Goal: Information Seeking & Learning: Compare options

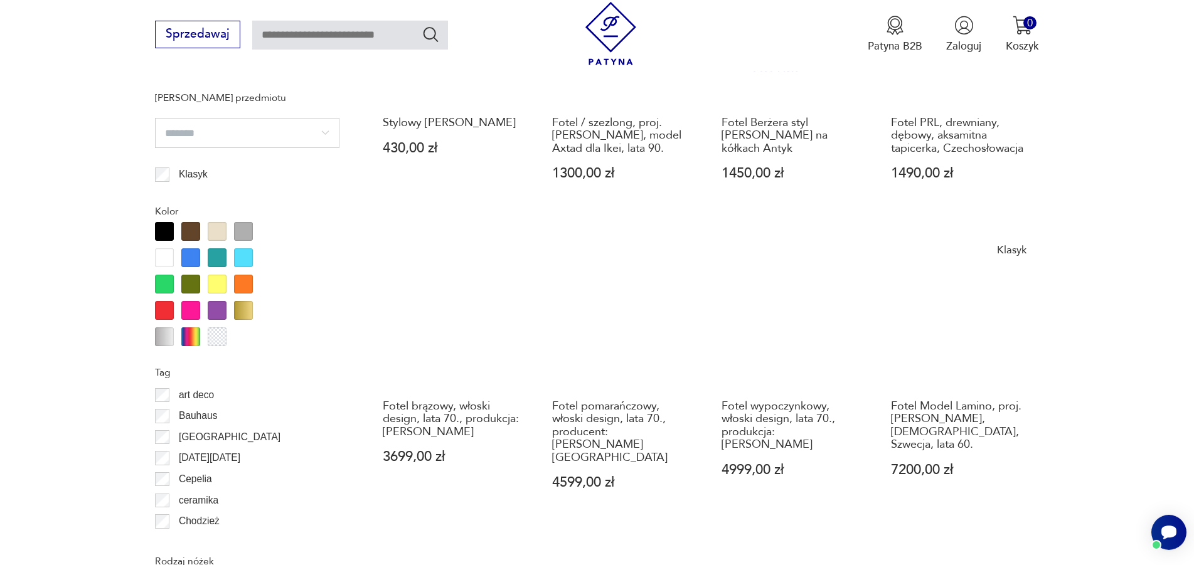
scroll to position [1577, 0]
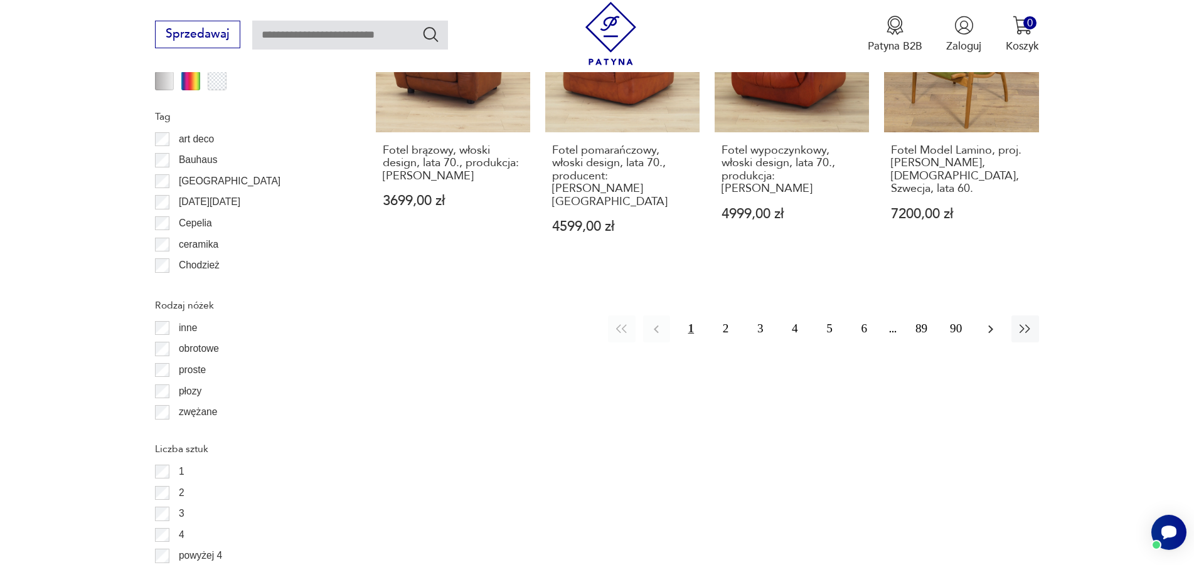
click at [983, 322] on icon "button" at bounding box center [990, 329] width 15 height 15
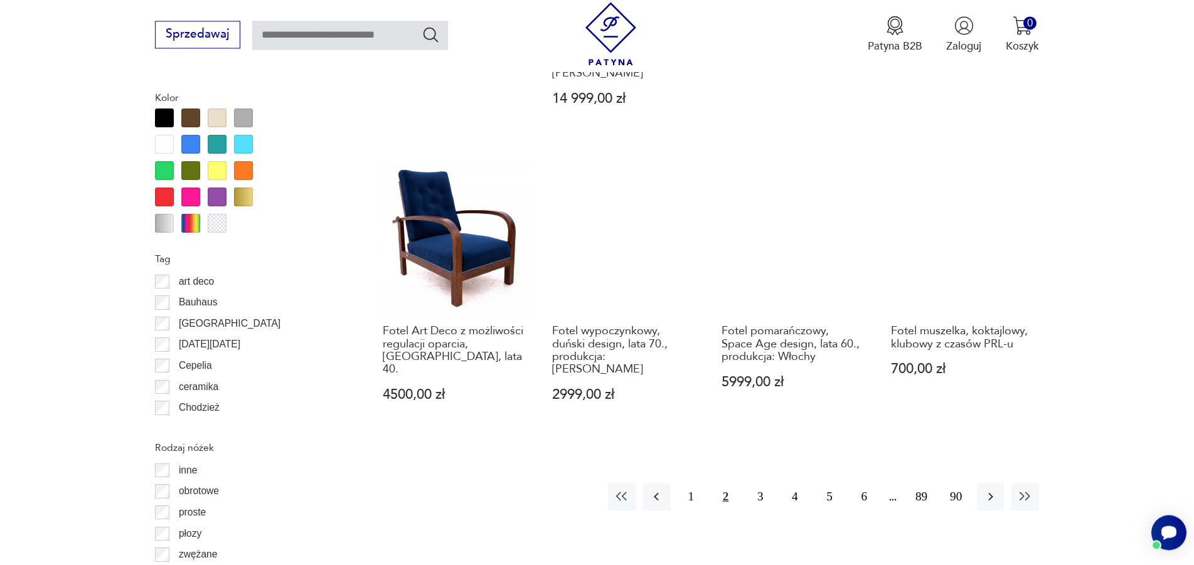
scroll to position [1442, 0]
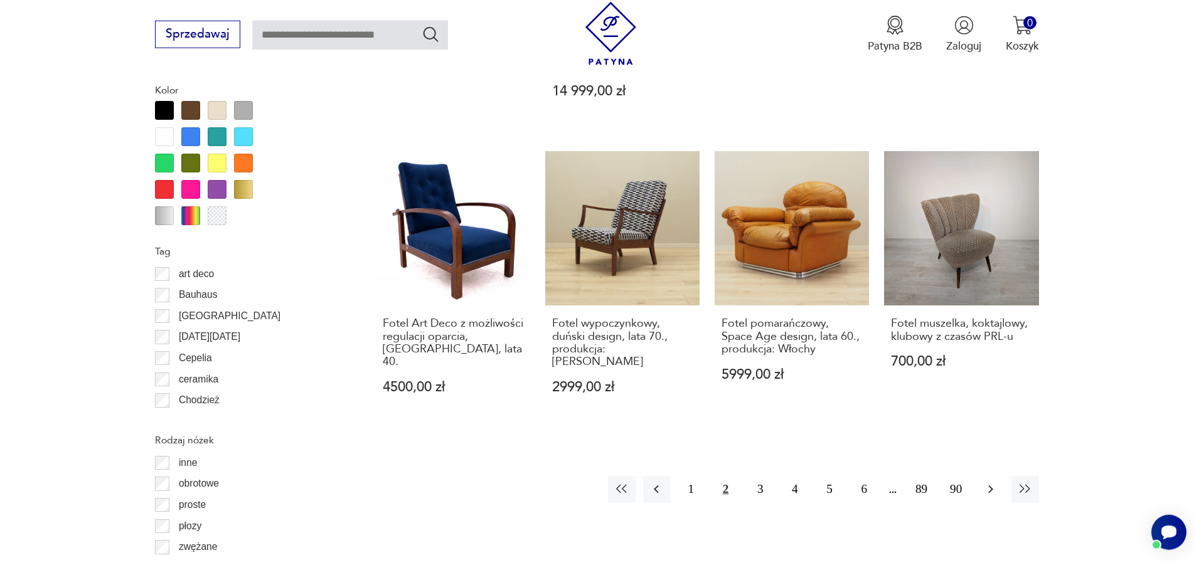
click at [991, 486] on icon "button" at bounding box center [990, 490] width 5 height 8
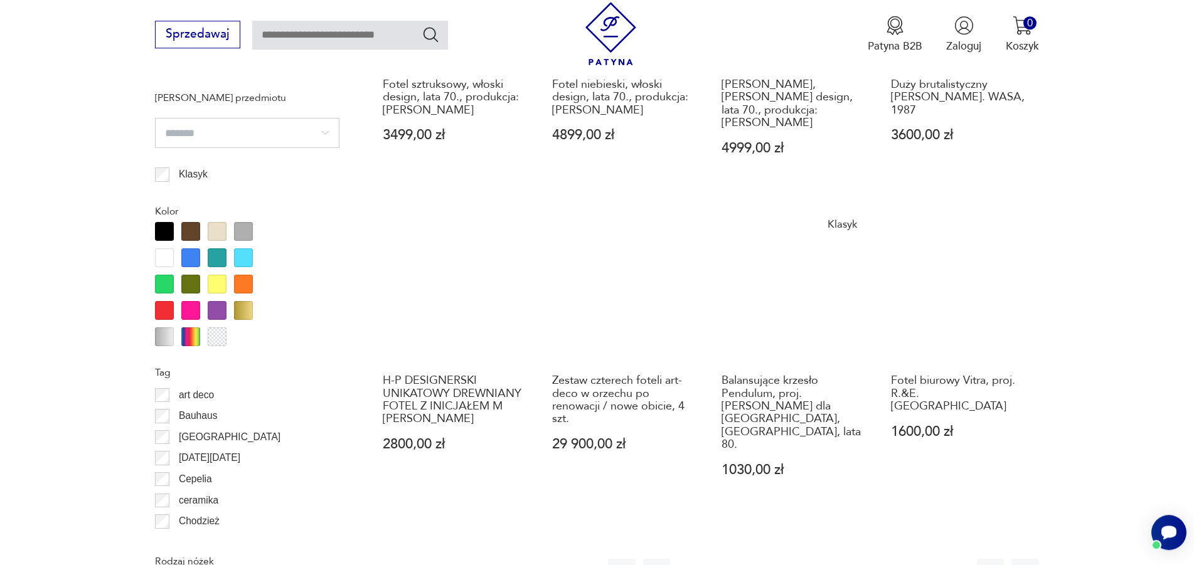
scroll to position [1442, 0]
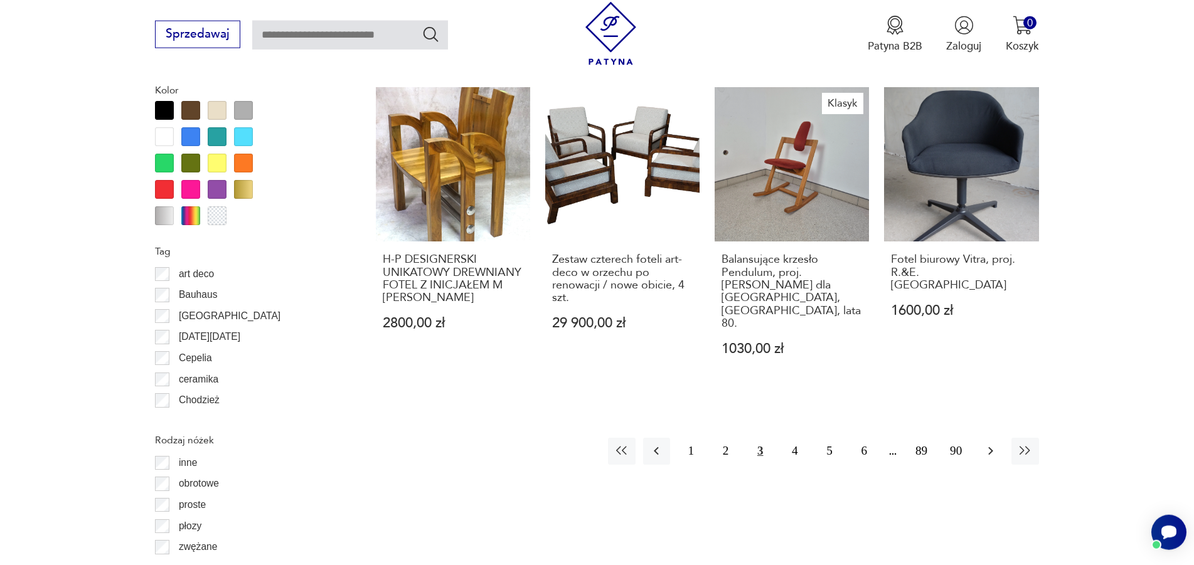
click at [991, 447] on icon "button" at bounding box center [990, 451] width 5 height 8
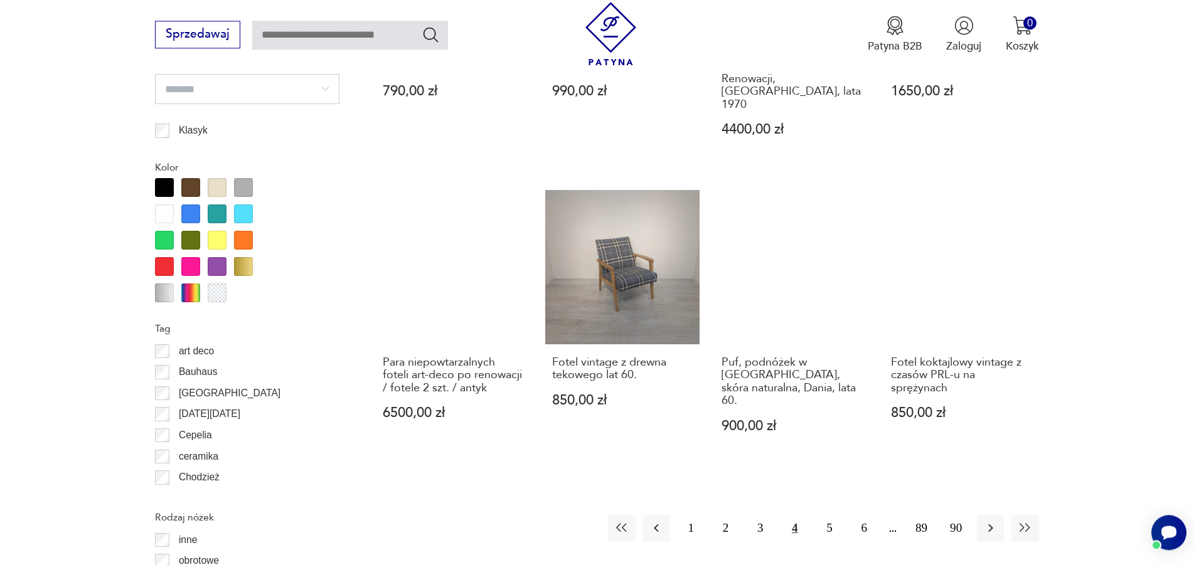
scroll to position [1442, 0]
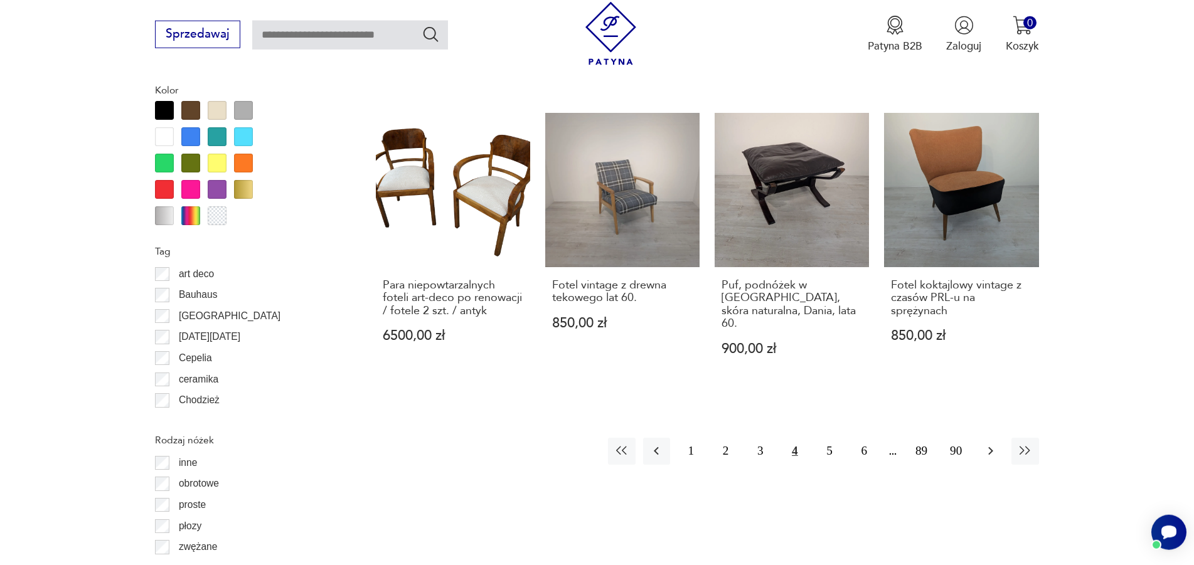
click at [993, 447] on icon "button" at bounding box center [990, 451] width 5 height 8
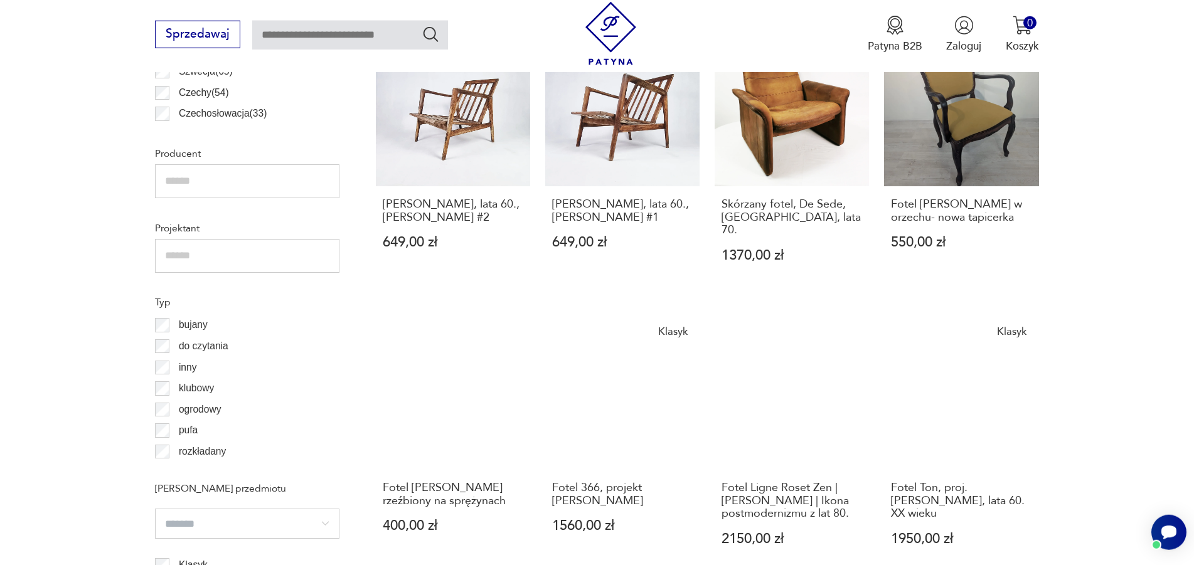
scroll to position [1186, 0]
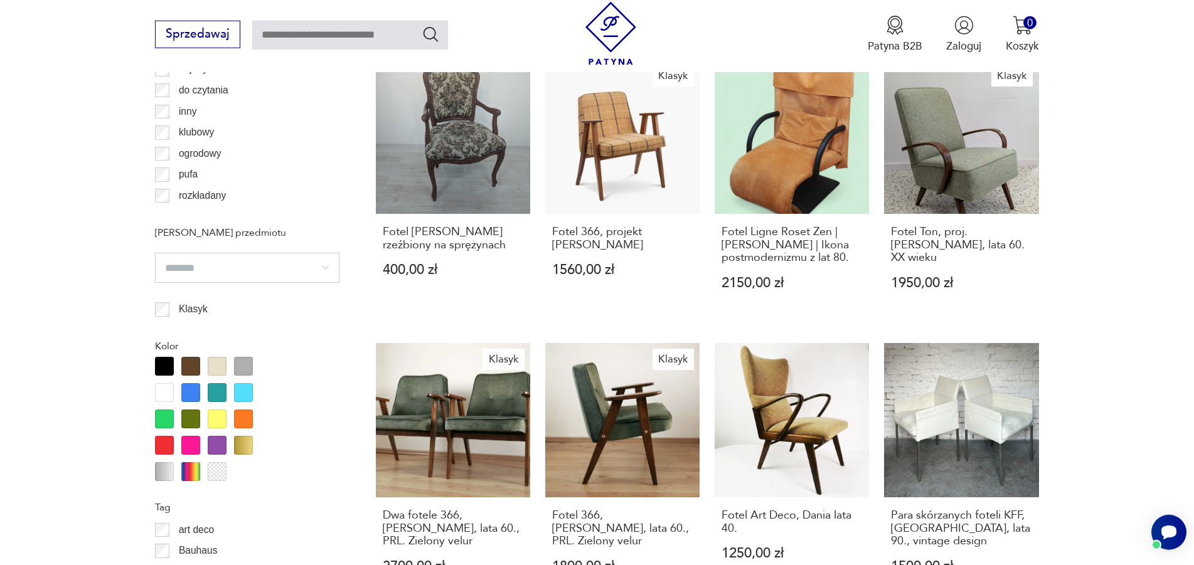
click at [1154, 334] on section "Filtruj produkty Cena MIN MAX OK Promocja Datowanie OK Kraj pochodzenia Dania (…" at bounding box center [597, 378] width 1194 height 1916
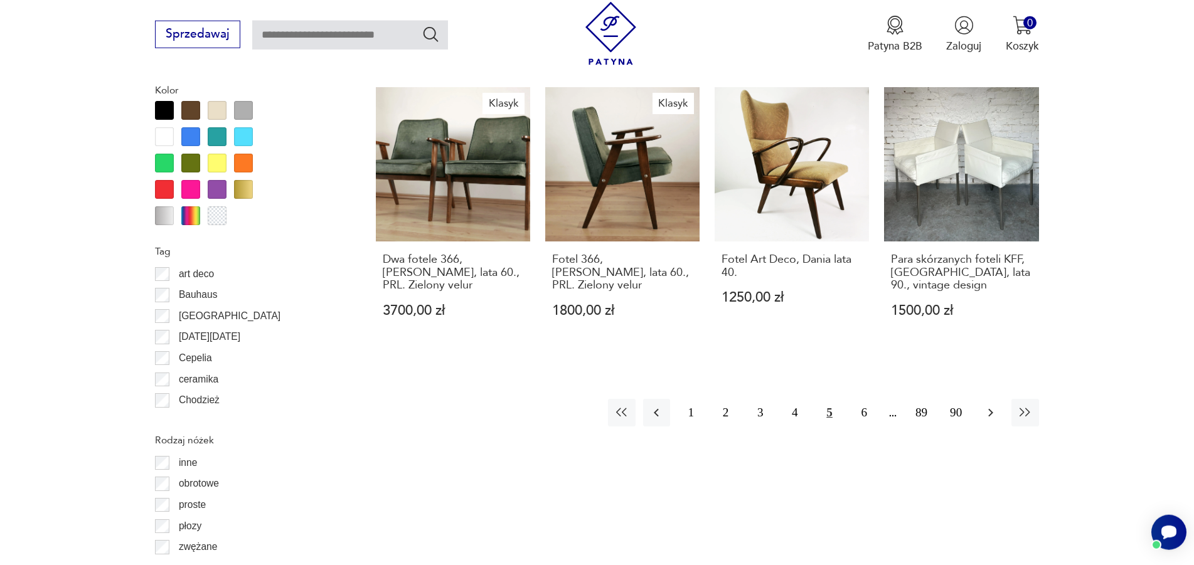
click at [989, 405] on icon "button" at bounding box center [990, 412] width 15 height 15
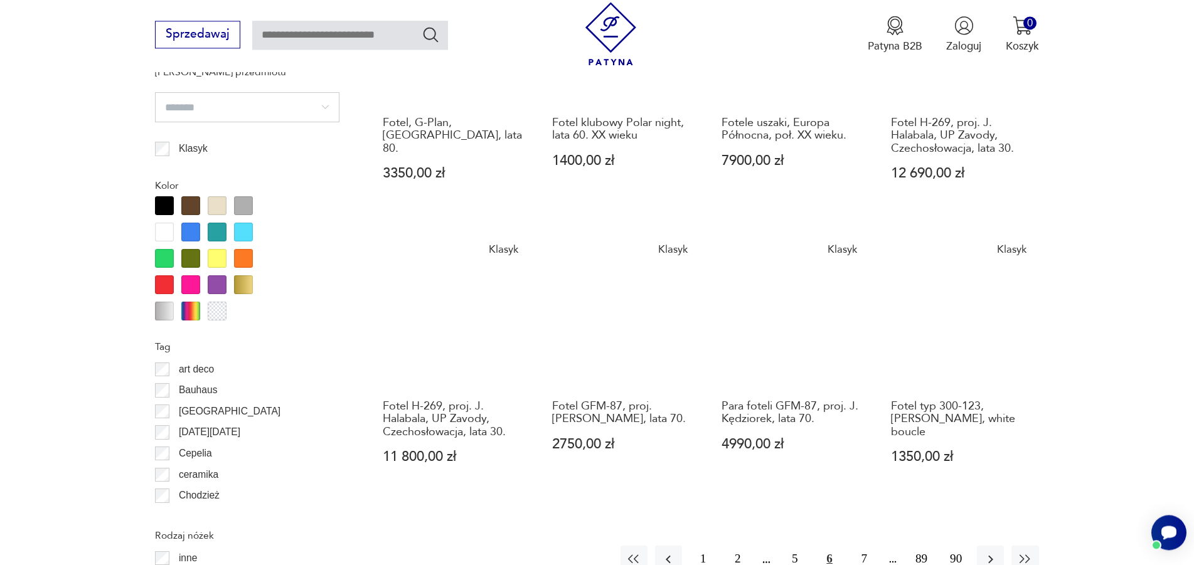
scroll to position [1442, 0]
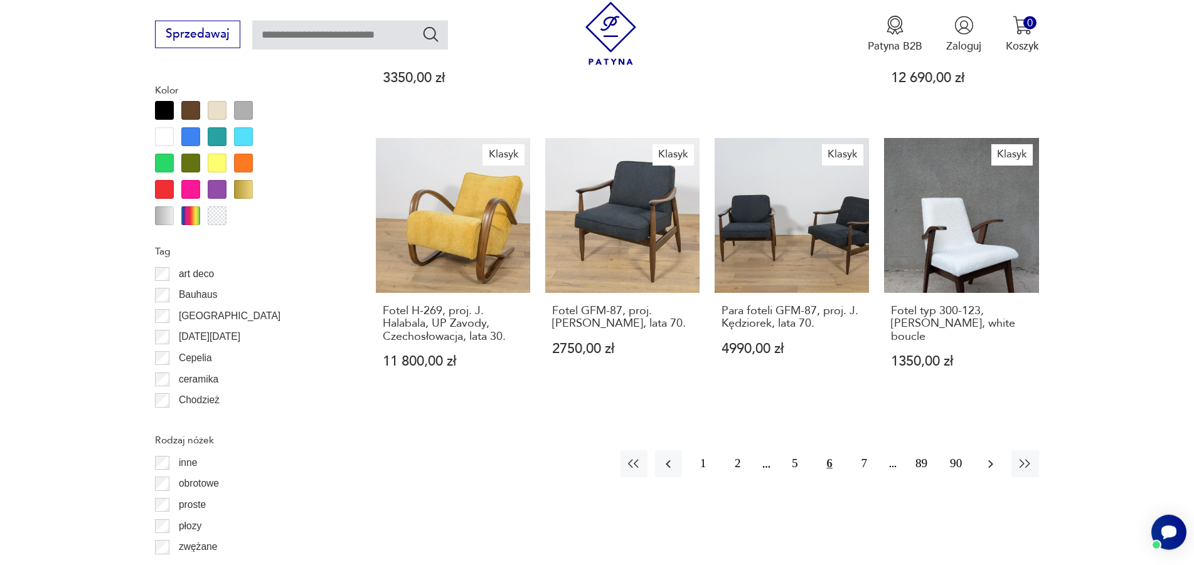
click at [995, 463] on icon "button" at bounding box center [990, 464] width 15 height 15
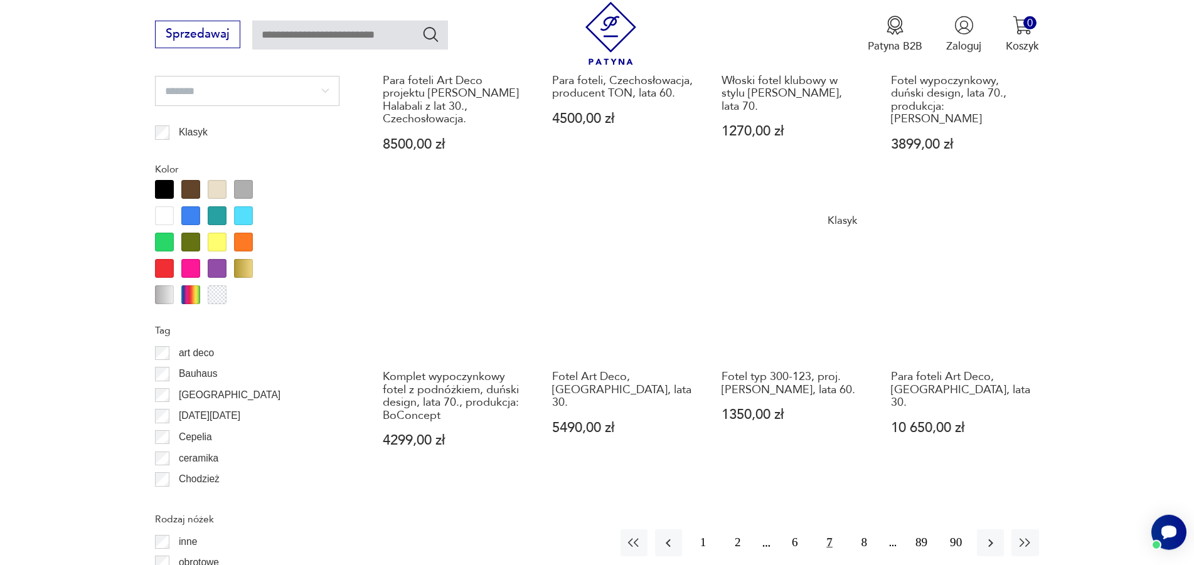
scroll to position [1442, 0]
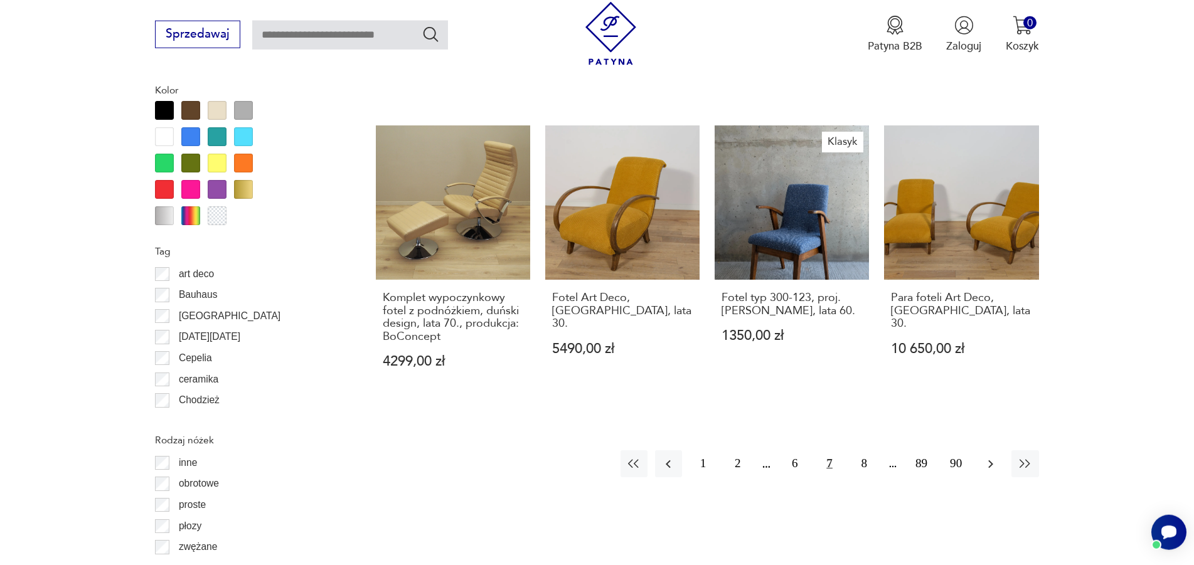
click at [989, 457] on icon "button" at bounding box center [990, 464] width 15 height 15
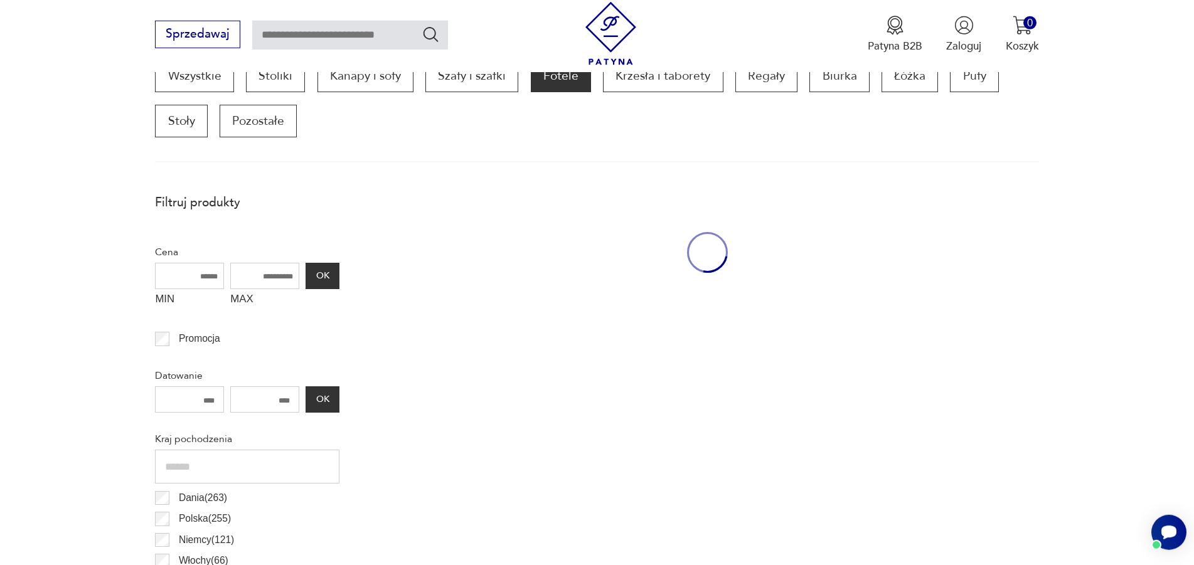
scroll to position [418, 0]
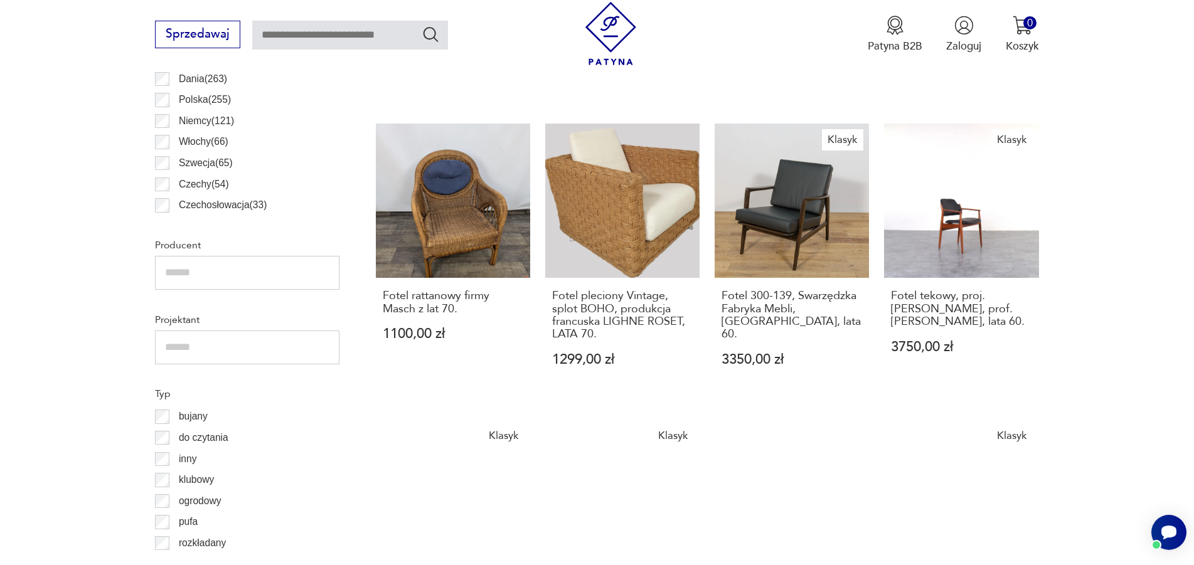
scroll to position [930, 0]
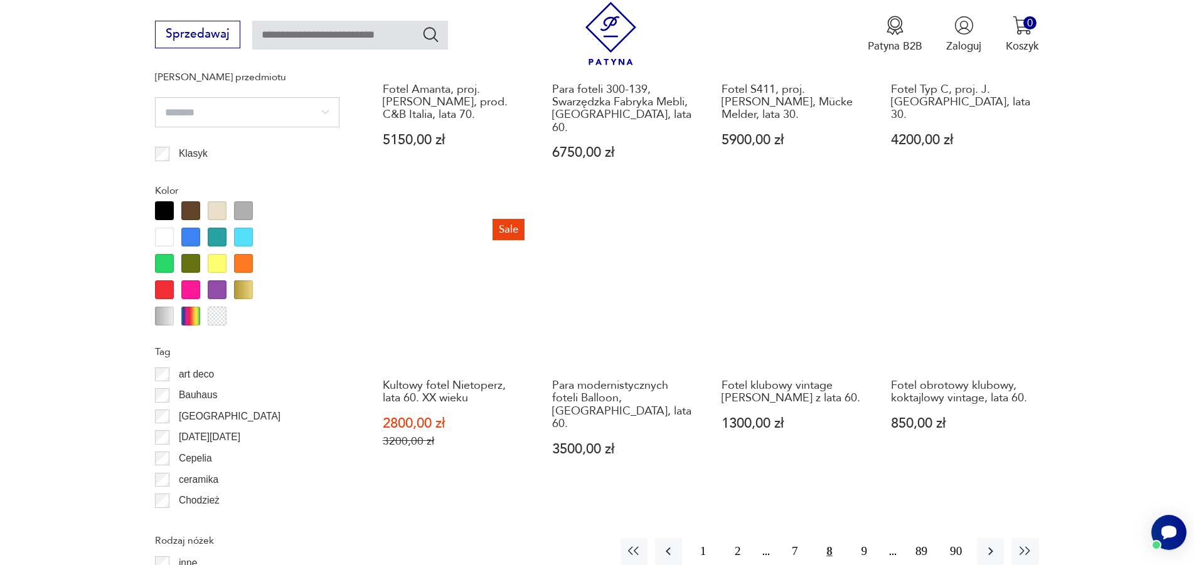
scroll to position [1442, 0]
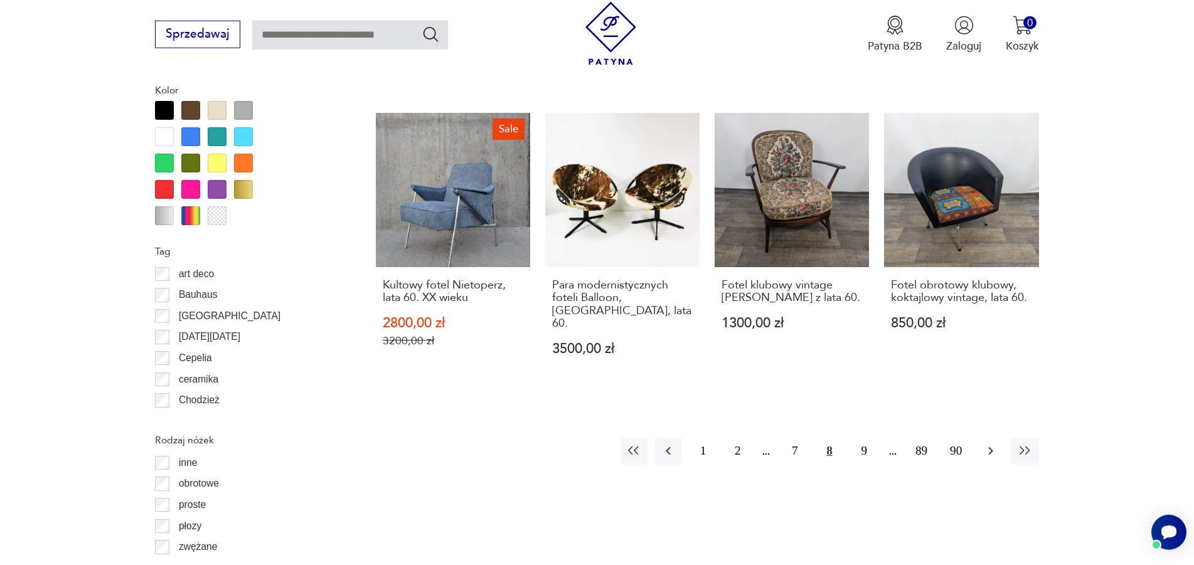
click at [988, 444] on icon "button" at bounding box center [990, 451] width 15 height 15
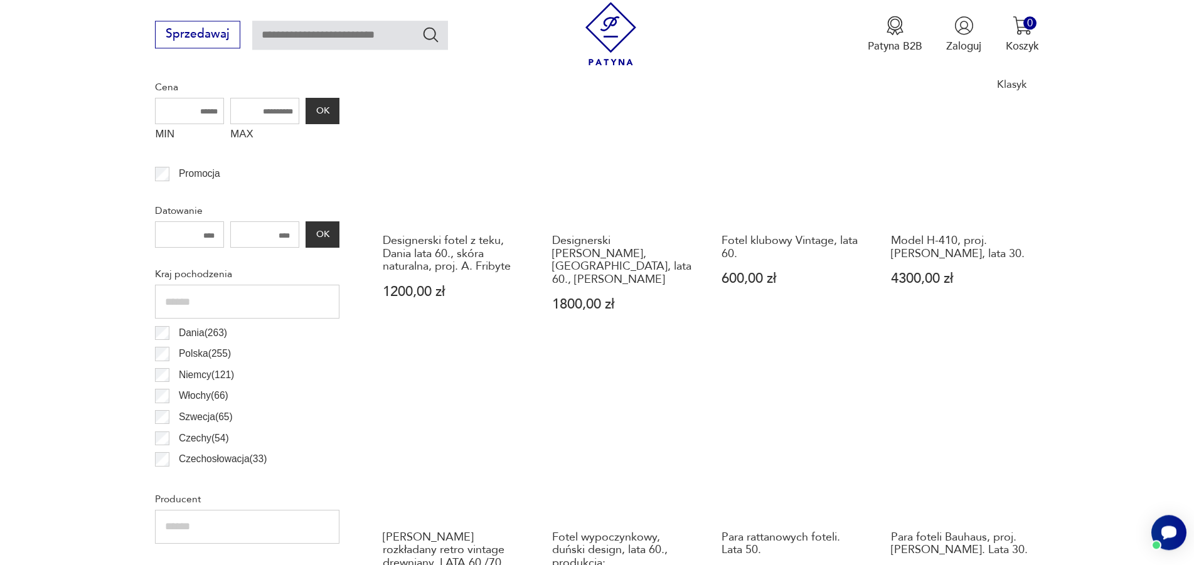
scroll to position [674, 0]
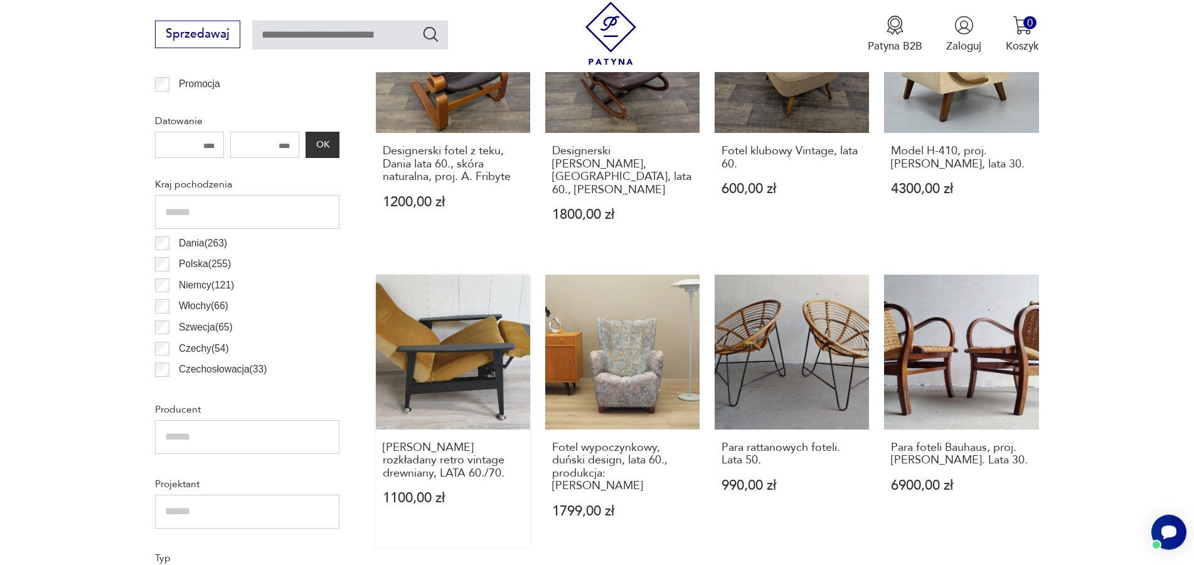
click at [474, 331] on link "[PERSON_NAME] rozkładany retro vintage drewniany, LATA 60./70. 1100,00 zł" at bounding box center [453, 411] width 154 height 272
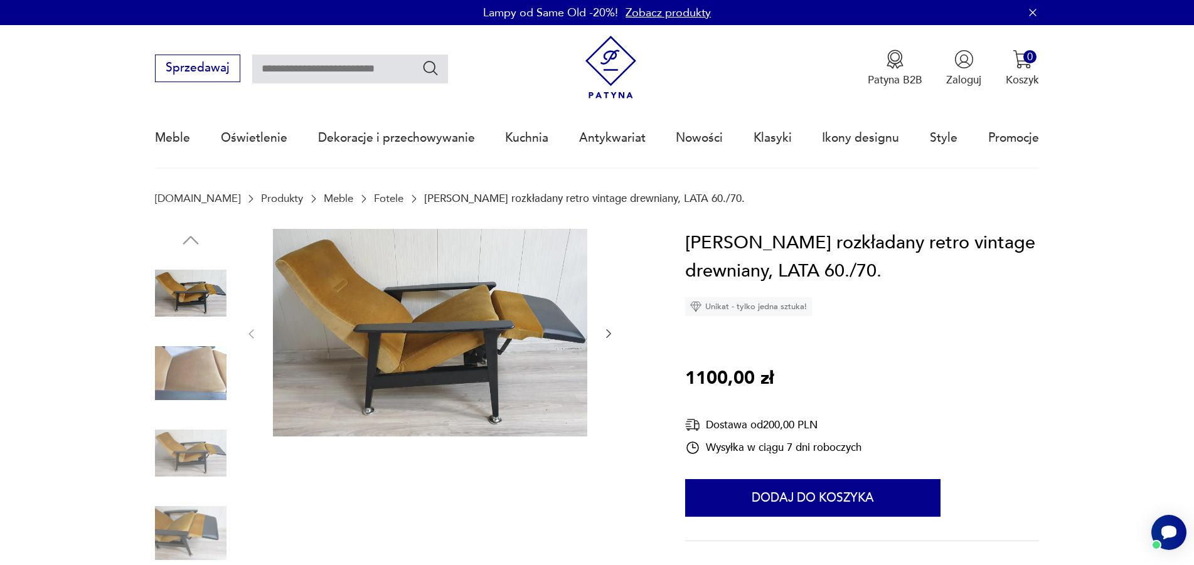
click at [191, 381] on img at bounding box center [191, 374] width 72 height 72
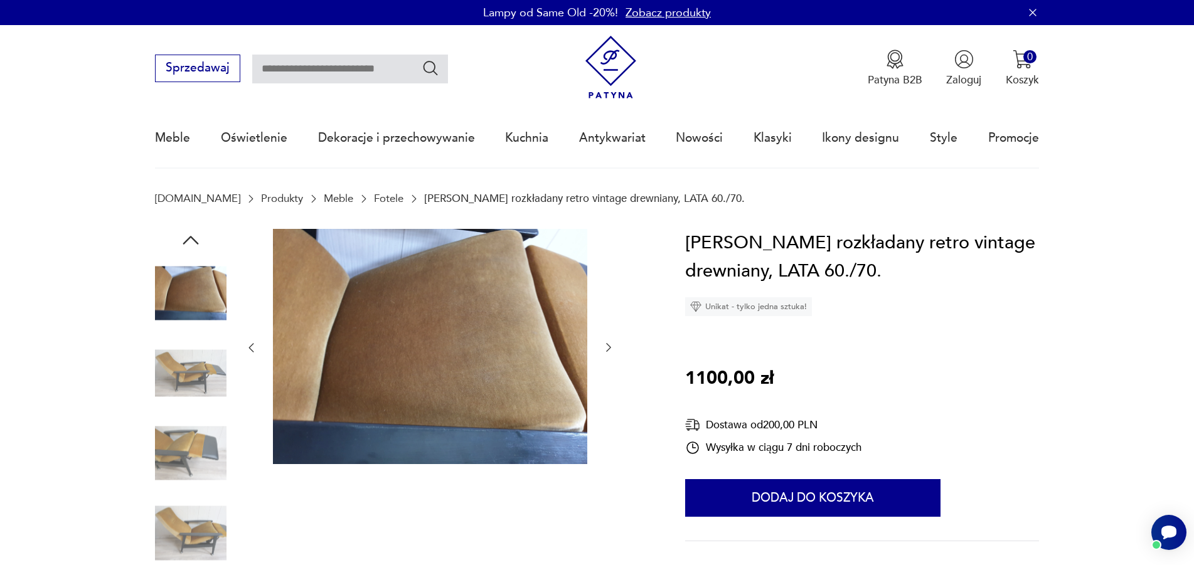
click at [200, 420] on img at bounding box center [191, 454] width 72 height 72
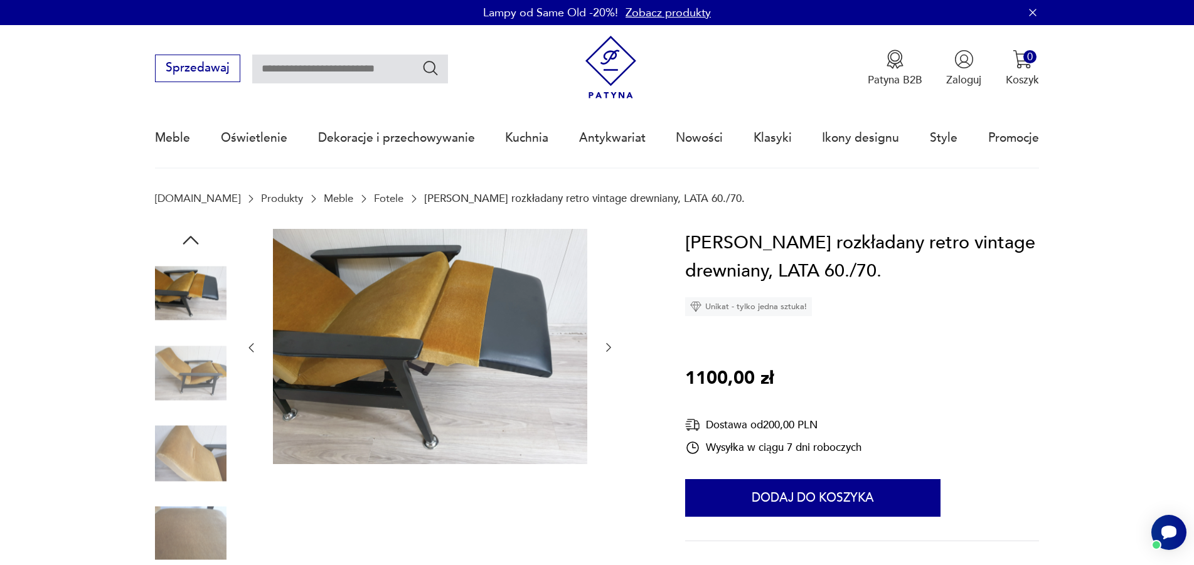
click at [207, 440] on img at bounding box center [191, 454] width 72 height 72
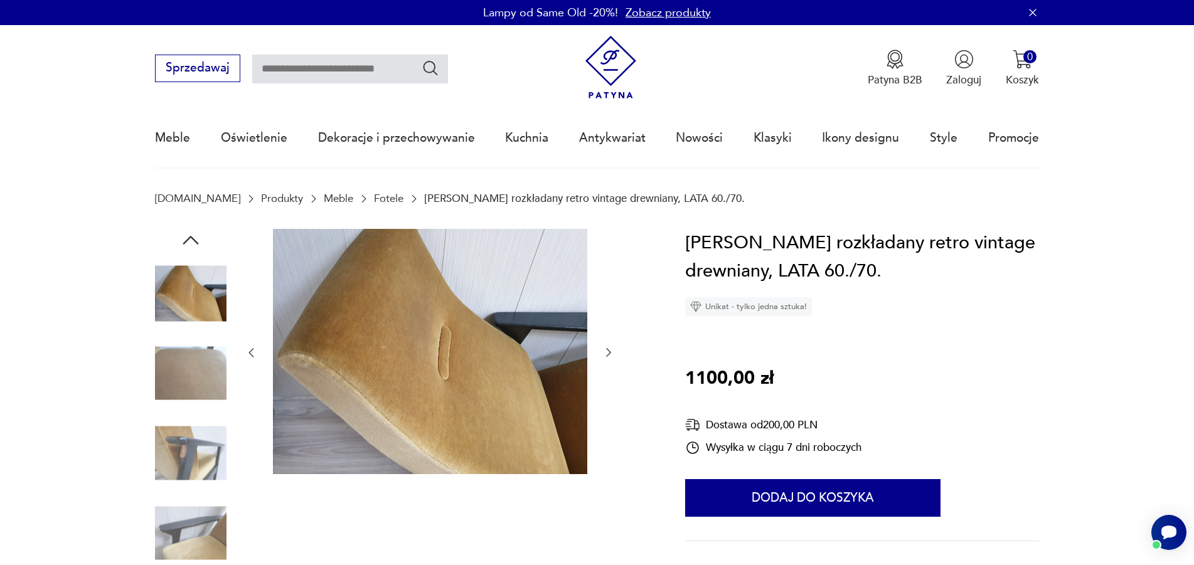
click at [209, 447] on img at bounding box center [191, 454] width 72 height 72
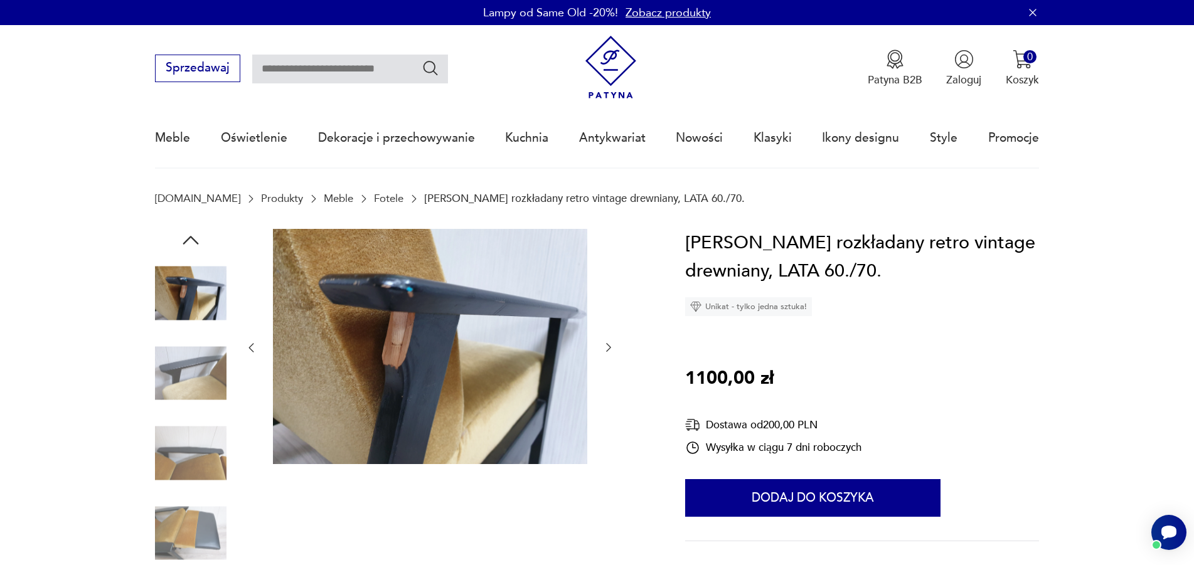
click at [209, 456] on img at bounding box center [191, 454] width 72 height 72
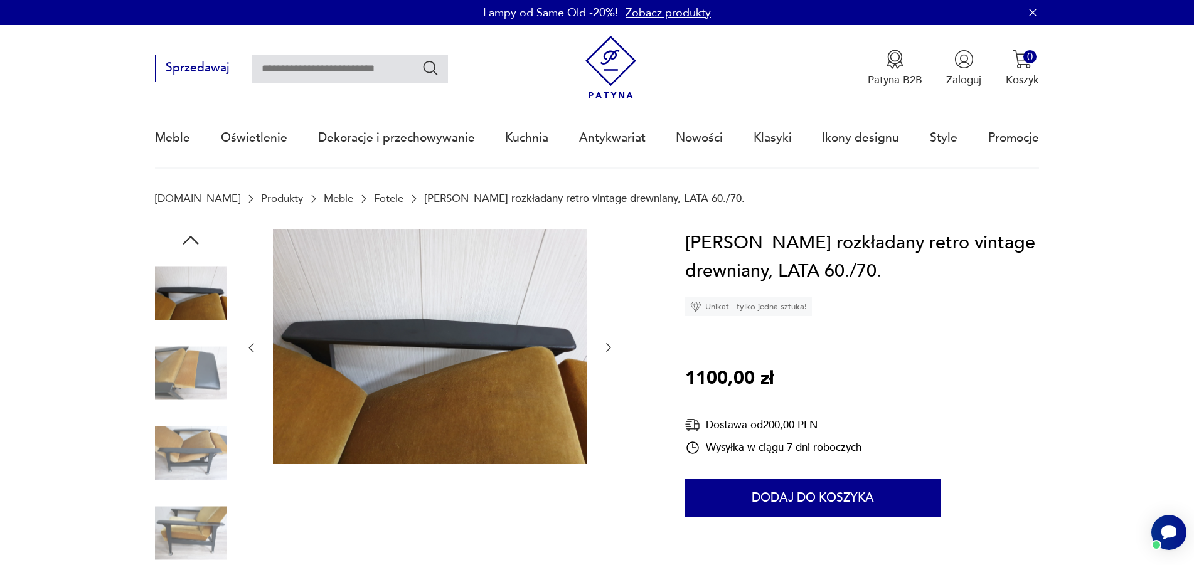
click at [205, 513] on img at bounding box center [191, 534] width 72 height 72
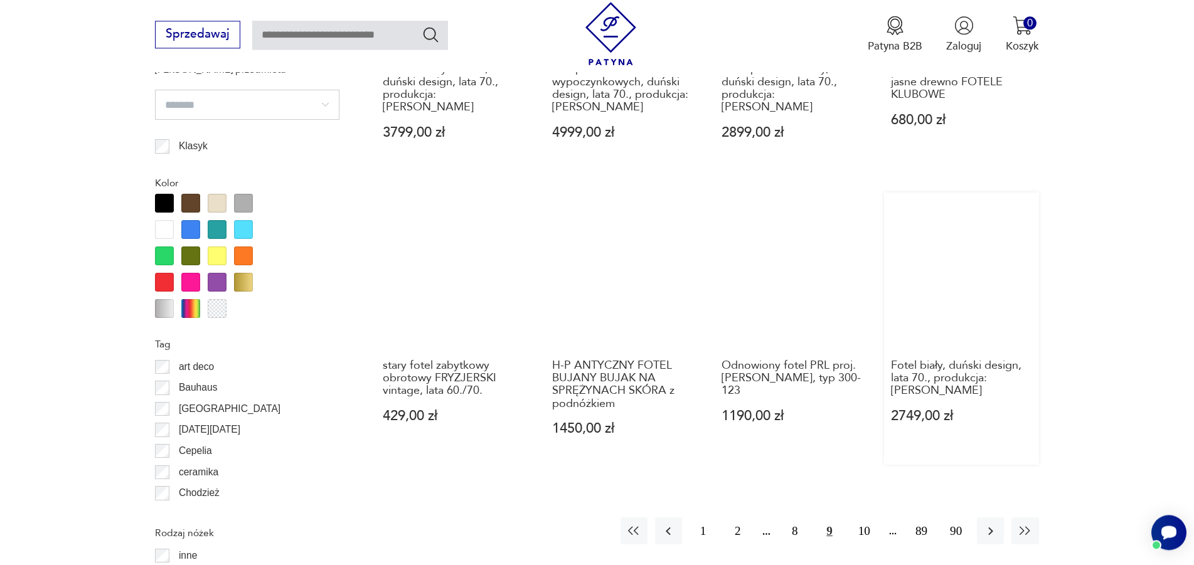
scroll to position [1442, 0]
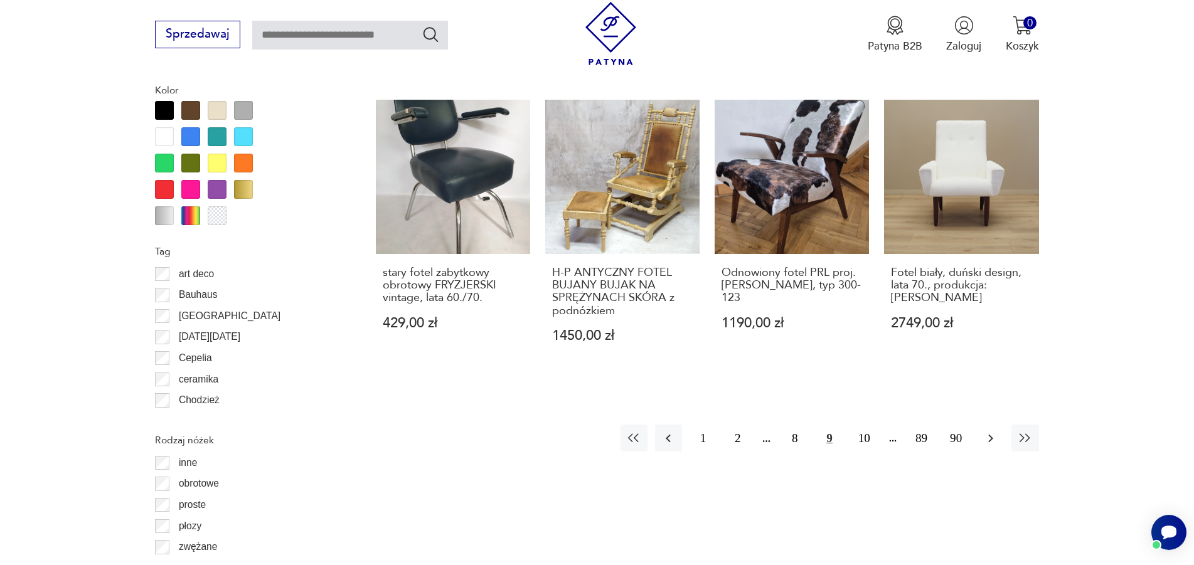
click at [989, 431] on icon "button" at bounding box center [990, 438] width 15 height 15
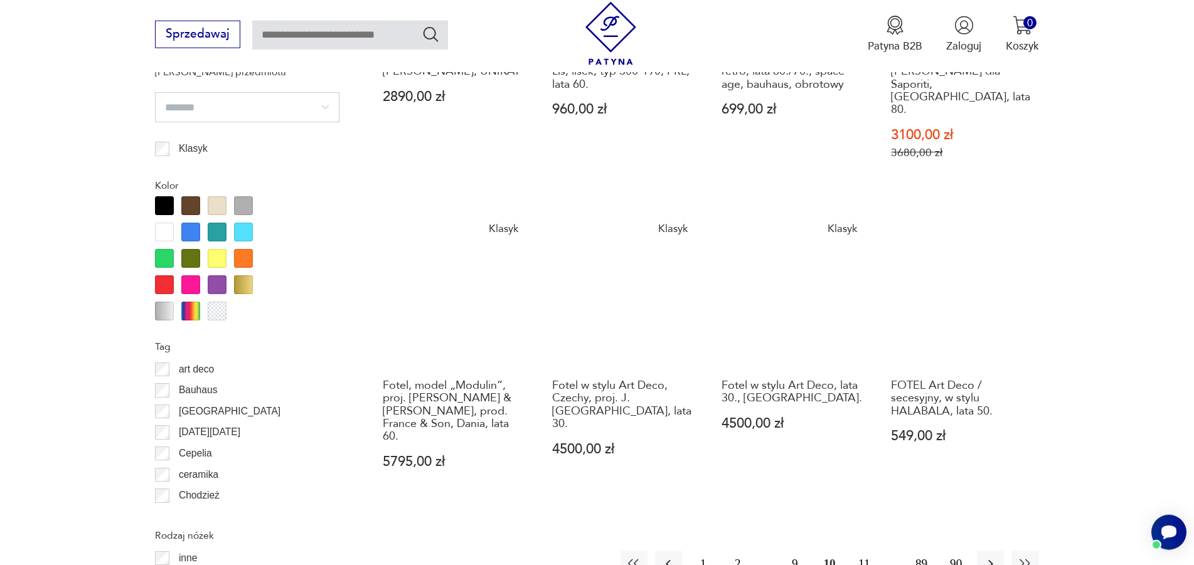
scroll to position [1442, 0]
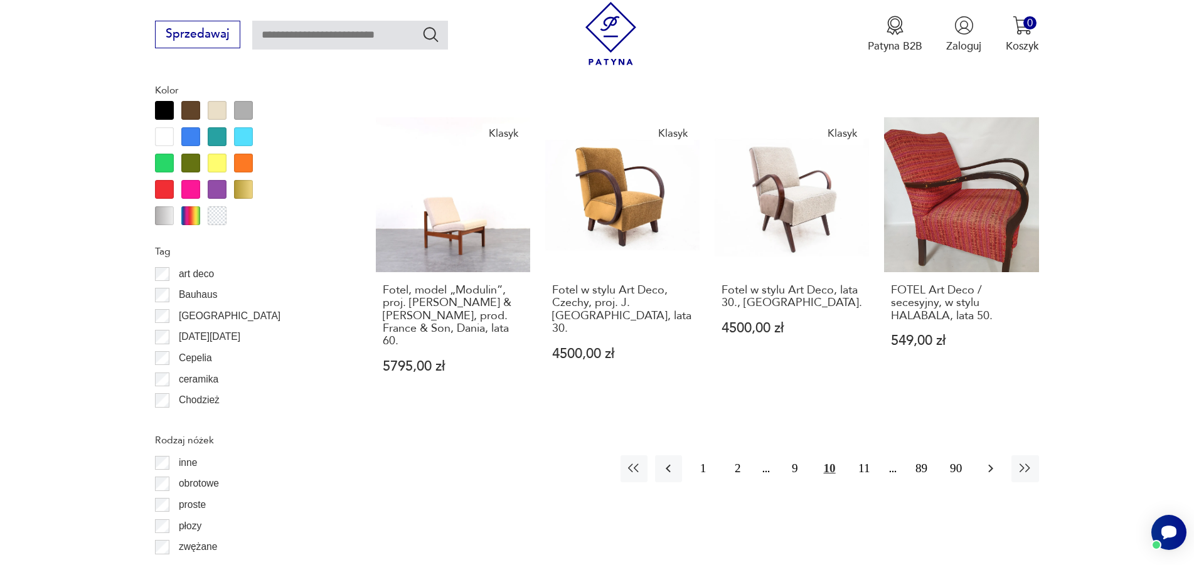
click at [992, 465] on icon "button" at bounding box center [990, 469] width 5 height 8
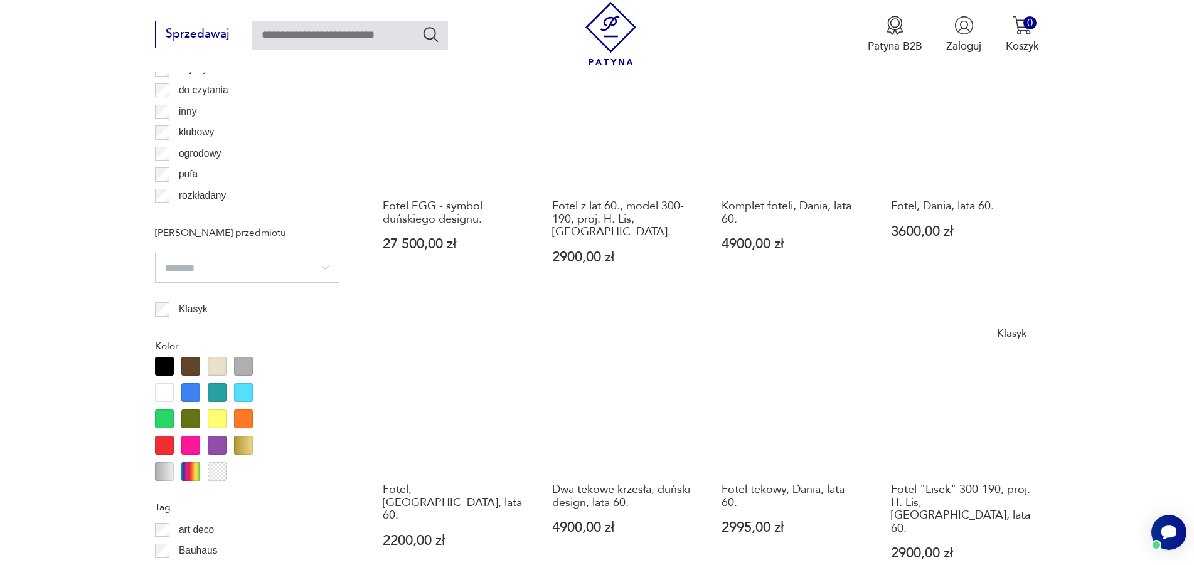
scroll to position [1442, 0]
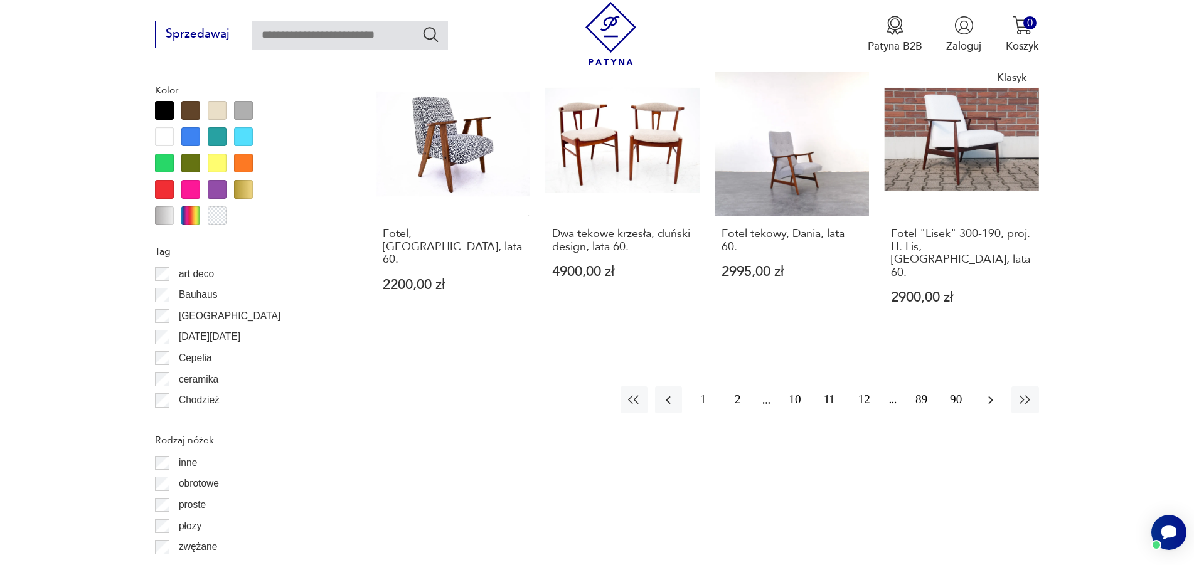
click at [989, 393] on icon "button" at bounding box center [990, 400] width 15 height 15
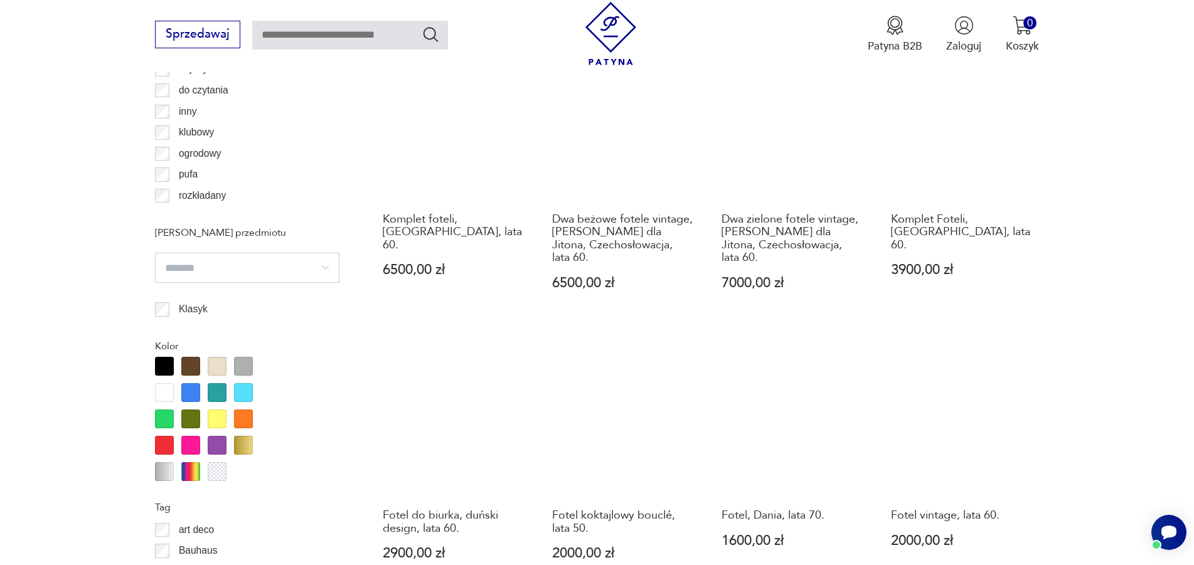
scroll to position [1442, 0]
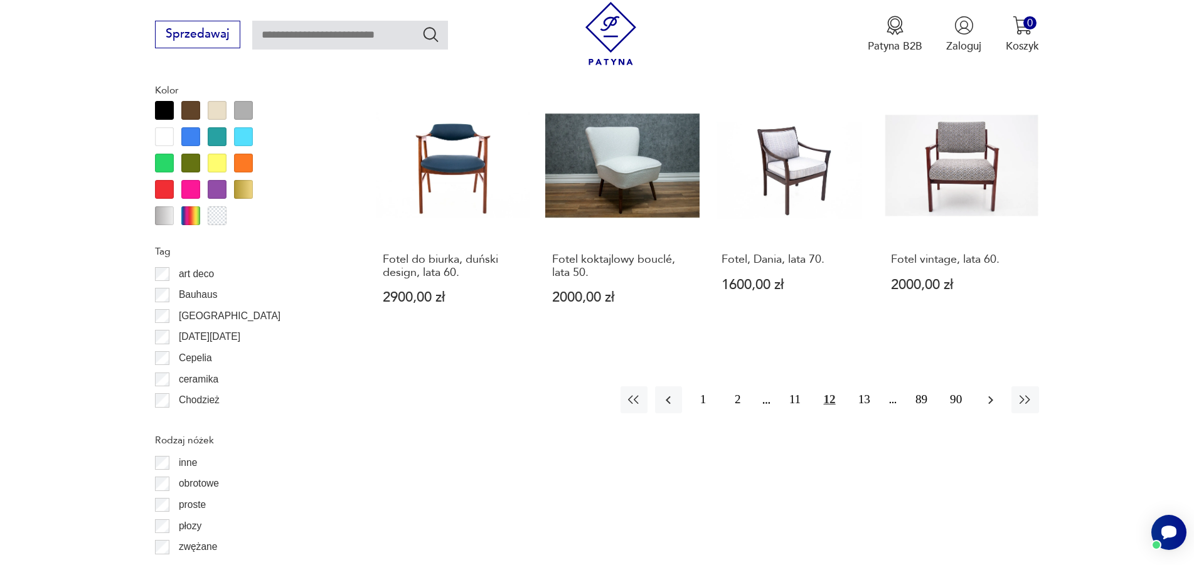
click at [987, 387] on button "button" at bounding box center [990, 400] width 27 height 27
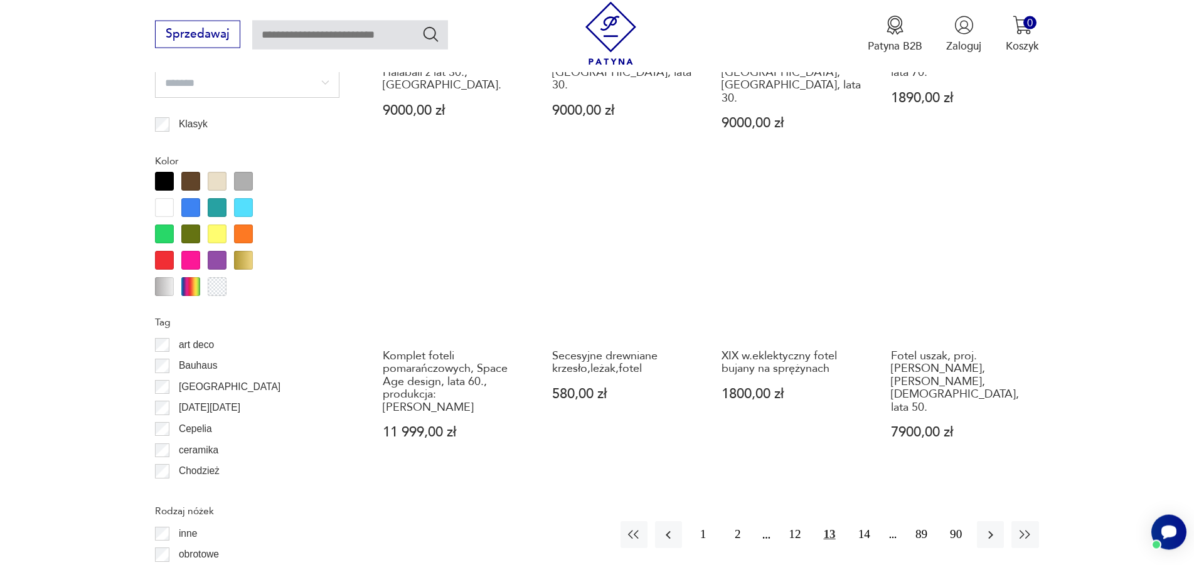
scroll to position [1442, 0]
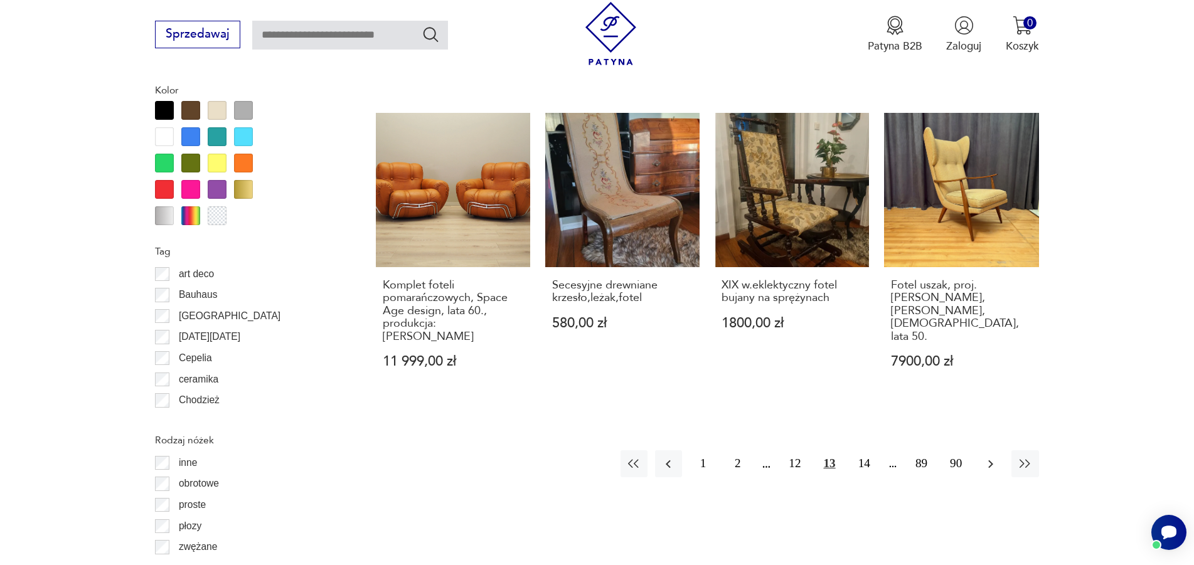
click at [993, 457] on icon "button" at bounding box center [990, 464] width 15 height 15
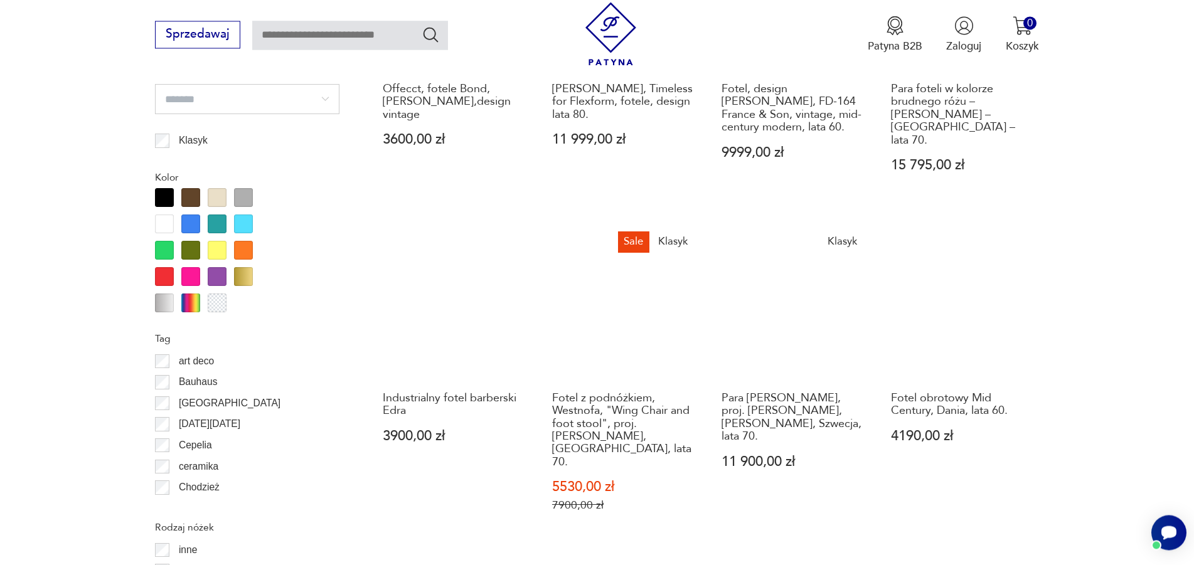
scroll to position [1442, 0]
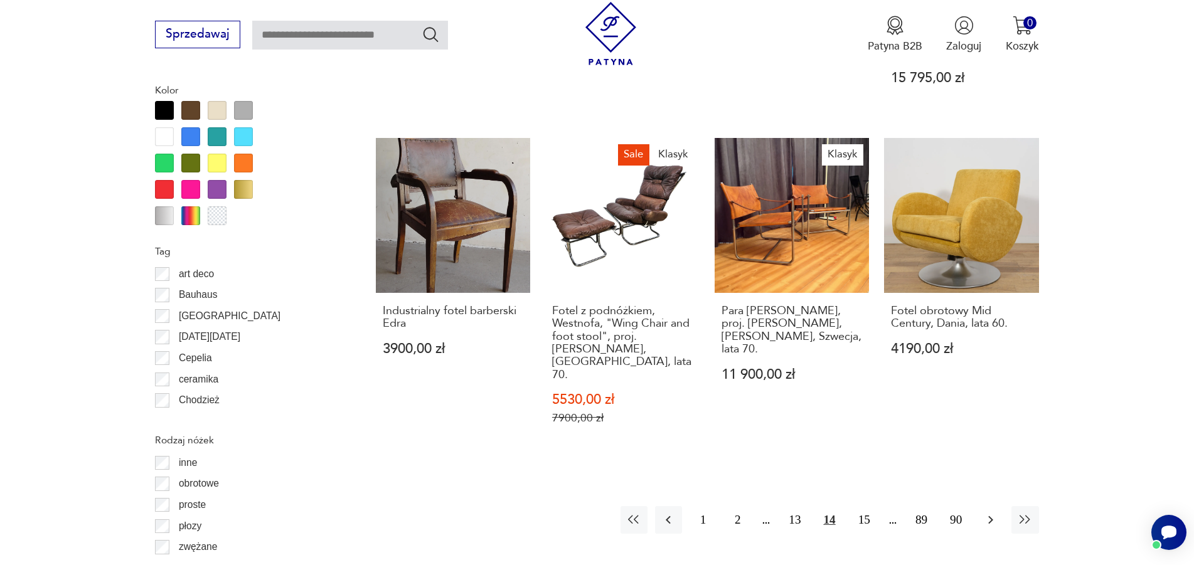
click at [993, 516] on icon "button" at bounding box center [990, 520] width 5 height 8
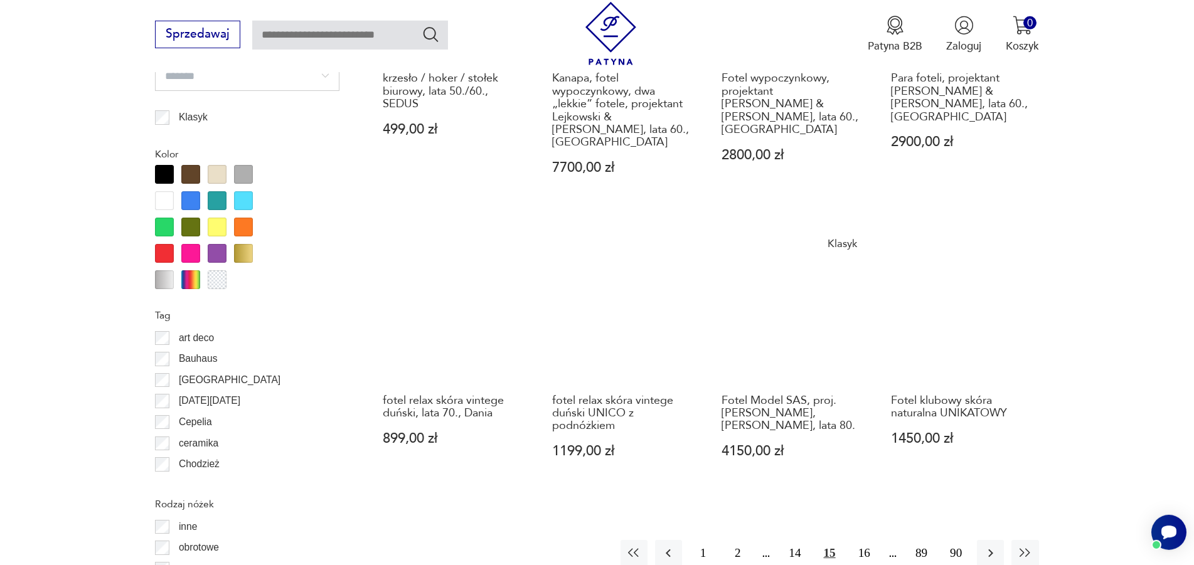
scroll to position [1442, 0]
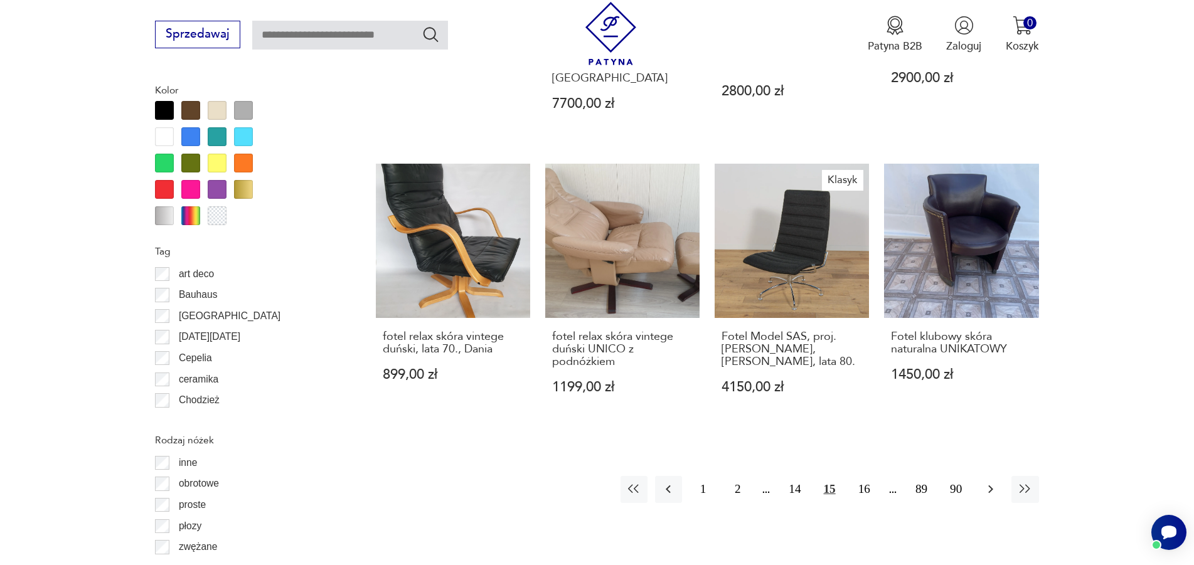
click at [995, 482] on icon "button" at bounding box center [990, 489] width 15 height 15
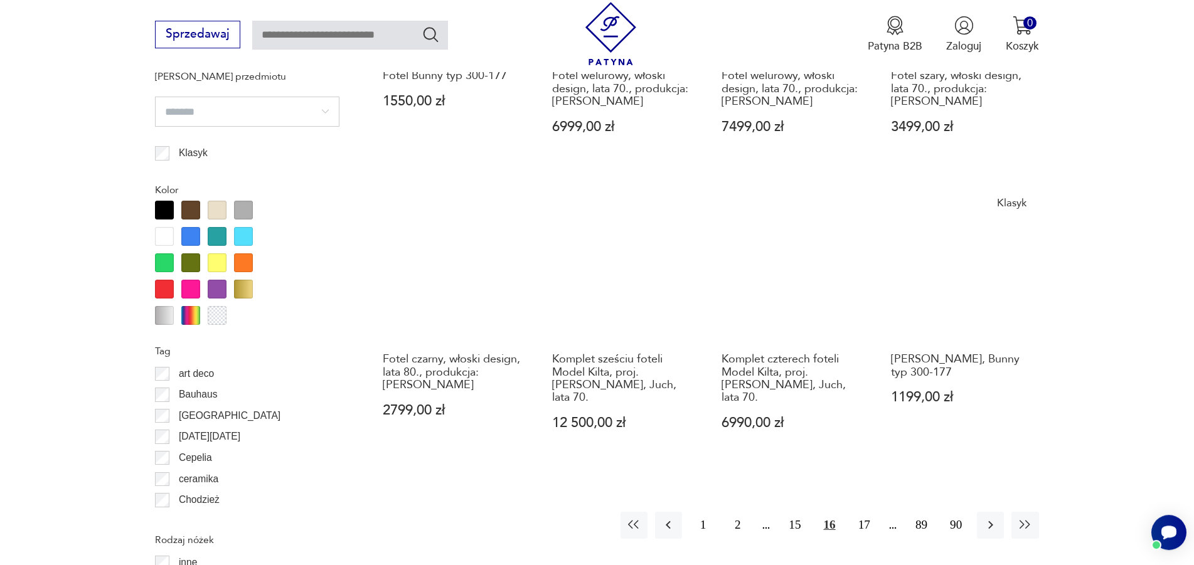
scroll to position [1442, 0]
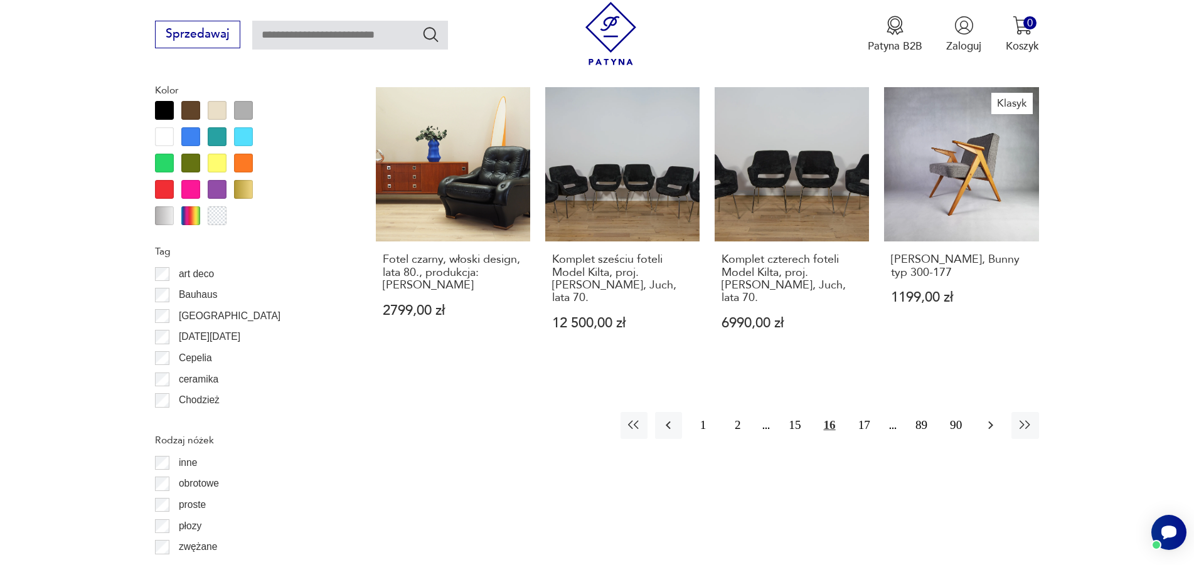
click at [986, 418] on icon "button" at bounding box center [990, 425] width 15 height 15
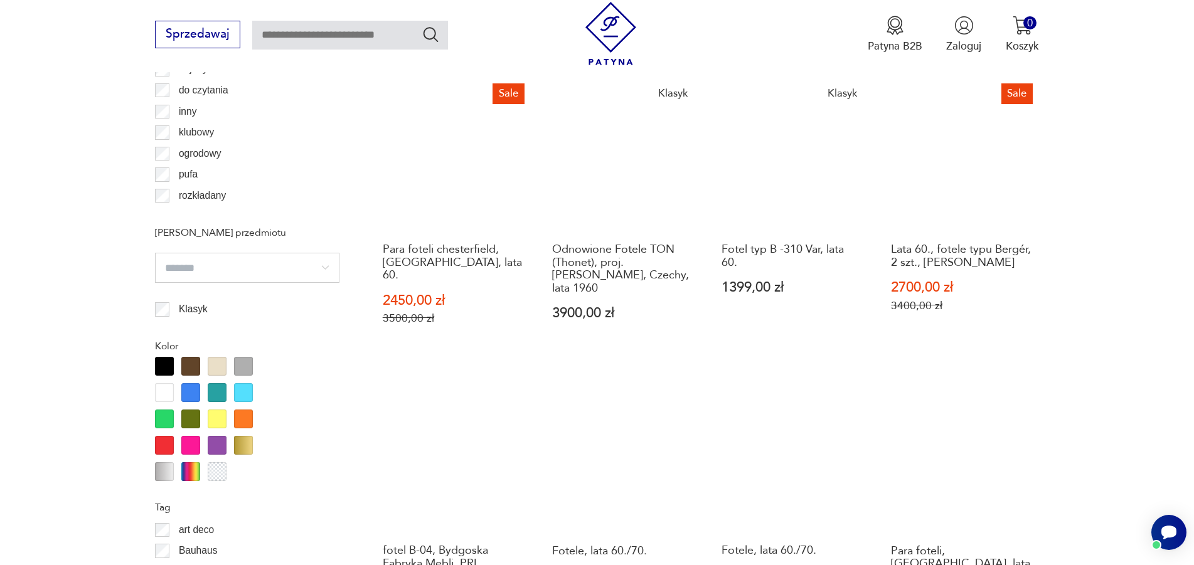
scroll to position [1442, 0]
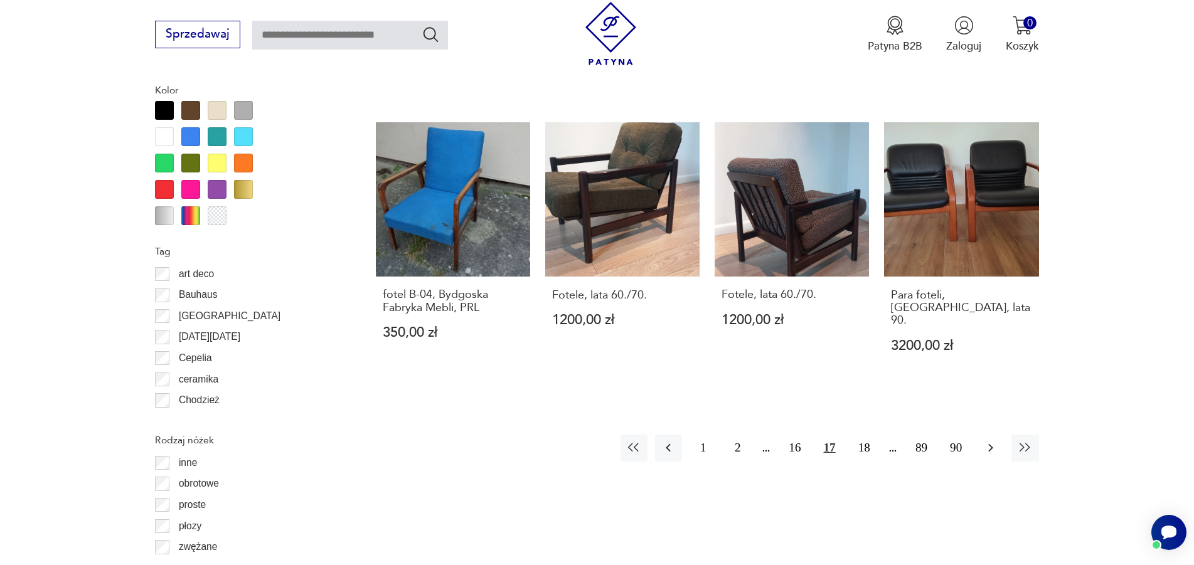
click at [993, 440] on icon "button" at bounding box center [990, 447] width 15 height 15
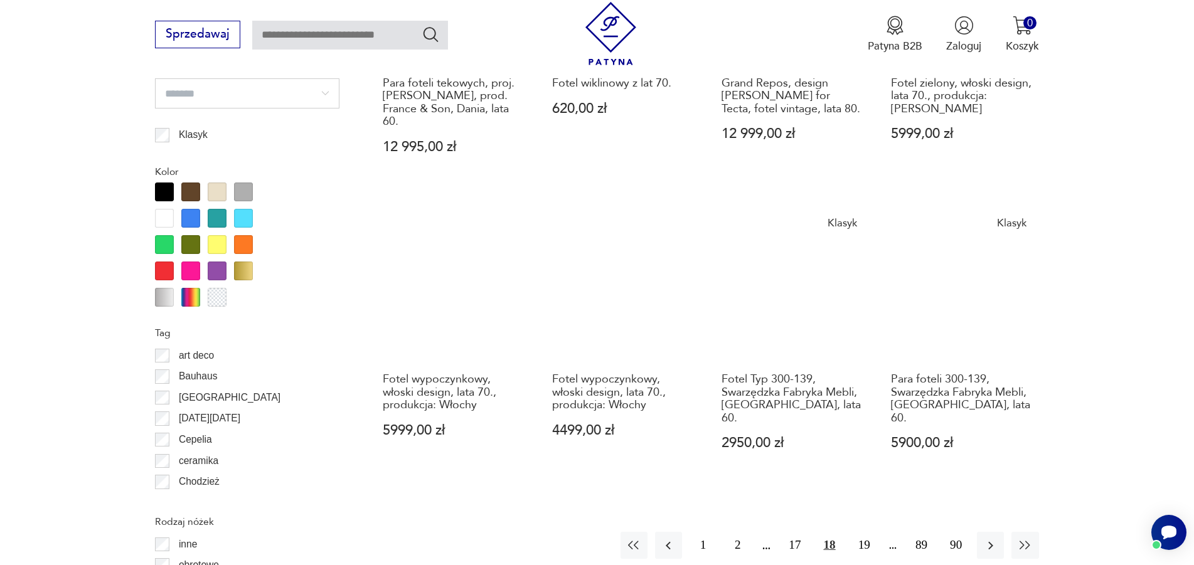
scroll to position [1442, 0]
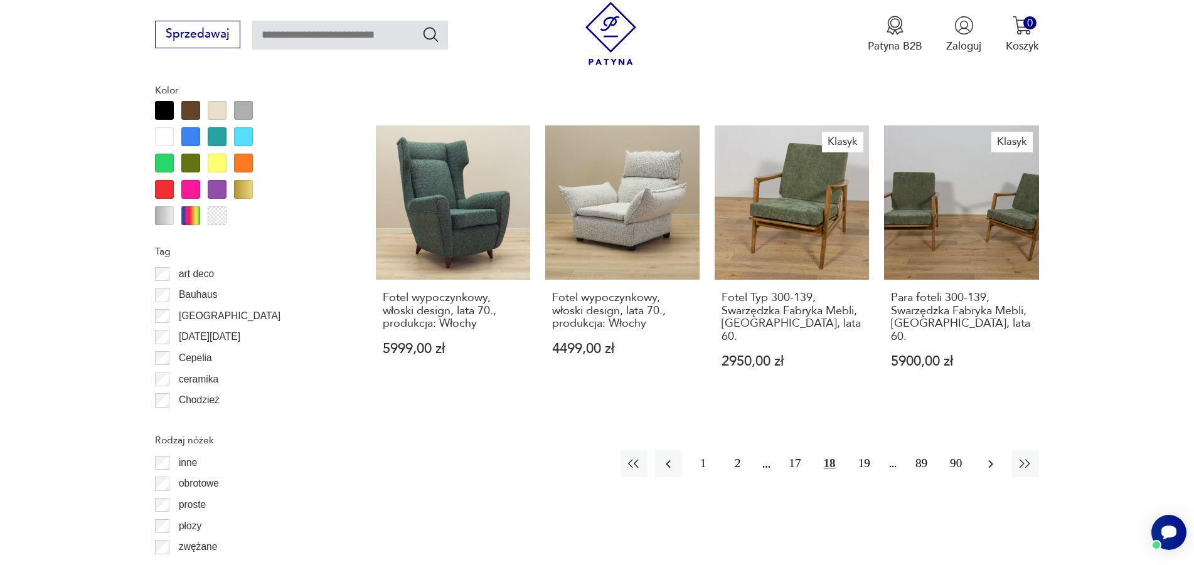
click at [986, 457] on icon "button" at bounding box center [990, 464] width 15 height 15
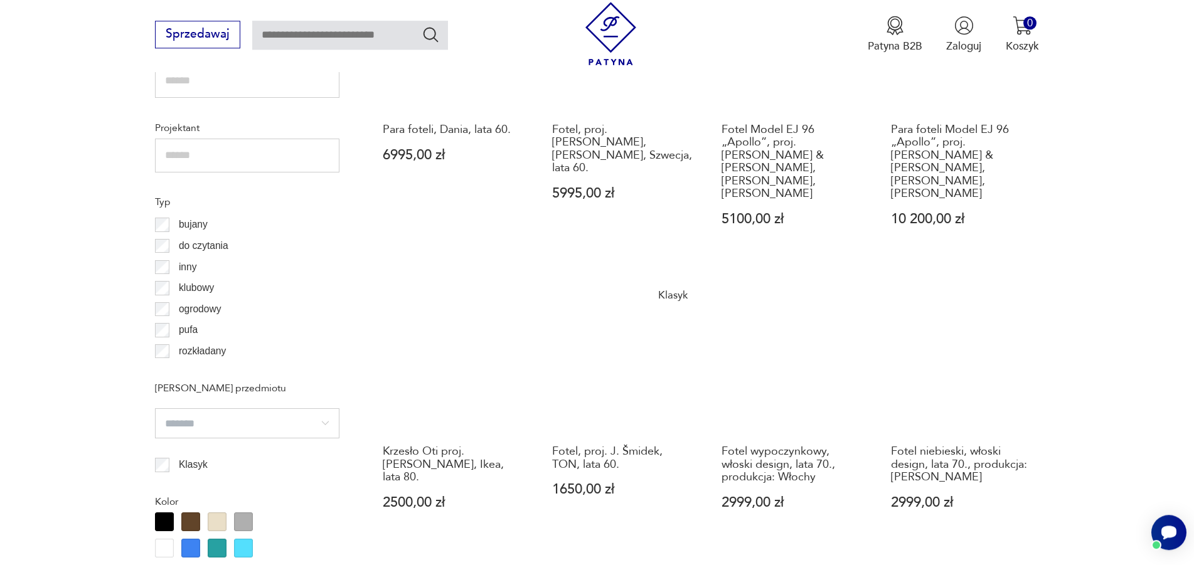
scroll to position [930, 0]
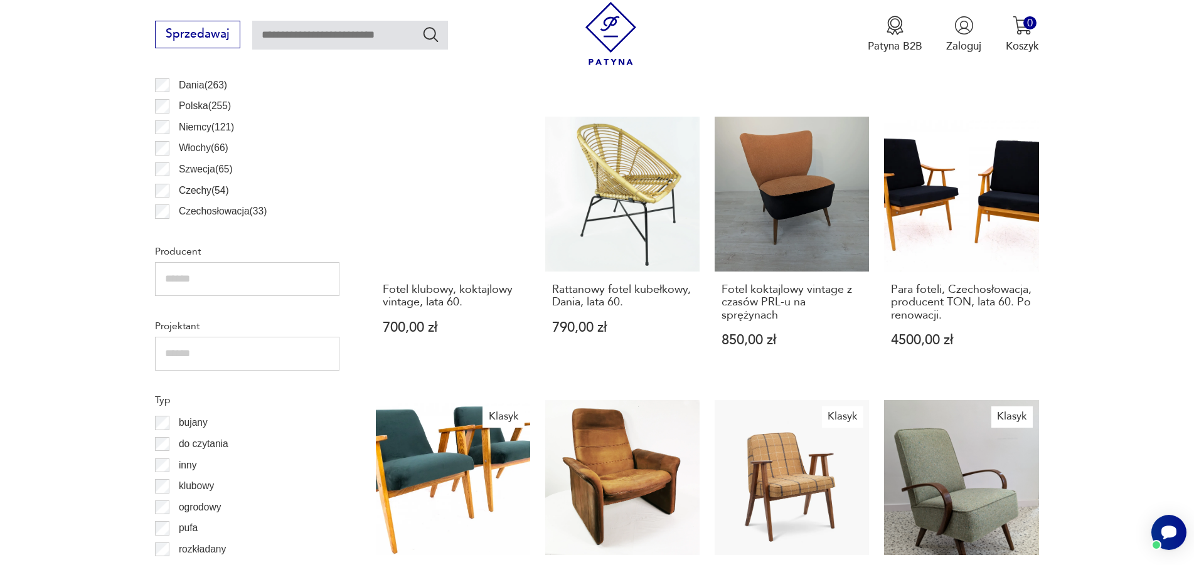
scroll to position [930, 0]
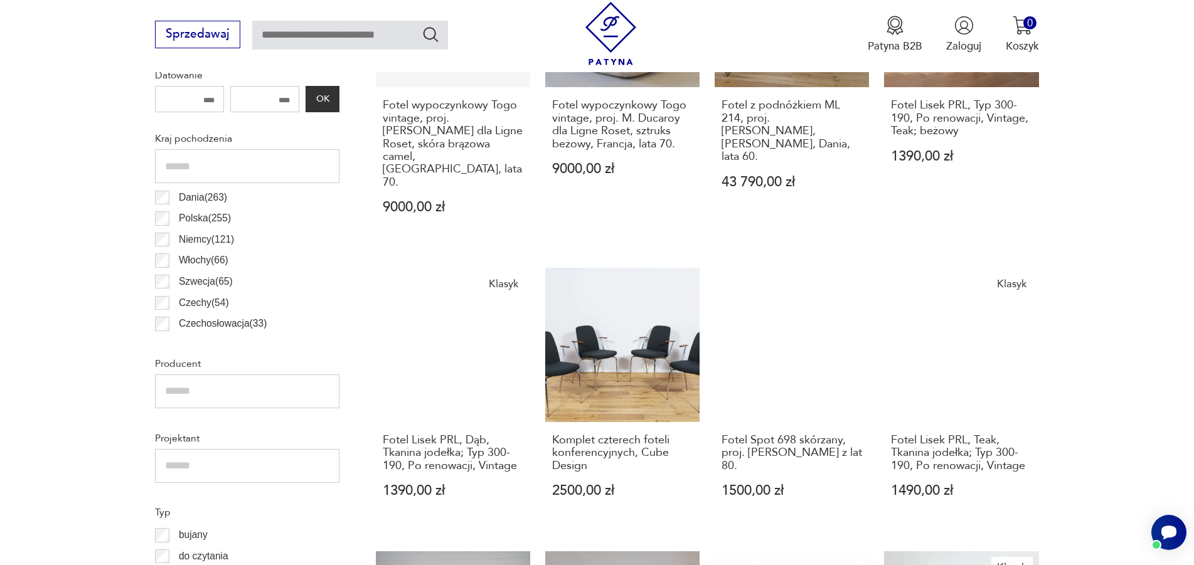
scroll to position [976, 0]
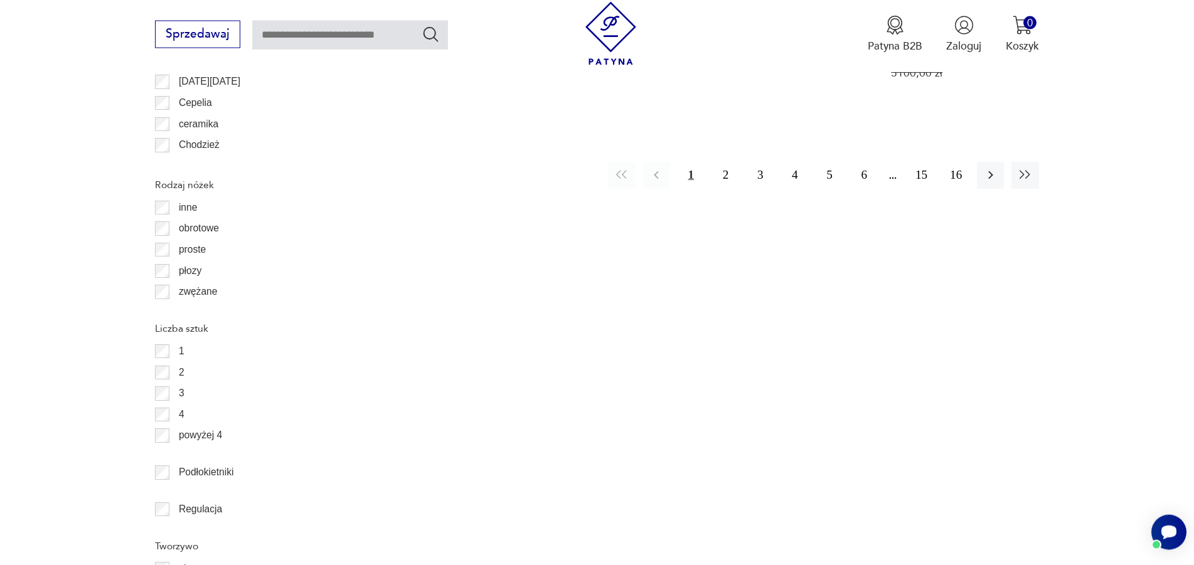
scroll to position [1441, 0]
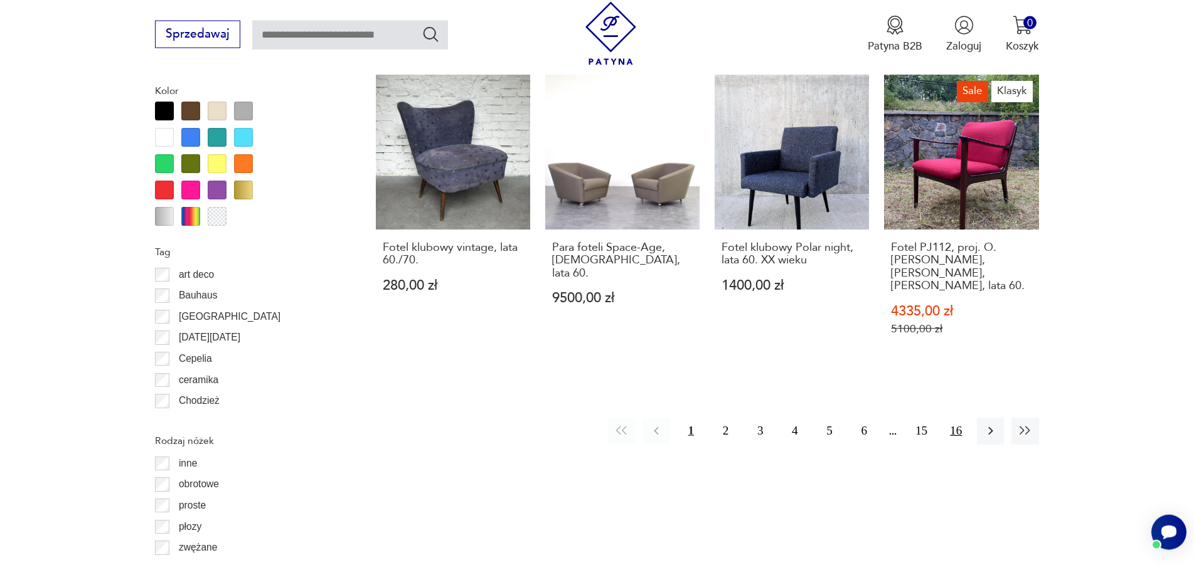
click at [963, 424] on button "16" at bounding box center [955, 431] width 27 height 27
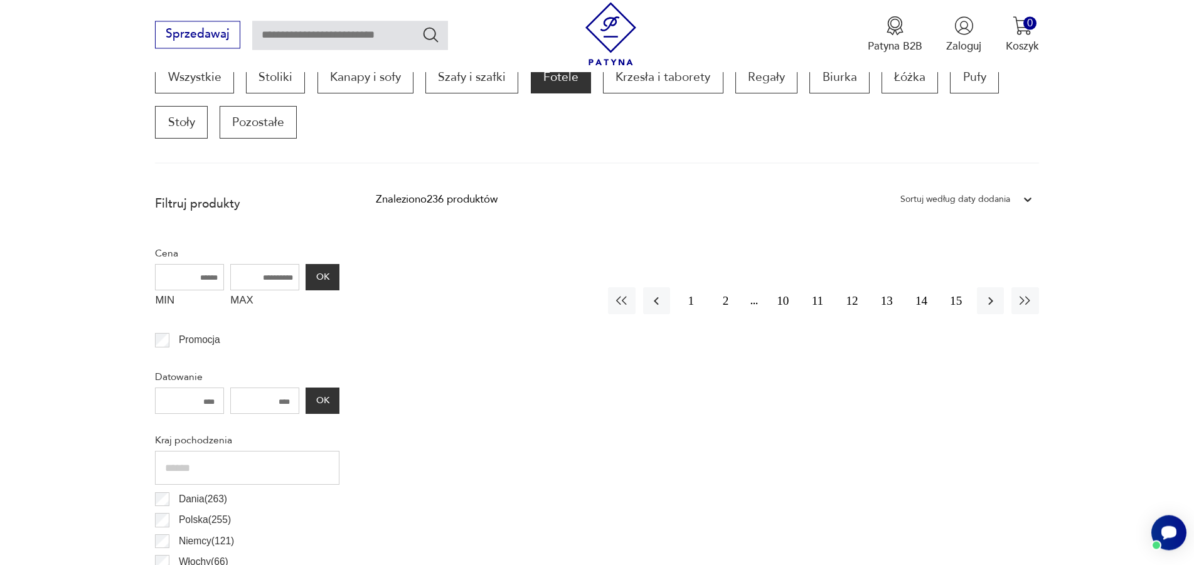
scroll to position [417, 0]
click at [955, 301] on button "15" at bounding box center [955, 301] width 27 height 27
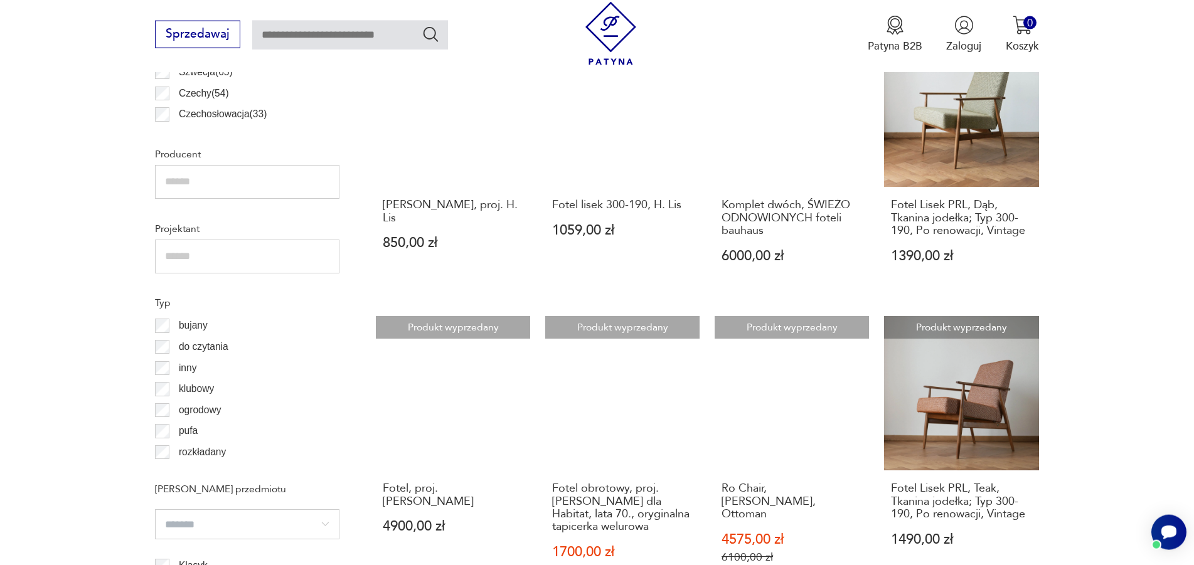
scroll to position [1185, 0]
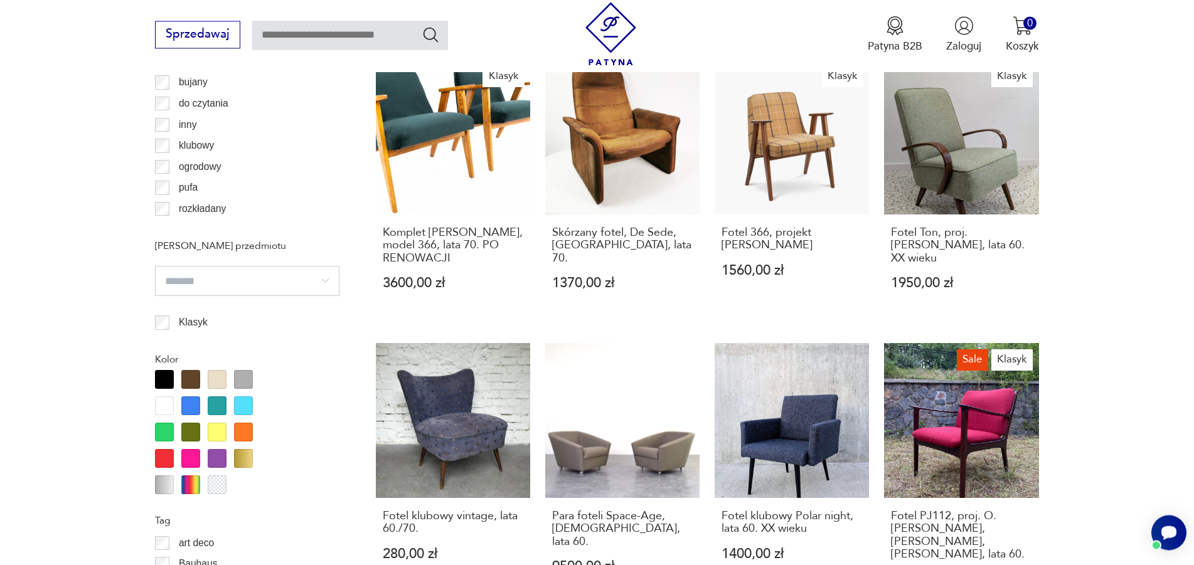
scroll to position [1185, 0]
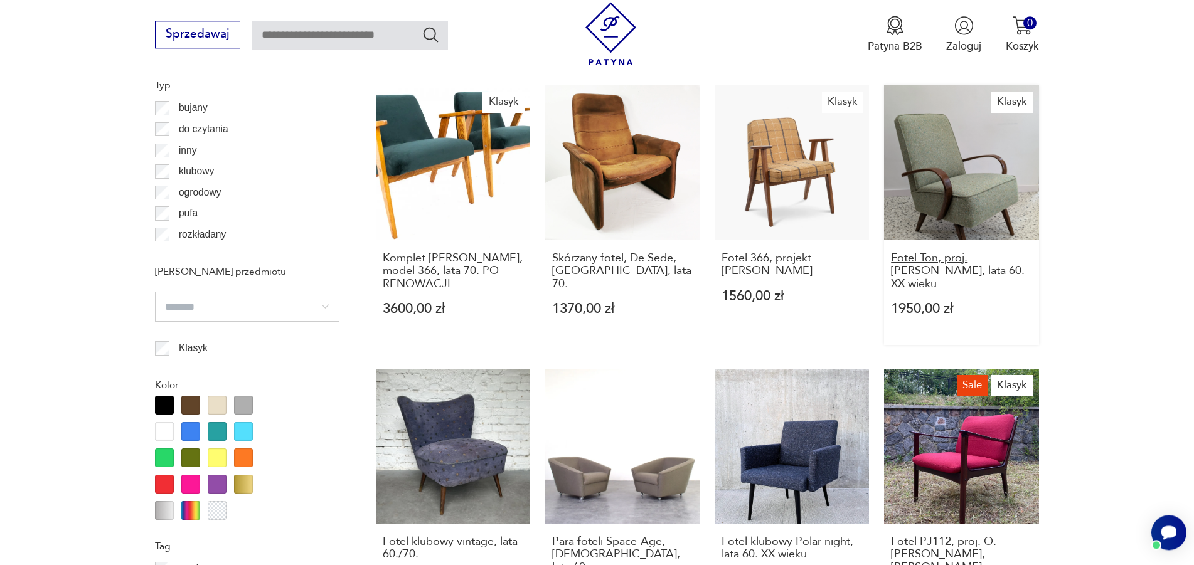
scroll to position [1441, 0]
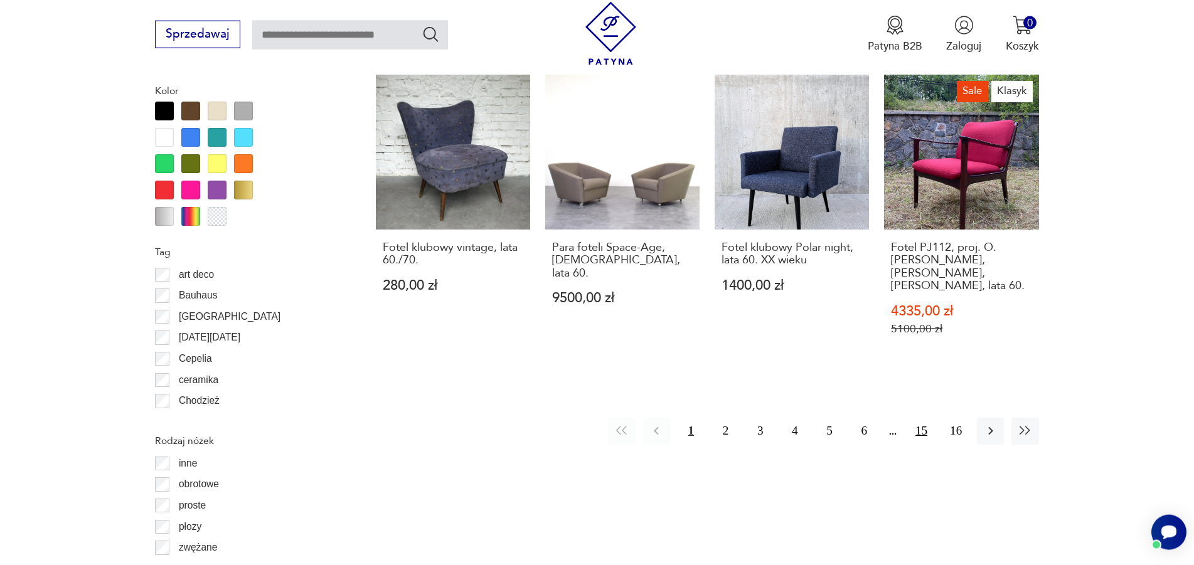
click at [922, 420] on button "15" at bounding box center [921, 431] width 27 height 27
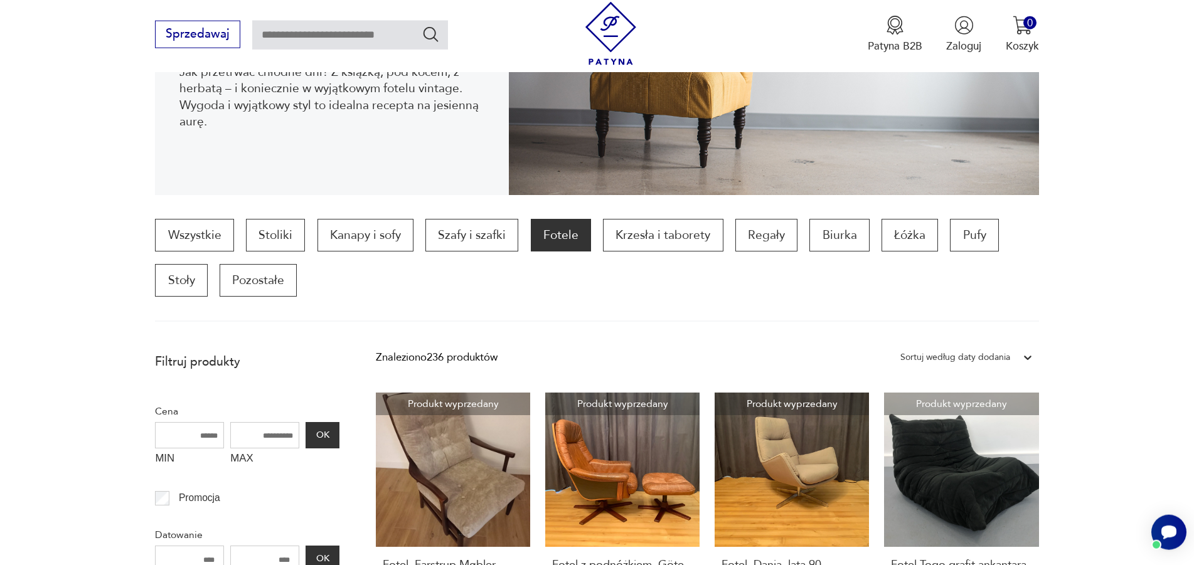
scroll to position [161, 0]
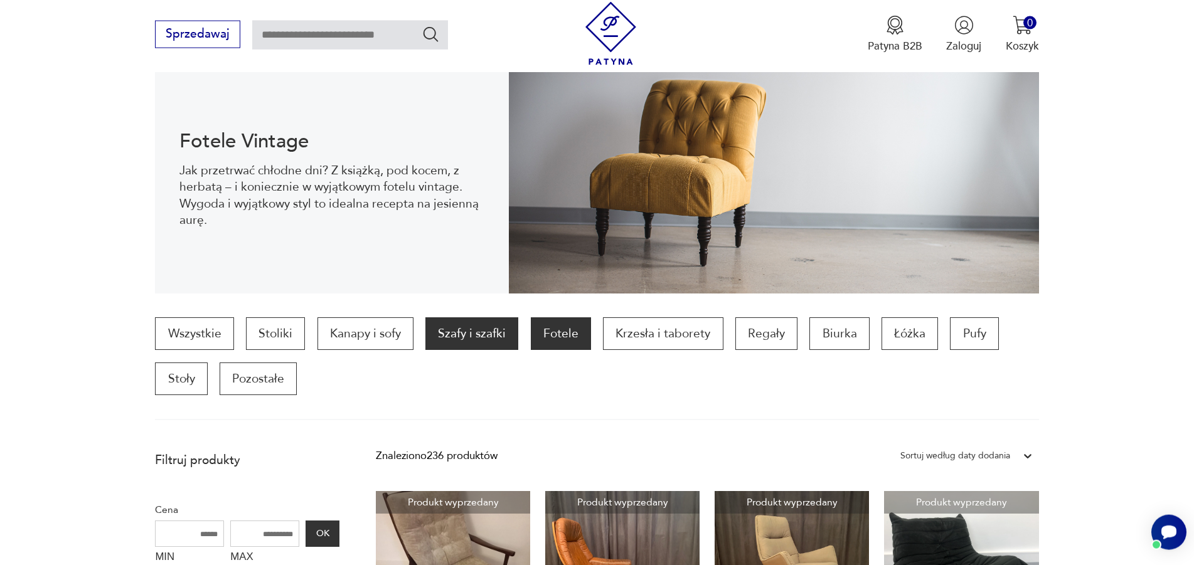
click at [468, 341] on p "Szafy i szafki" at bounding box center [471, 333] width 93 height 33
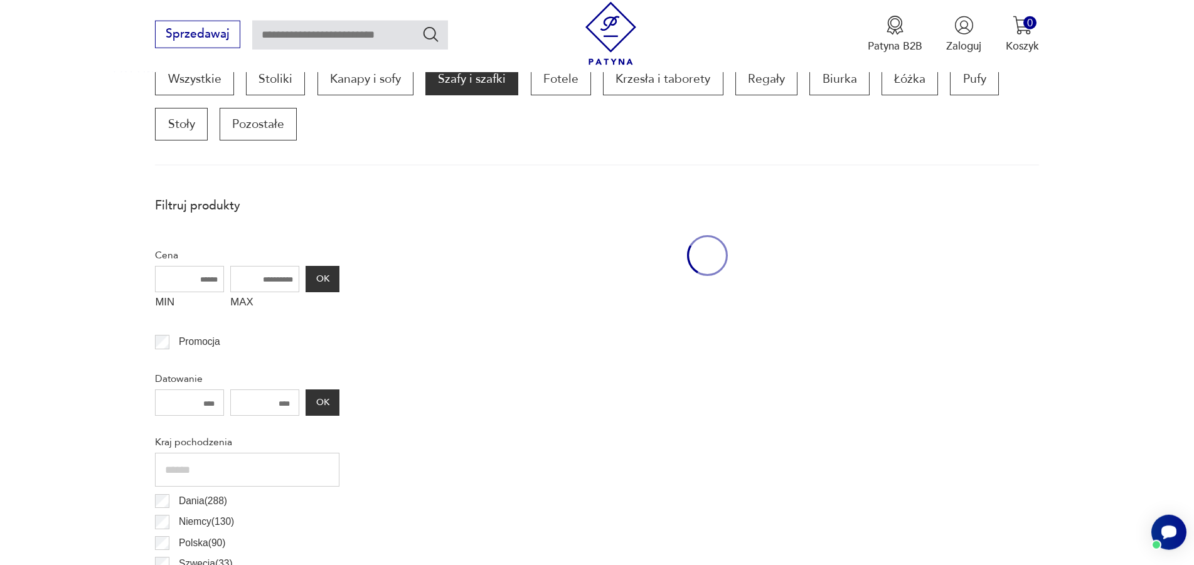
scroll to position [425, 0]
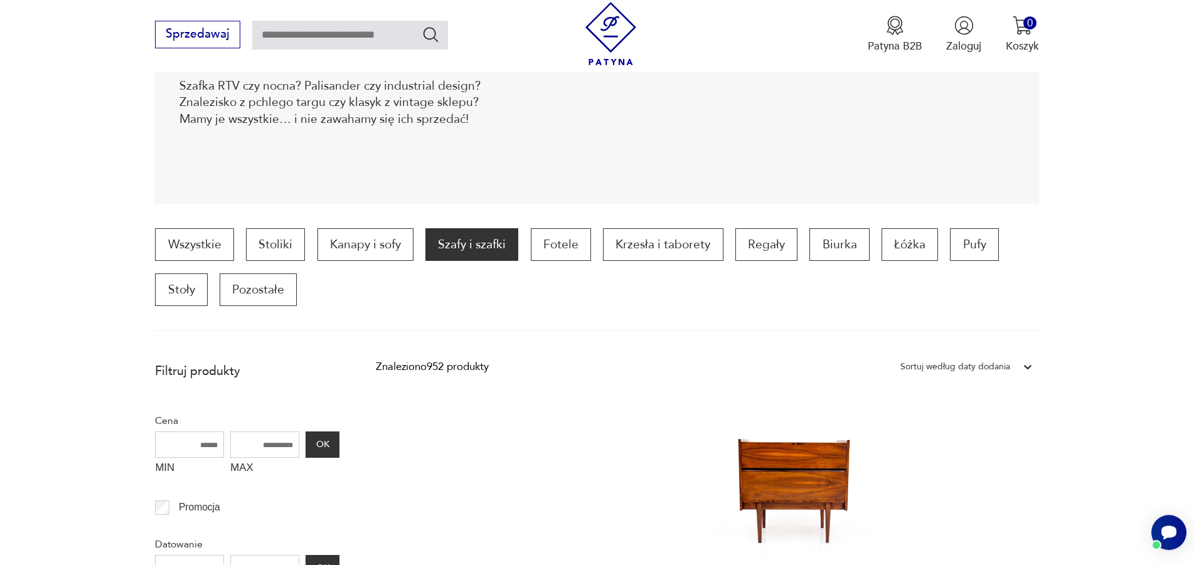
scroll to position [256, 0]
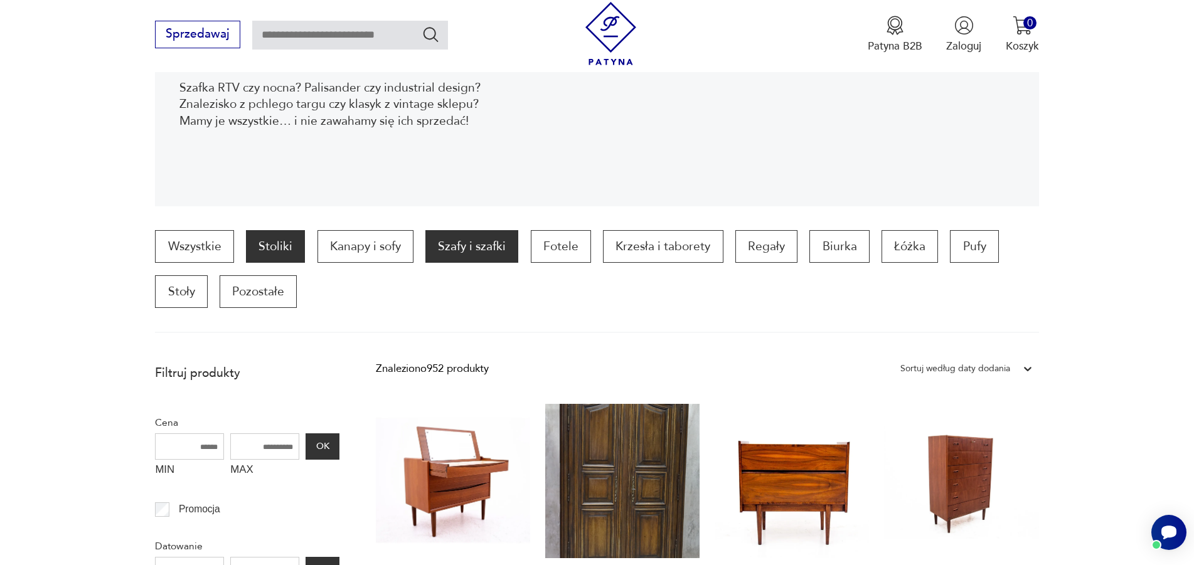
click at [292, 249] on p "Stoliki" at bounding box center [275, 246] width 59 height 33
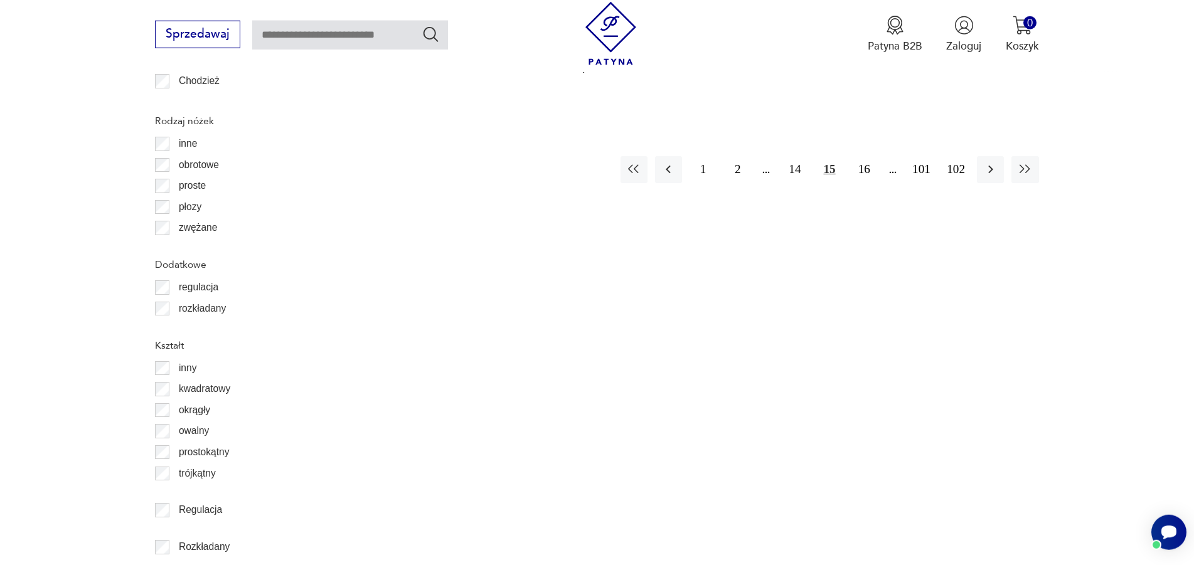
scroll to position [1442, 0]
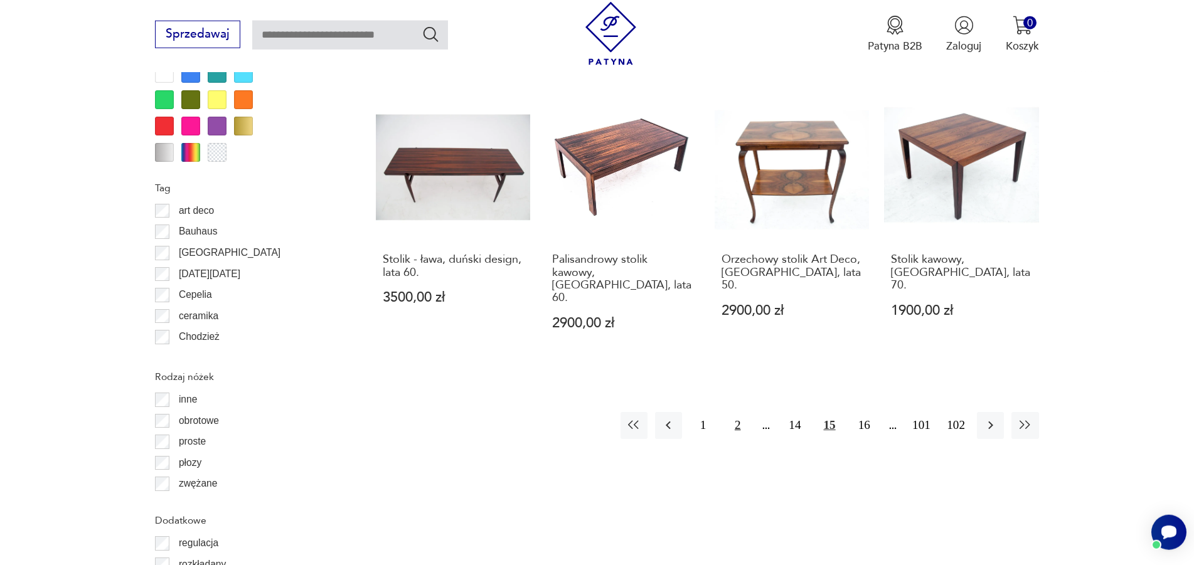
click at [741, 412] on button "2" at bounding box center [737, 425] width 27 height 27
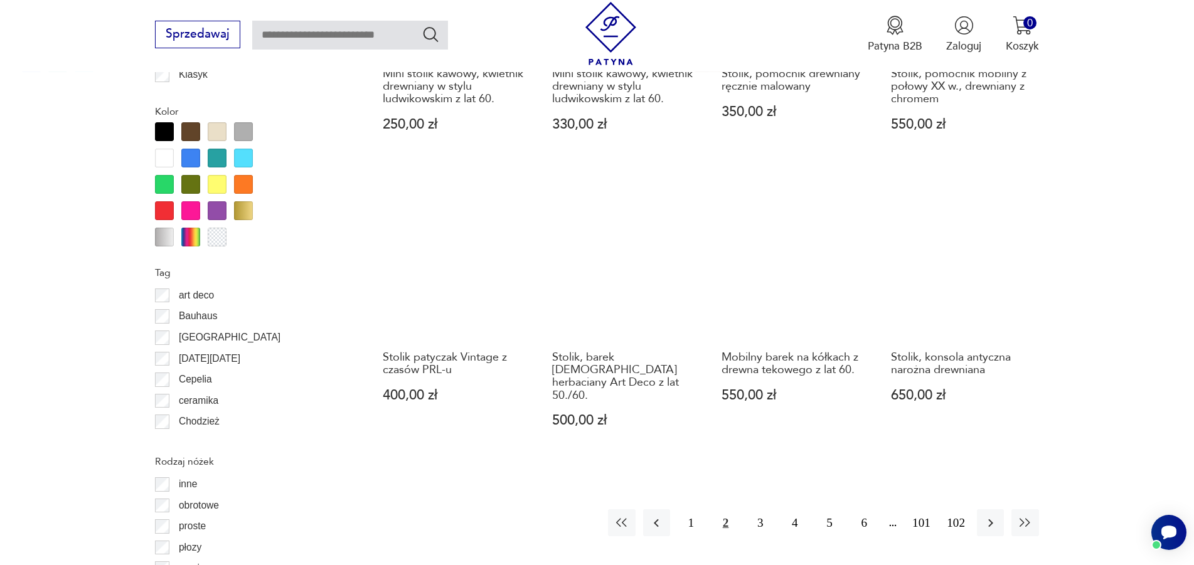
scroll to position [1442, 0]
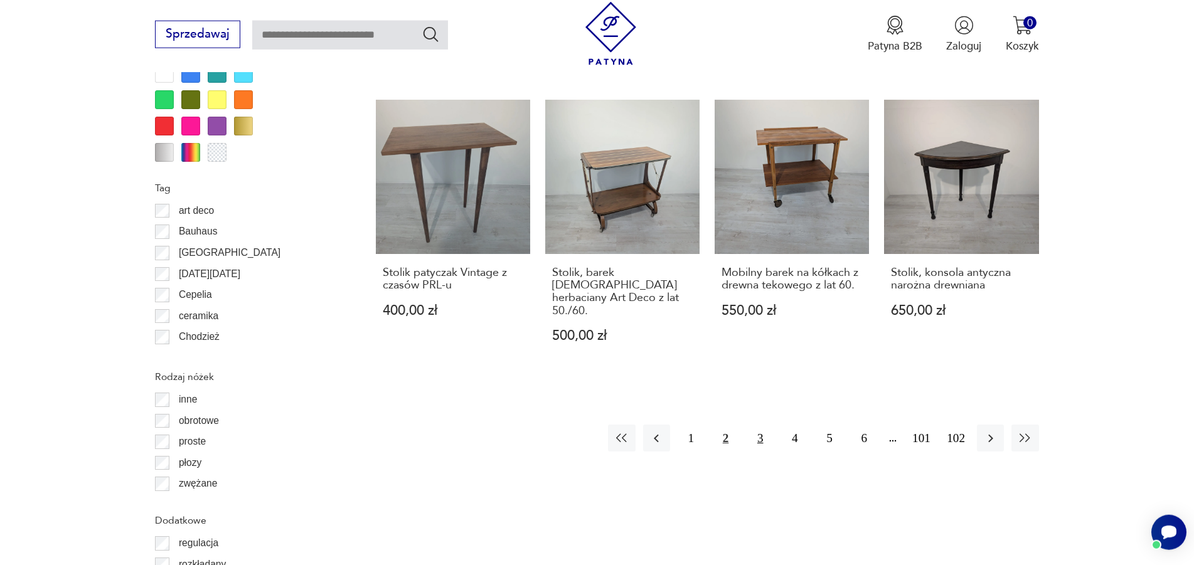
click at [760, 425] on button "3" at bounding box center [760, 438] width 27 height 27
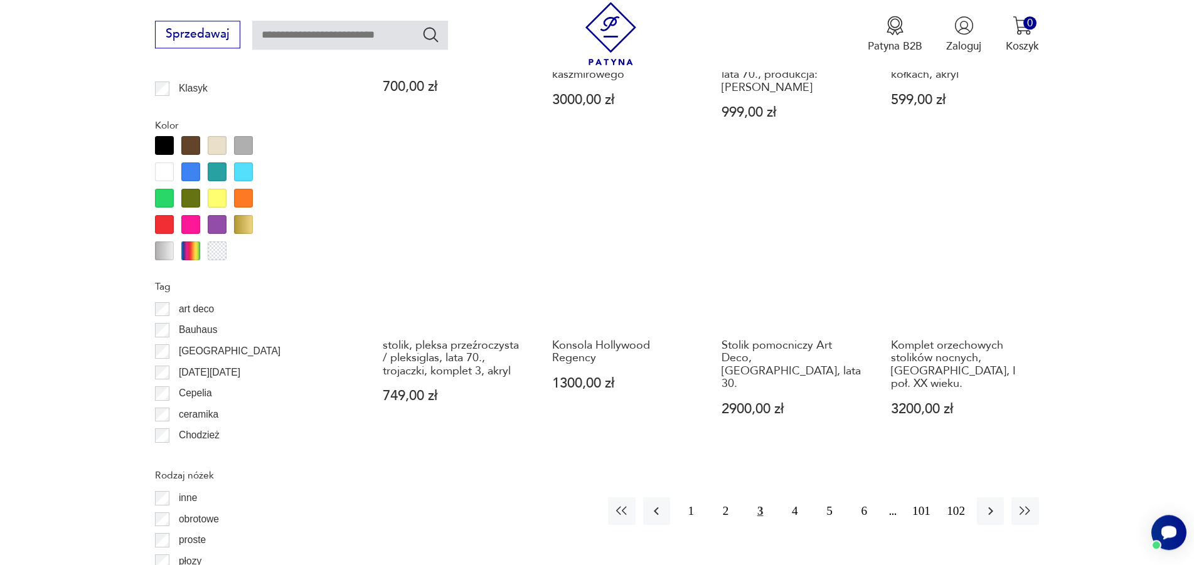
scroll to position [1442, 0]
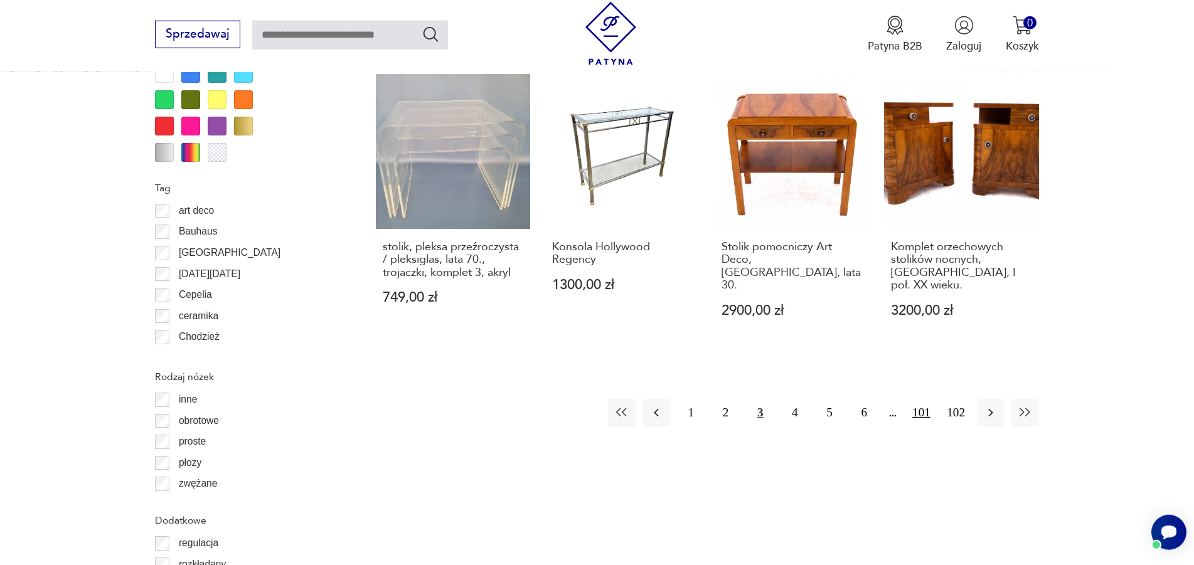
click at [925, 399] on button "101" at bounding box center [921, 412] width 27 height 27
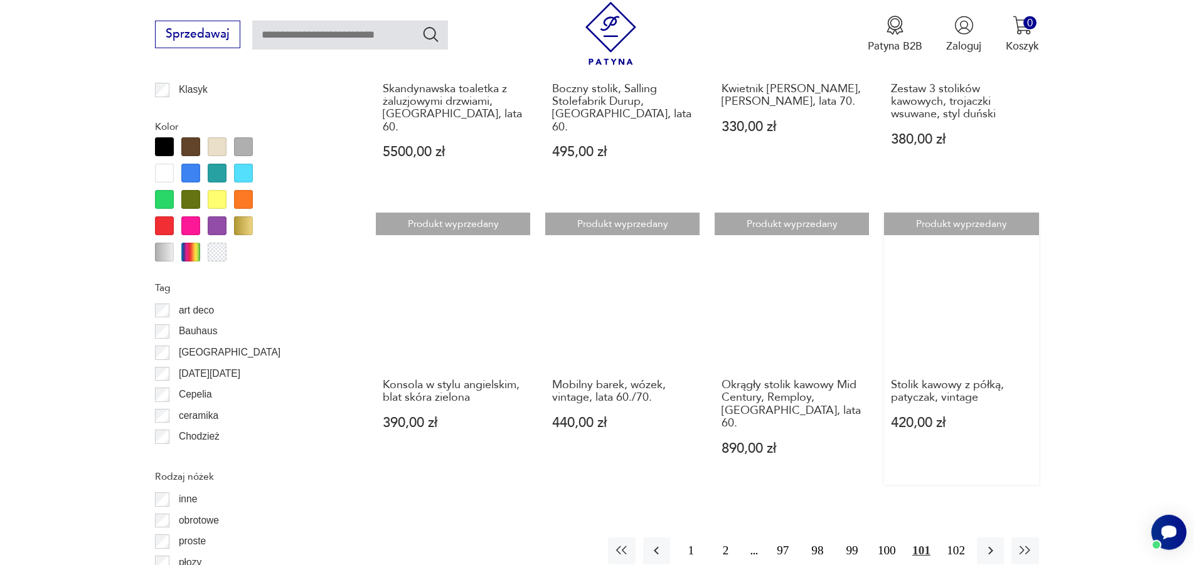
scroll to position [1442, 0]
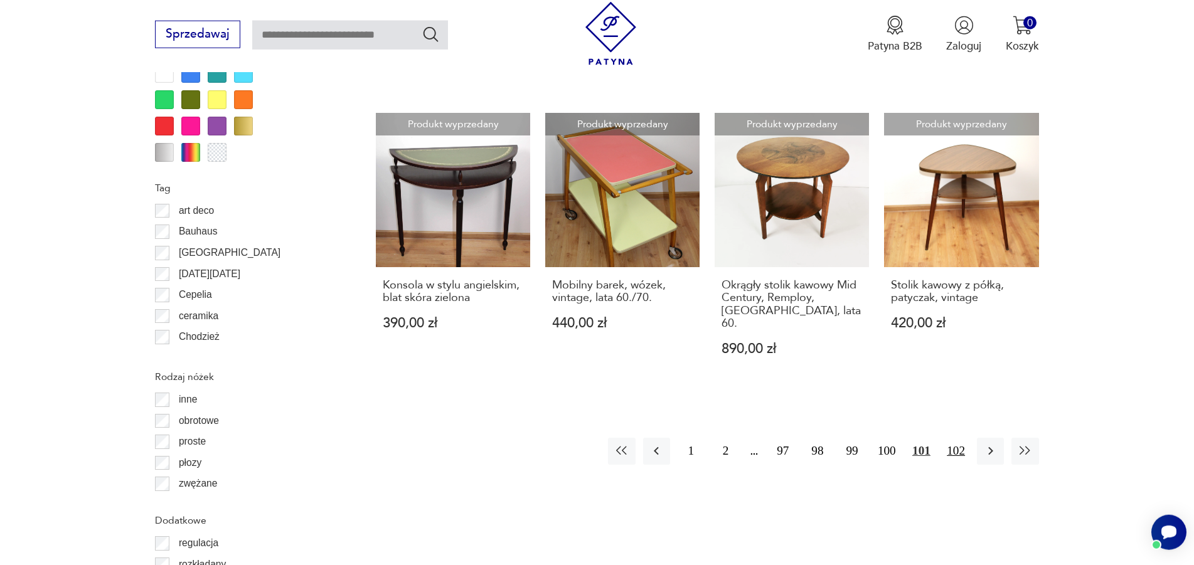
click at [961, 438] on button "102" at bounding box center [955, 451] width 27 height 27
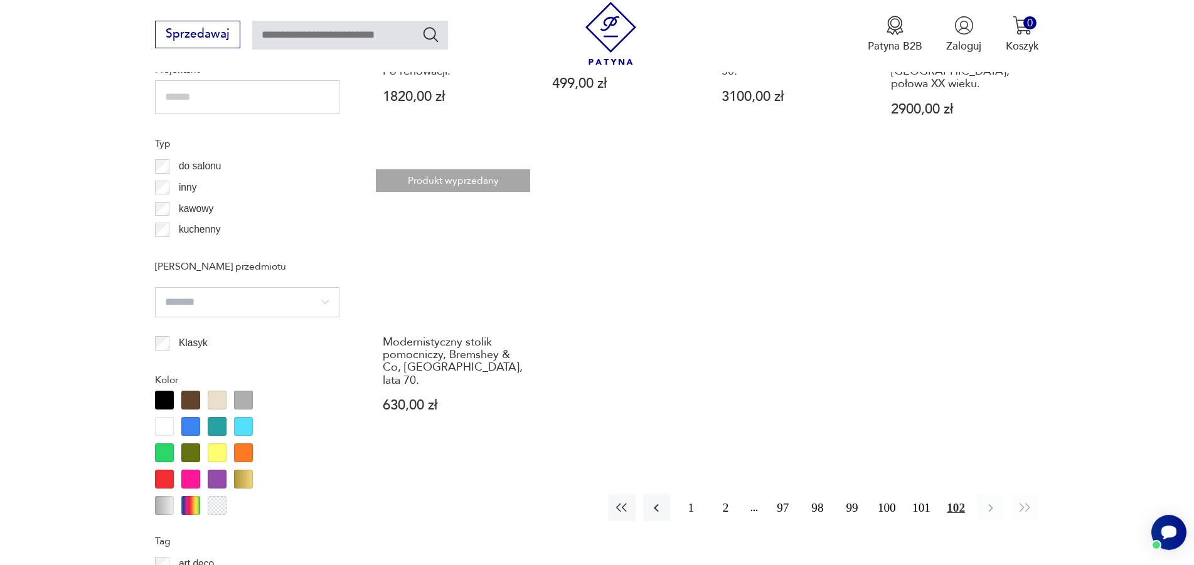
scroll to position [1186, 0]
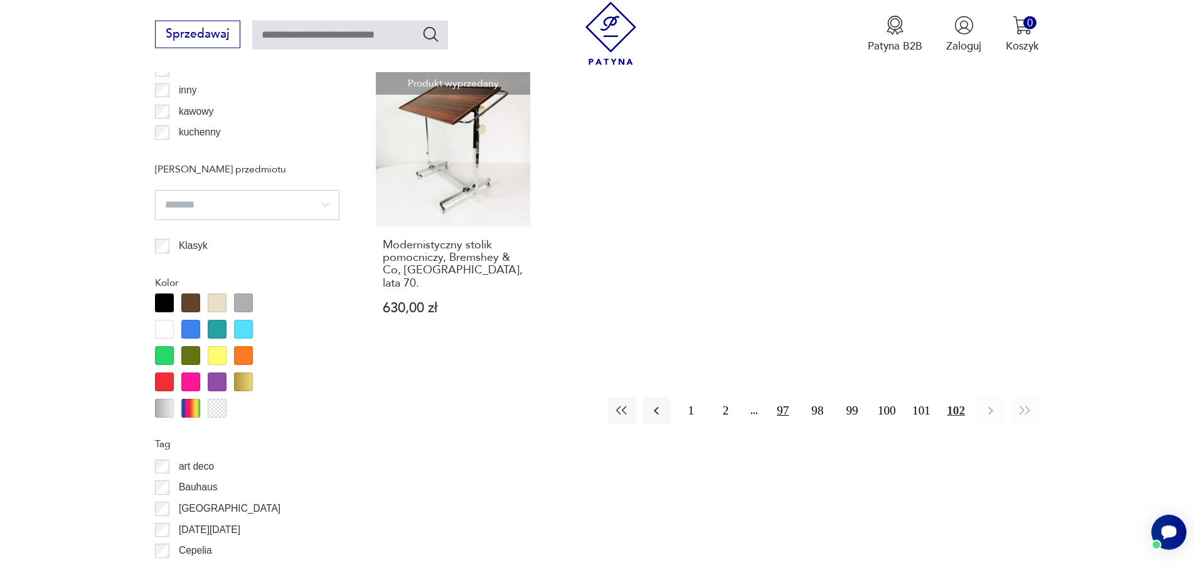
click at [789, 397] on button "97" at bounding box center [782, 410] width 27 height 27
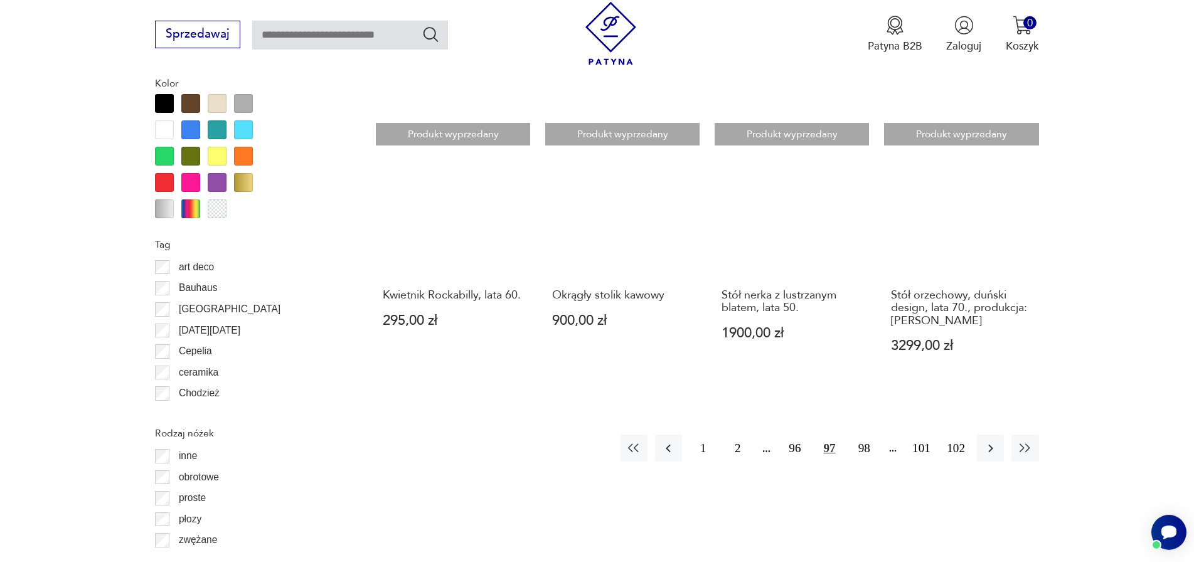
scroll to position [1442, 0]
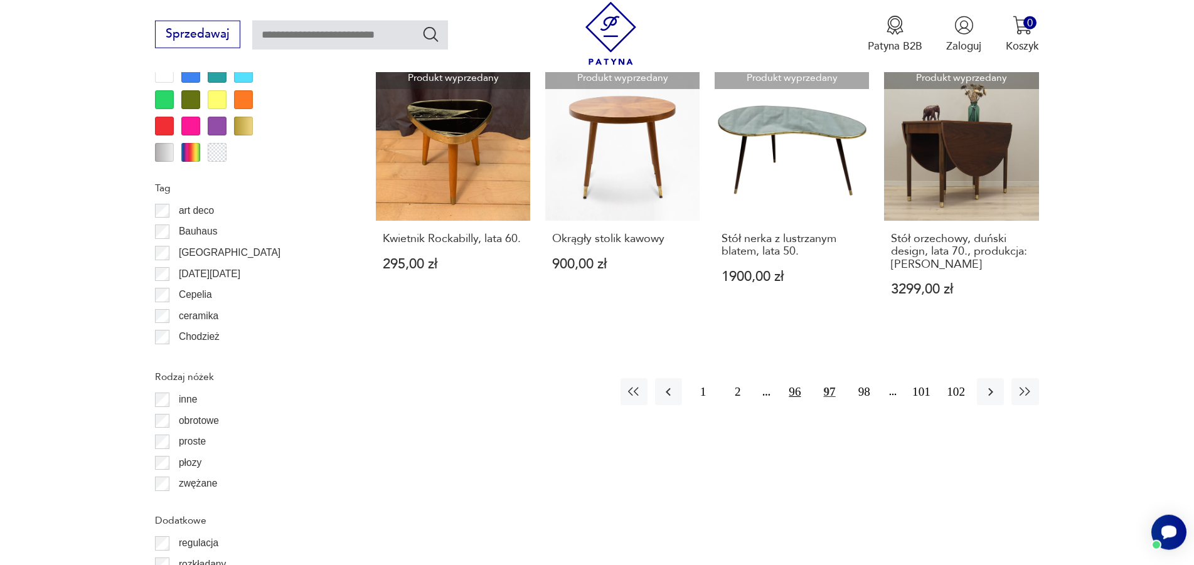
click at [796, 393] on button "96" at bounding box center [794, 391] width 27 height 27
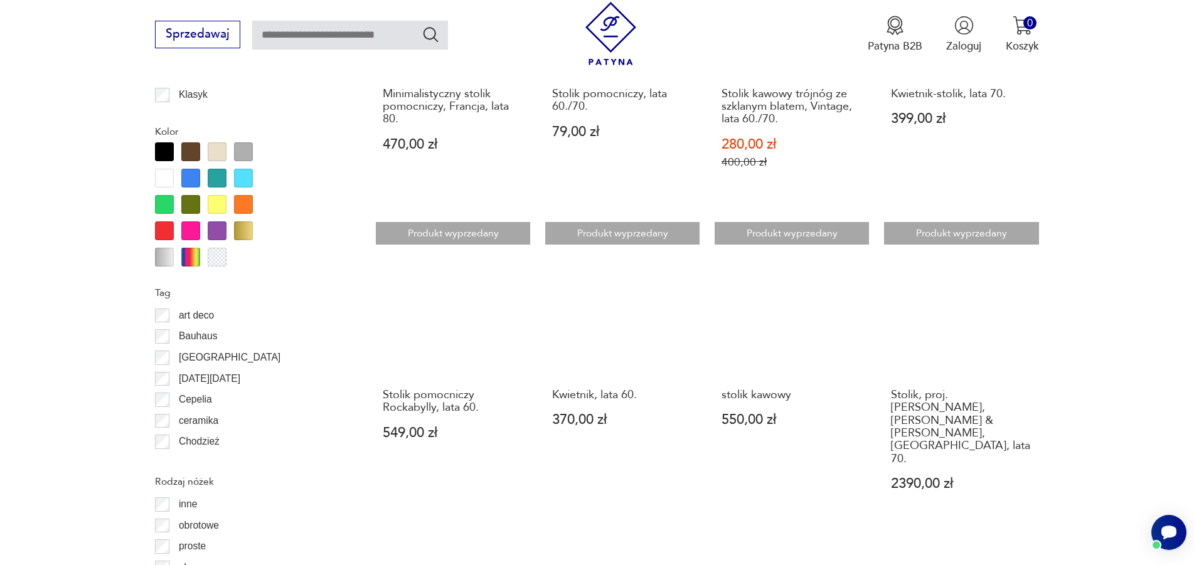
scroll to position [1442, 0]
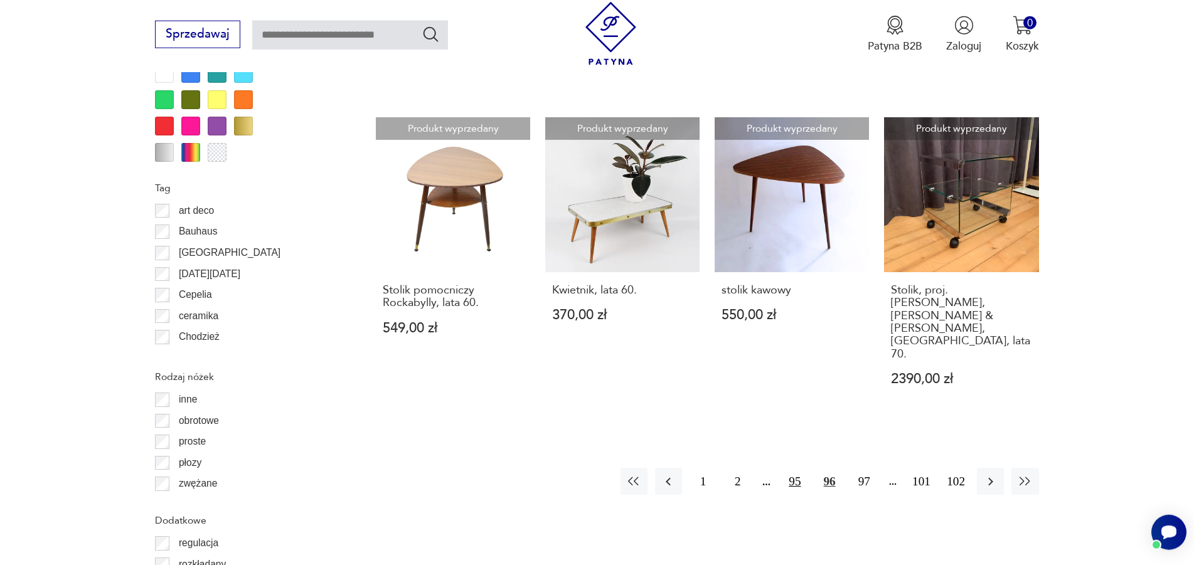
click at [794, 468] on button "95" at bounding box center [794, 481] width 27 height 27
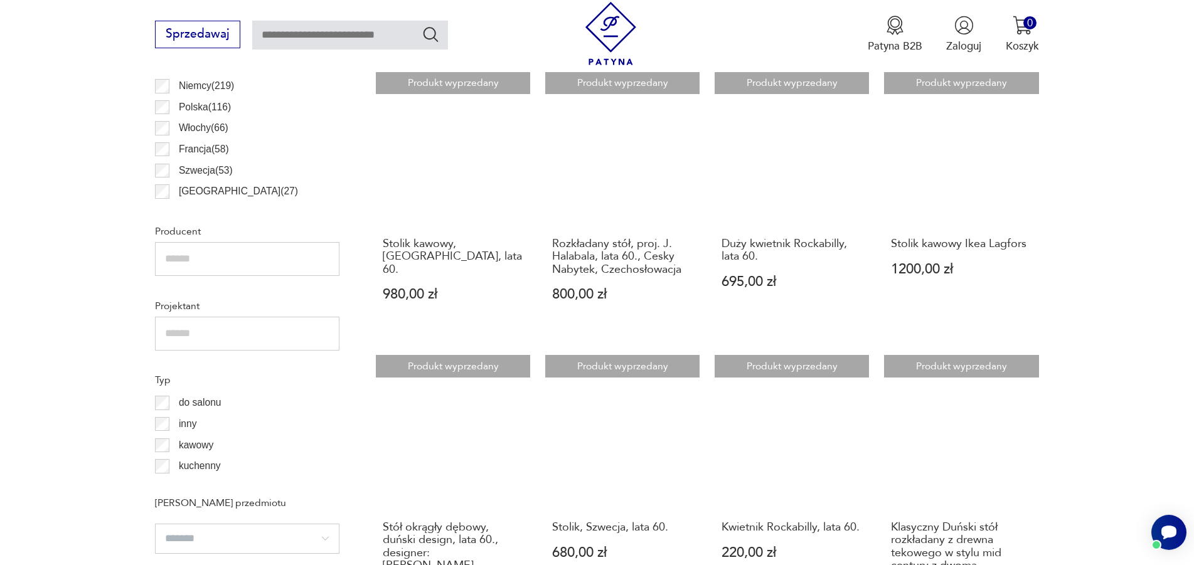
scroll to position [930, 0]
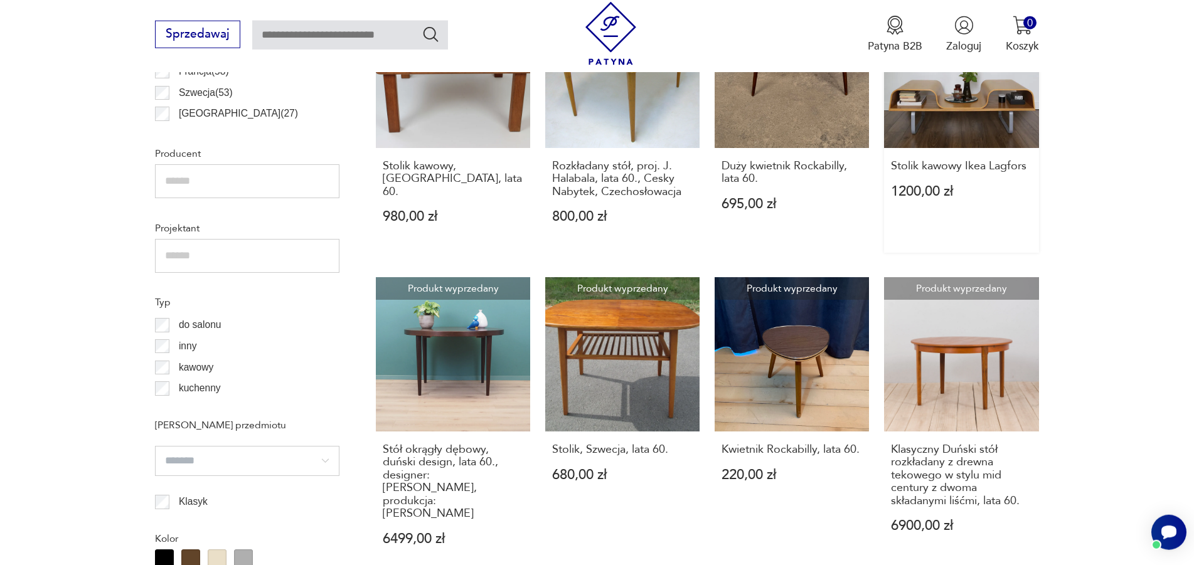
click at [1000, 109] on link "Produkt wyprzedany Stolik kawowy Ikea Lagfors 1200,00 zł" at bounding box center [961, 124] width 154 height 260
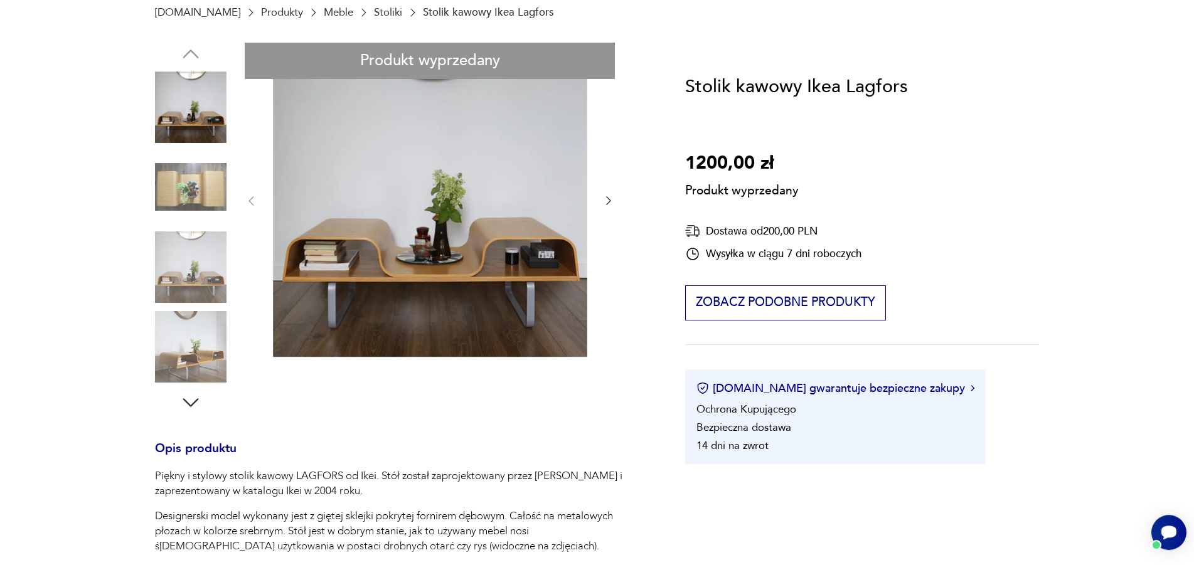
scroll to position [256, 0]
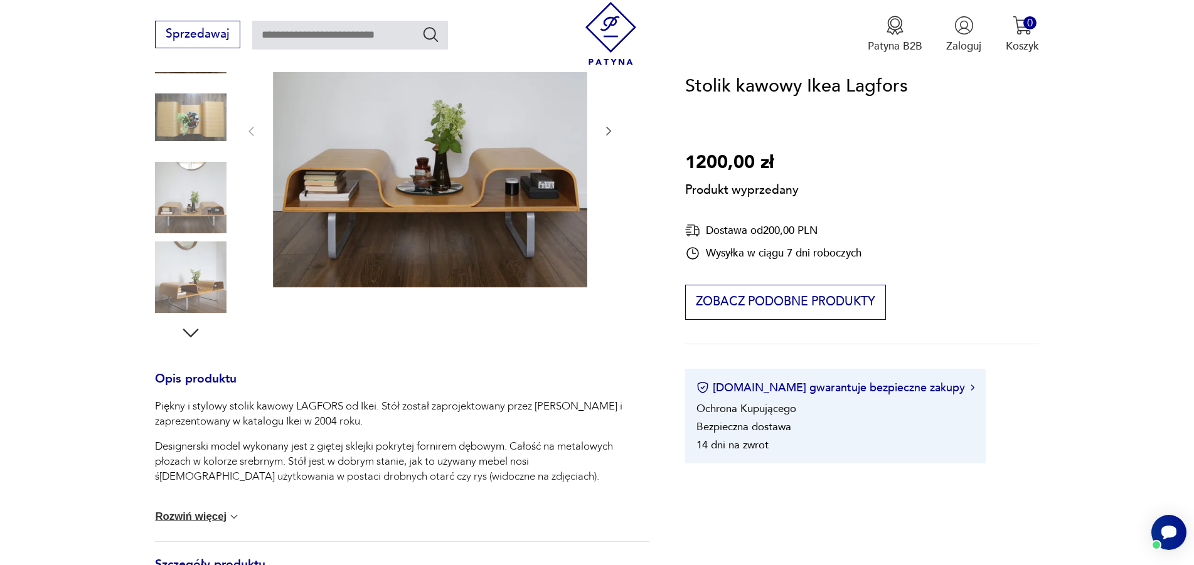
click at [193, 280] on div "Produkt wyprzedany Opis produktu Piękny i stylowy stolik kawowy LAGFORS od Ikei…" at bounding box center [402, 412] width 494 height 879
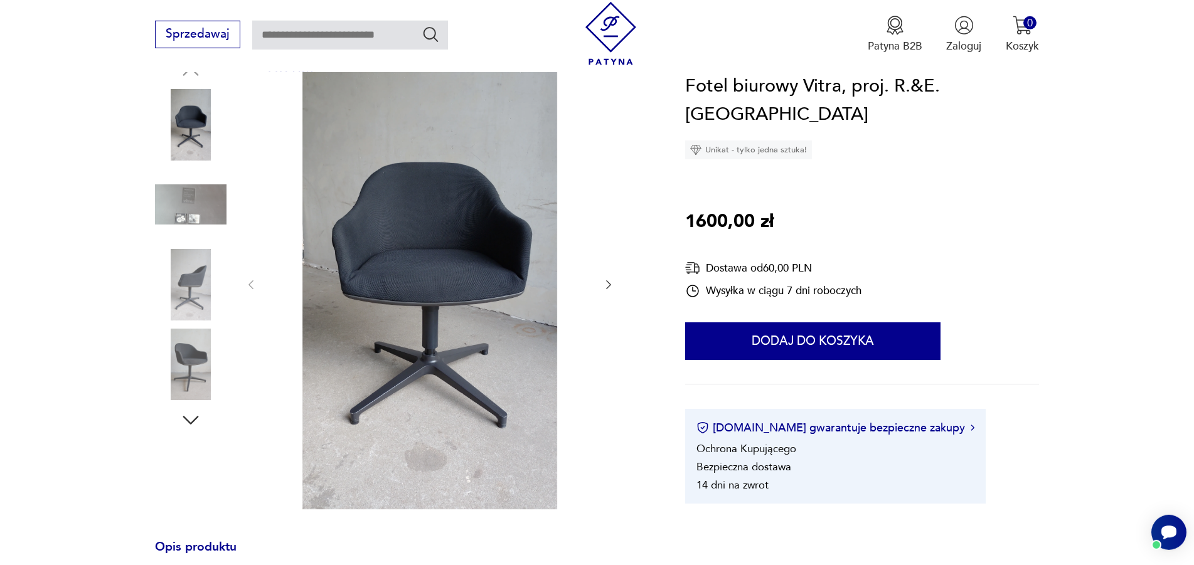
scroll to position [256, 0]
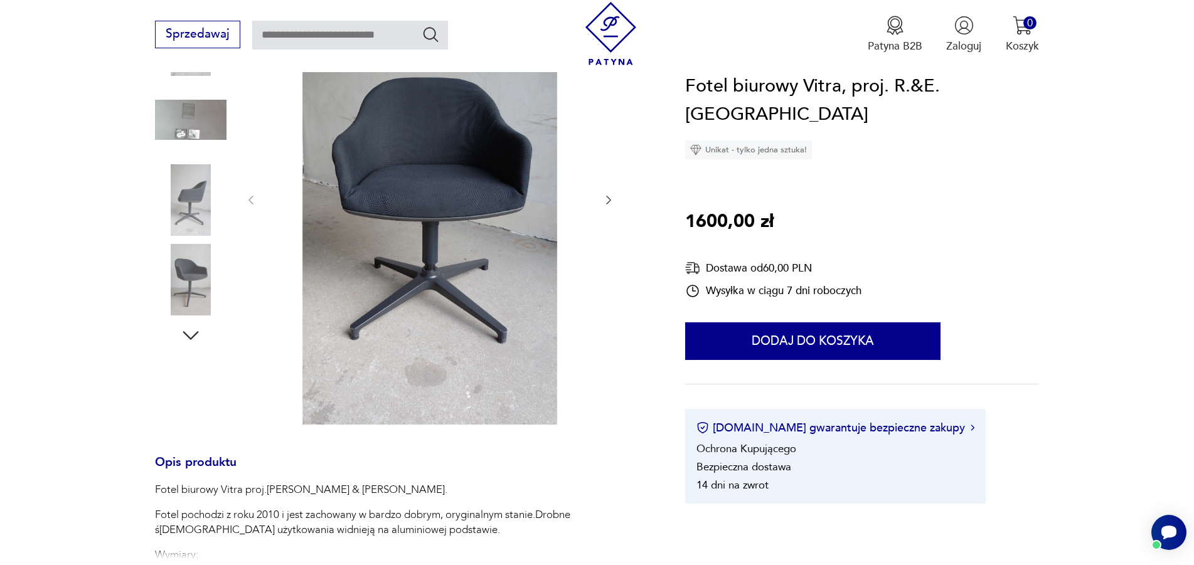
click at [428, 218] on img at bounding box center [430, 199] width 314 height 452
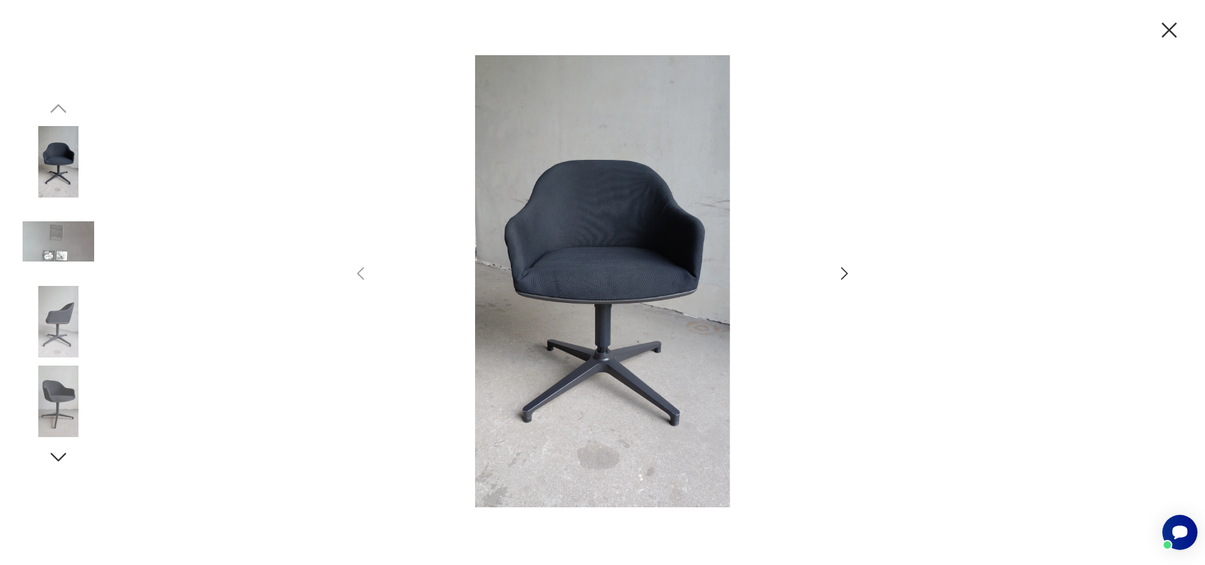
click at [850, 275] on icon "button" at bounding box center [844, 274] width 18 height 18
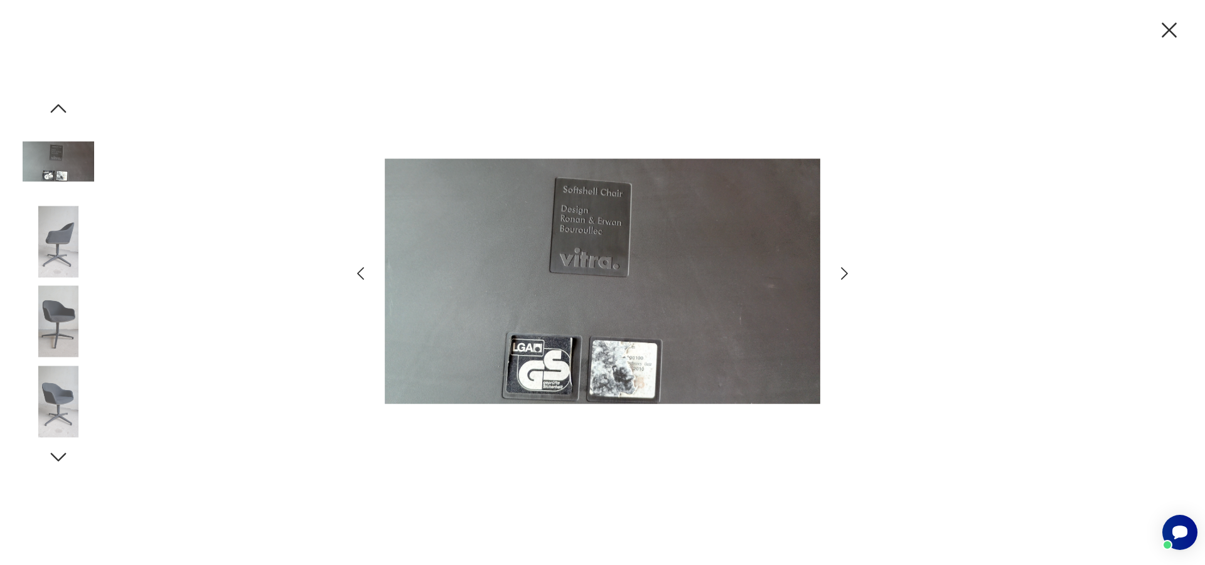
click at [850, 275] on icon "button" at bounding box center [844, 274] width 18 height 18
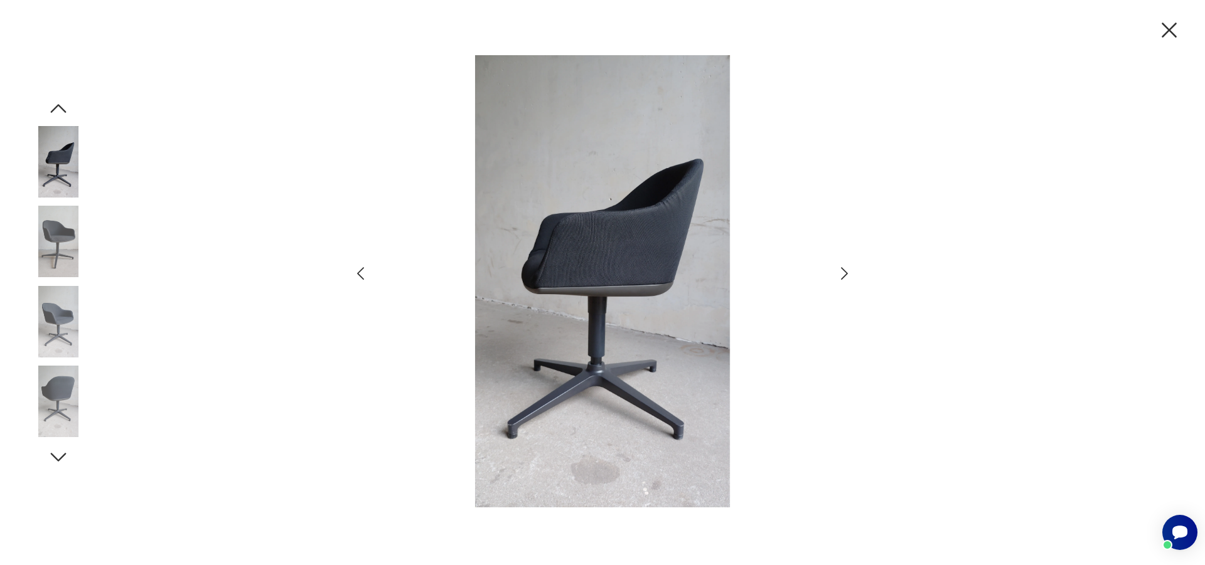
click at [850, 274] on icon "button" at bounding box center [844, 274] width 18 height 18
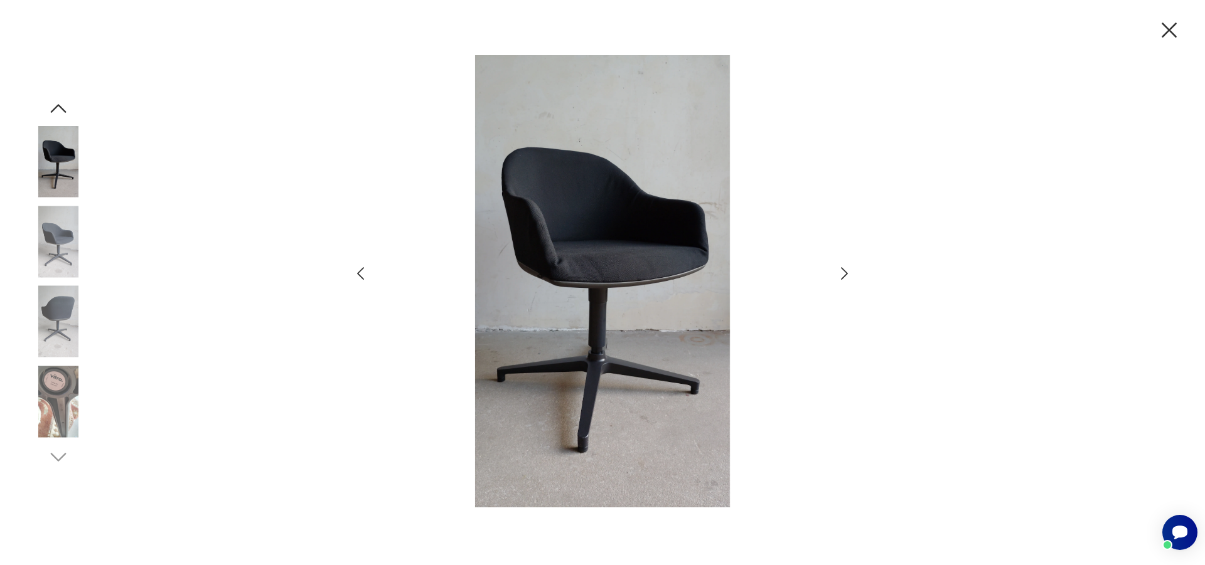
click at [850, 274] on icon "button" at bounding box center [844, 274] width 18 height 18
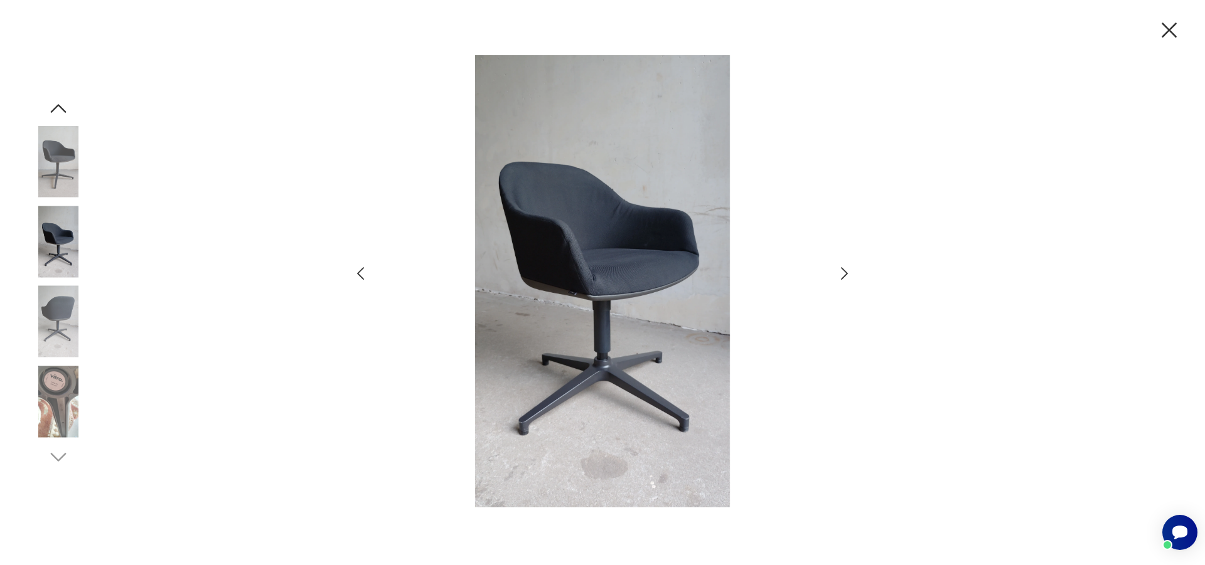
click at [838, 276] on icon "button" at bounding box center [844, 274] width 18 height 18
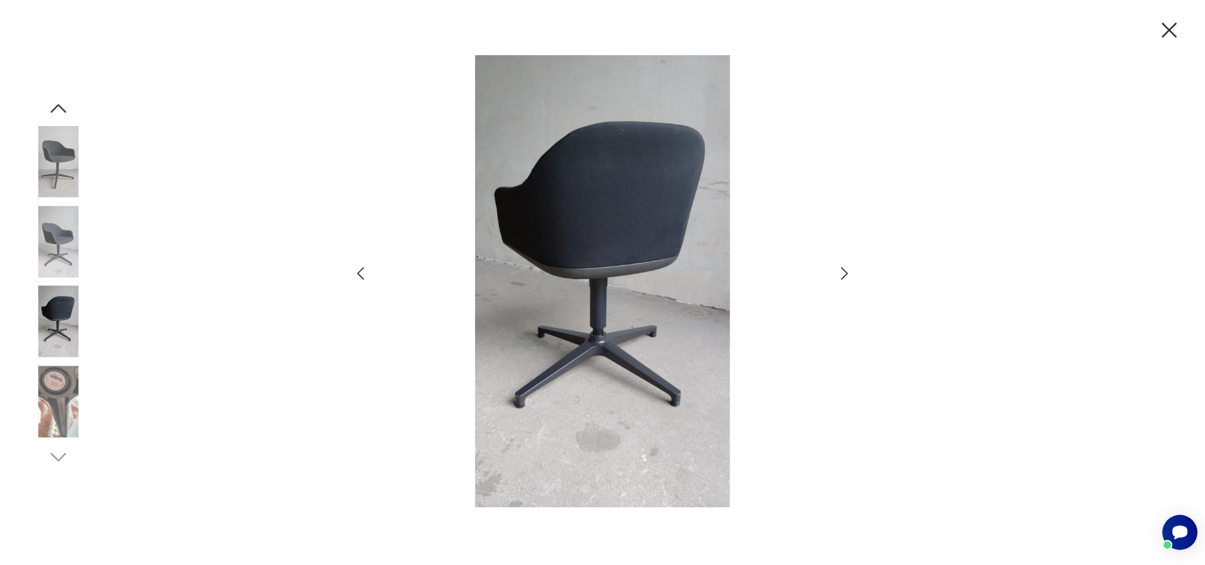
click at [838, 276] on icon "button" at bounding box center [844, 274] width 18 height 18
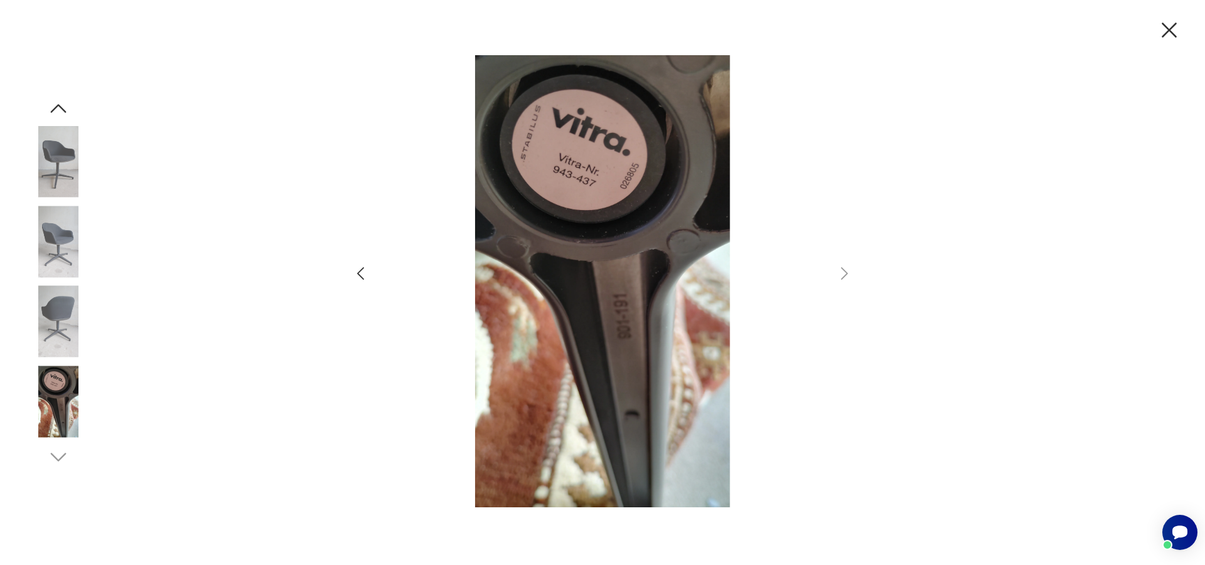
click at [1161, 33] on icon "button" at bounding box center [1169, 30] width 26 height 26
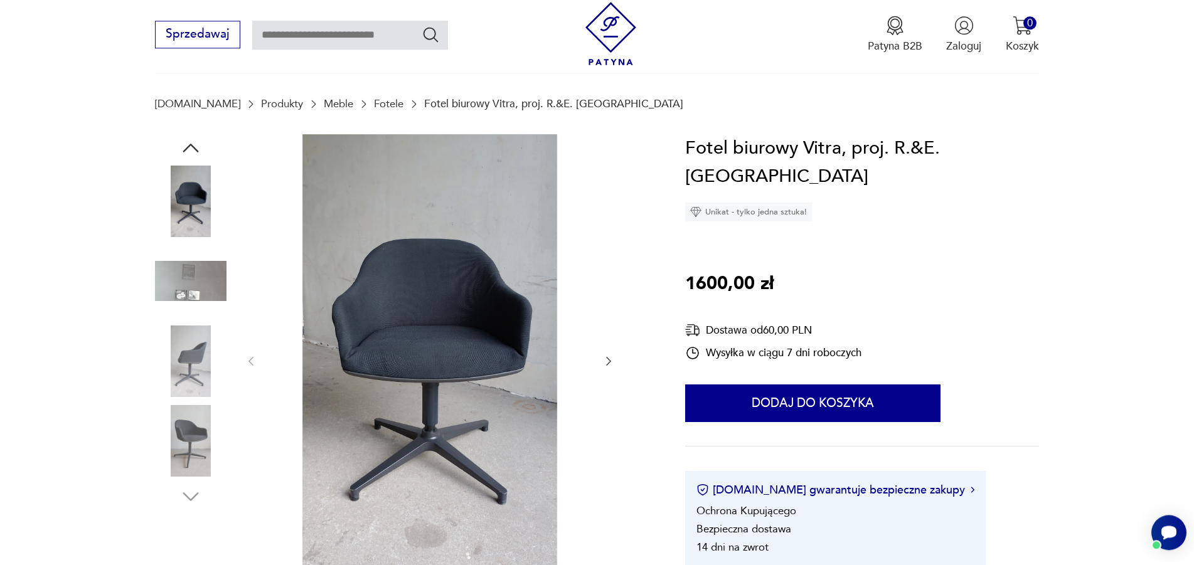
scroll to position [0, 0]
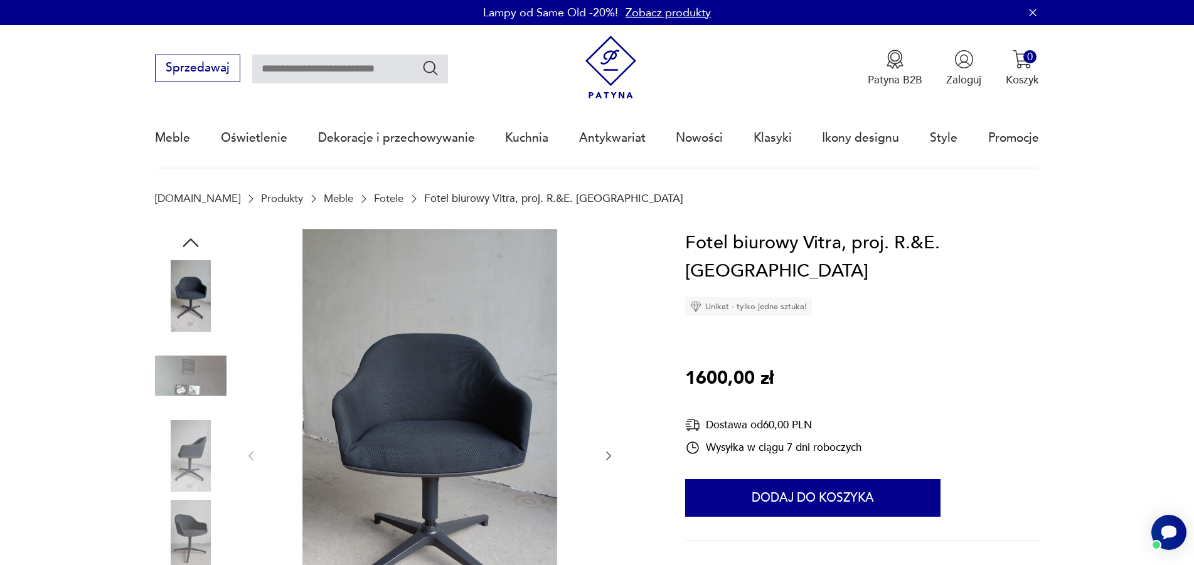
click at [323, 63] on input "text" at bounding box center [350, 69] width 196 height 29
type input "*****"
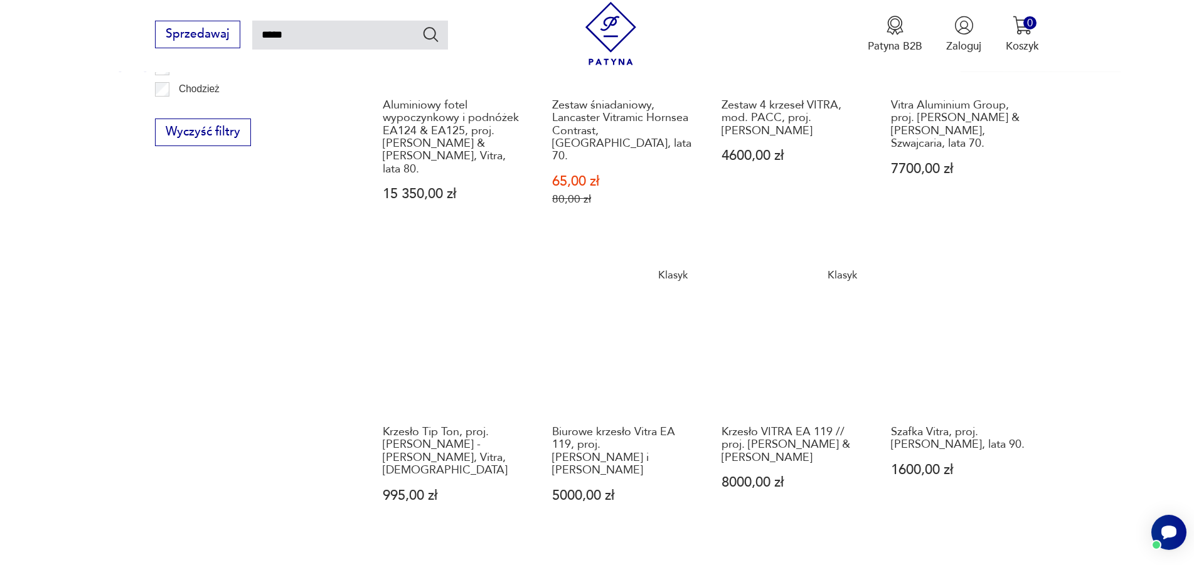
scroll to position [1096, 0]
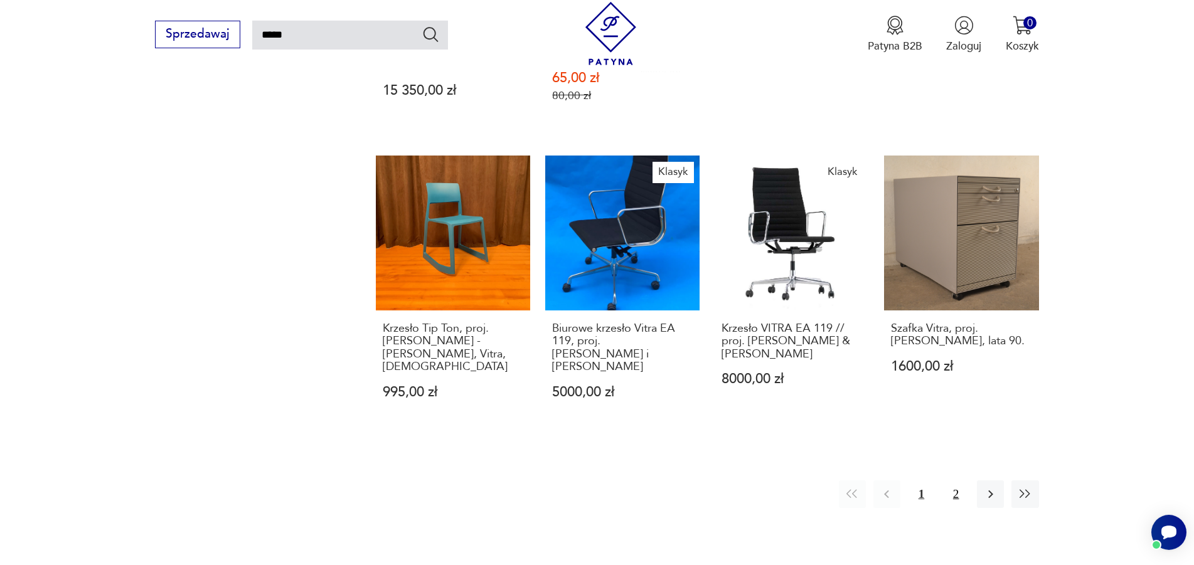
click at [962, 481] on button "2" at bounding box center [955, 494] width 27 height 27
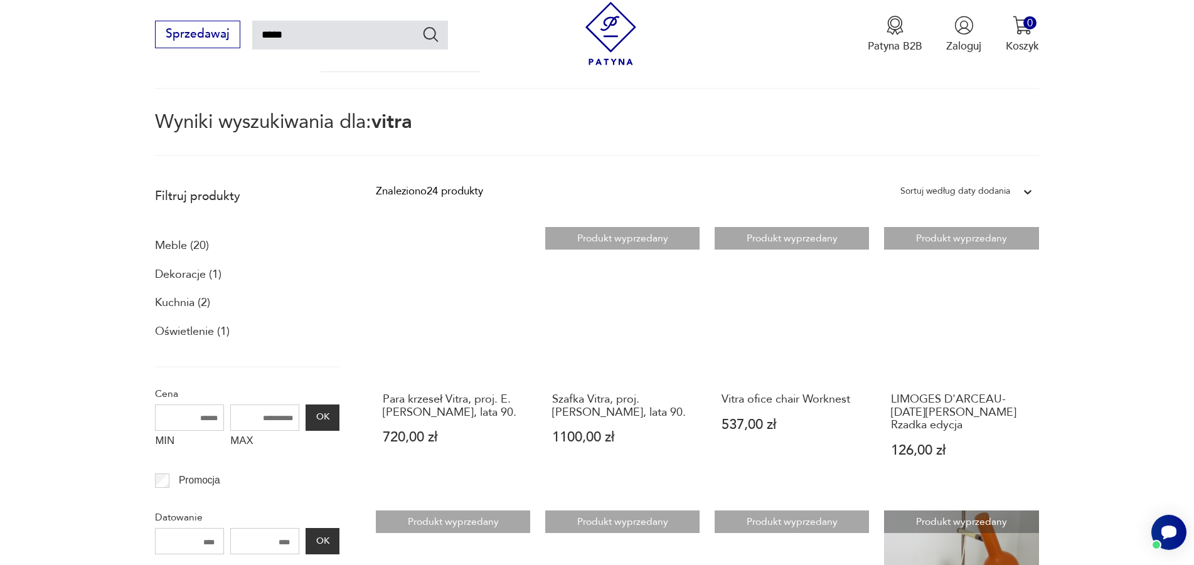
scroll to position [72, 0]
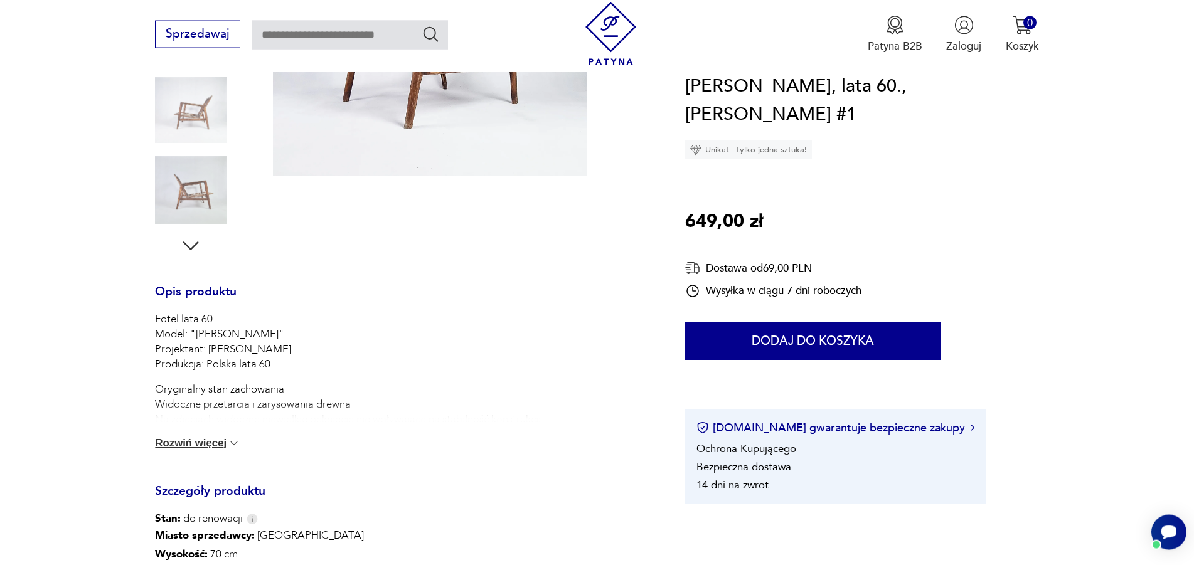
scroll to position [256, 0]
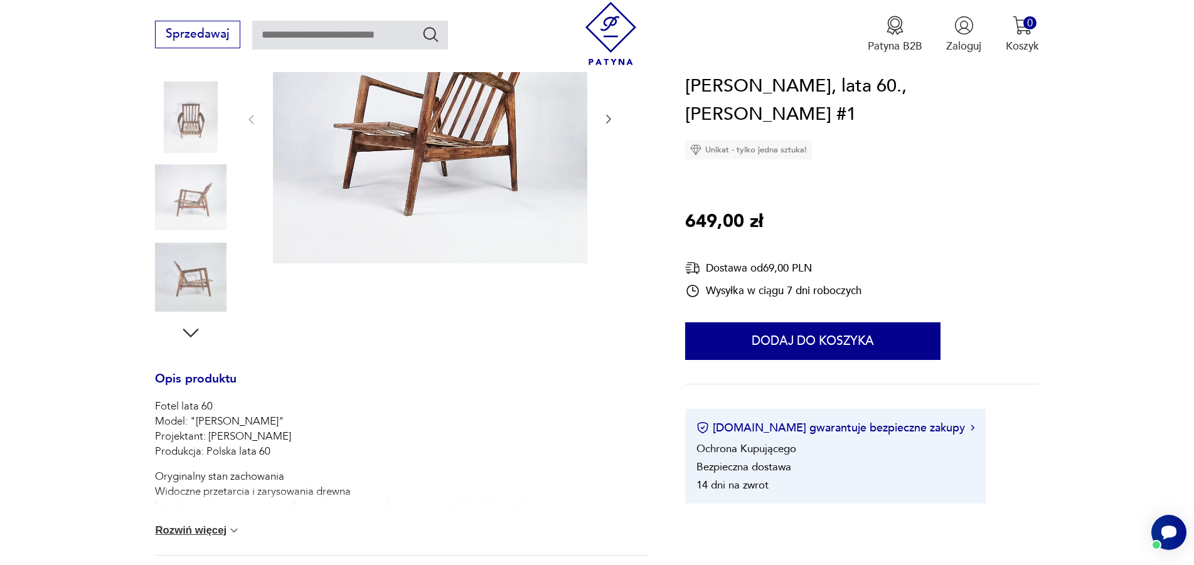
click at [179, 290] on img at bounding box center [191, 278] width 72 height 72
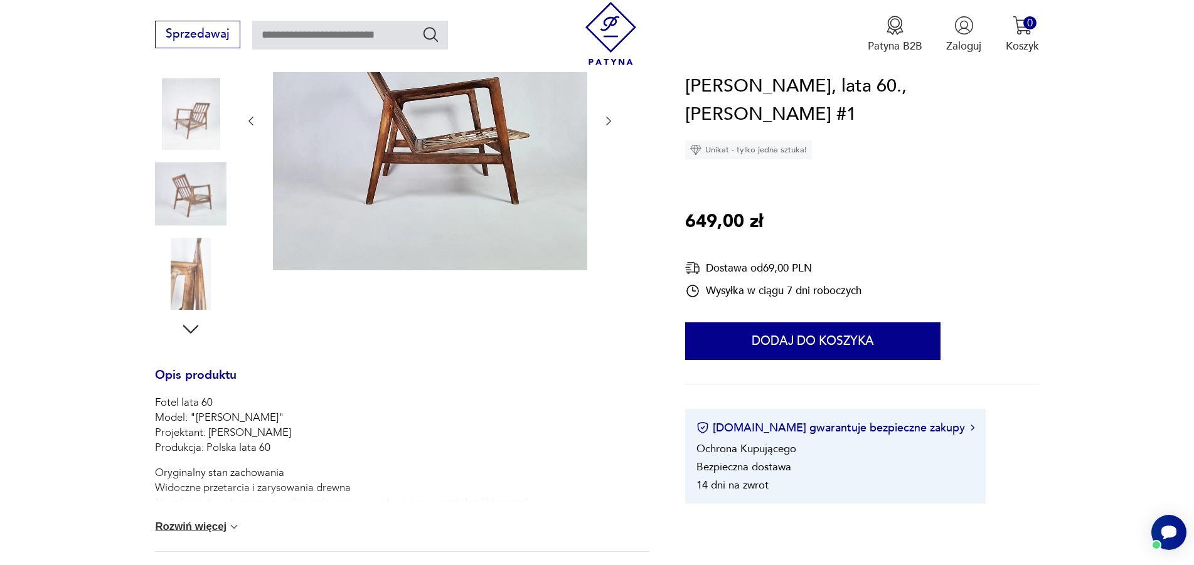
scroll to position [260, 0]
click at [207, 202] on img at bounding box center [191, 193] width 72 height 72
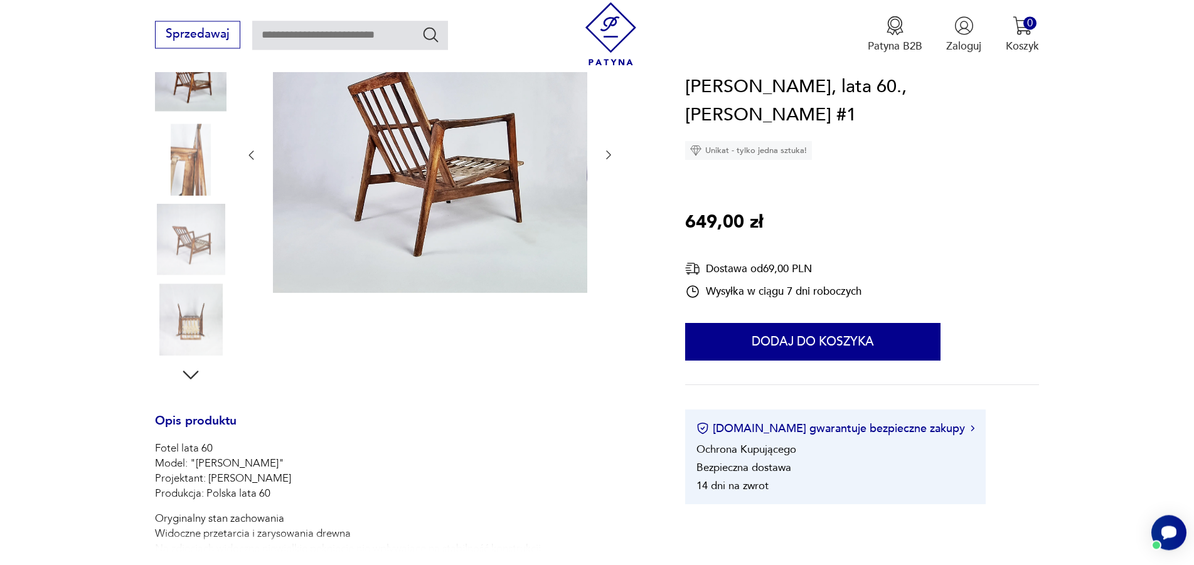
scroll to position [4, 0]
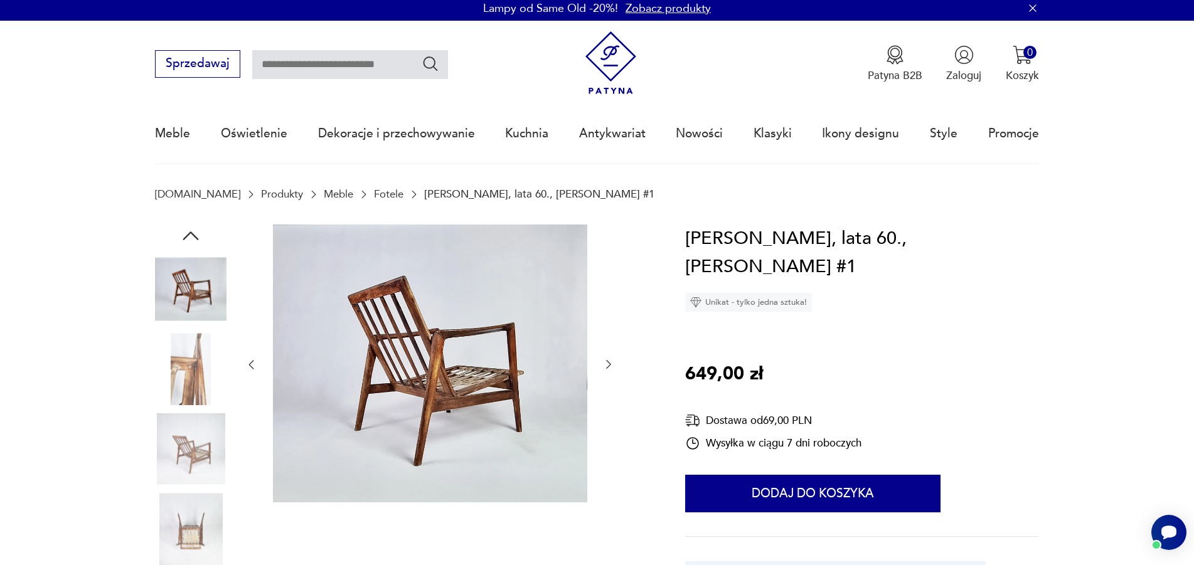
click at [197, 368] on img at bounding box center [191, 369] width 72 height 72
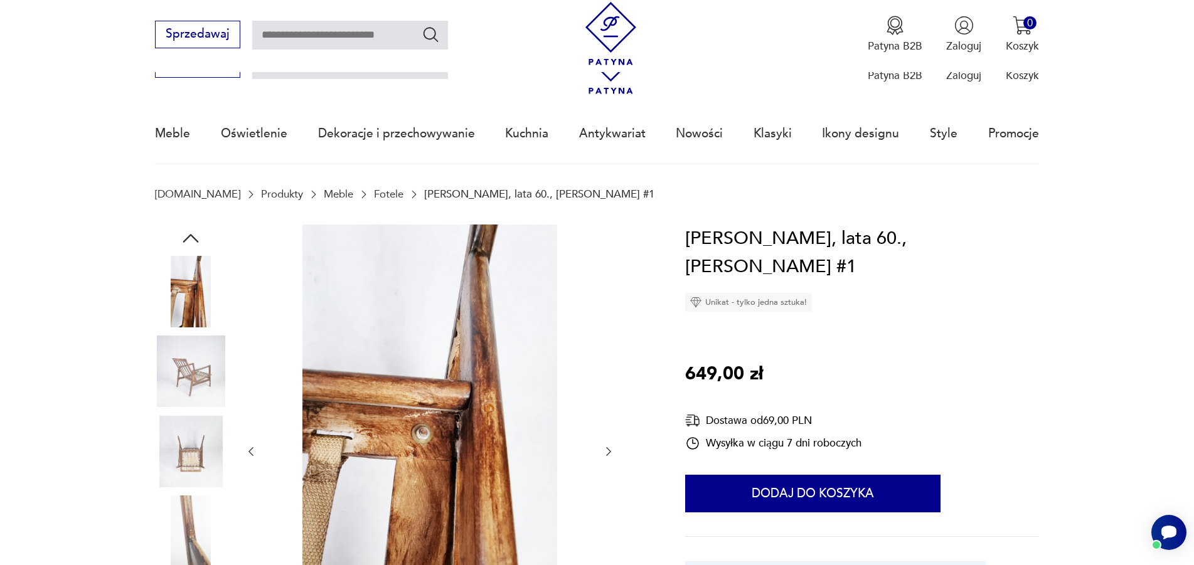
scroll to position [260, 0]
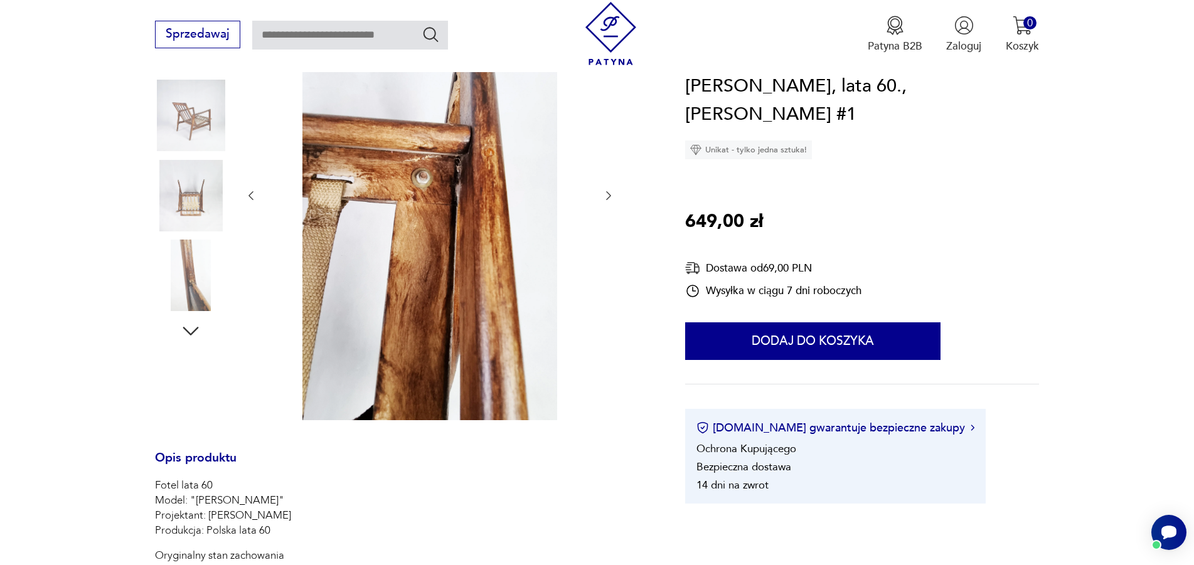
click at [193, 187] on img at bounding box center [191, 196] width 72 height 72
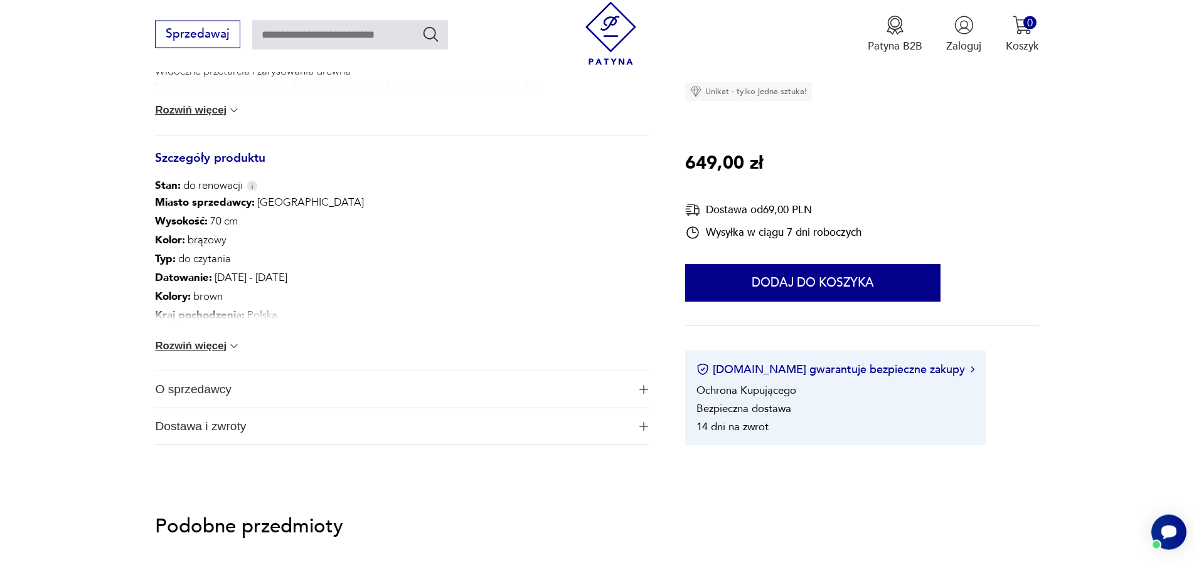
scroll to position [772, 0]
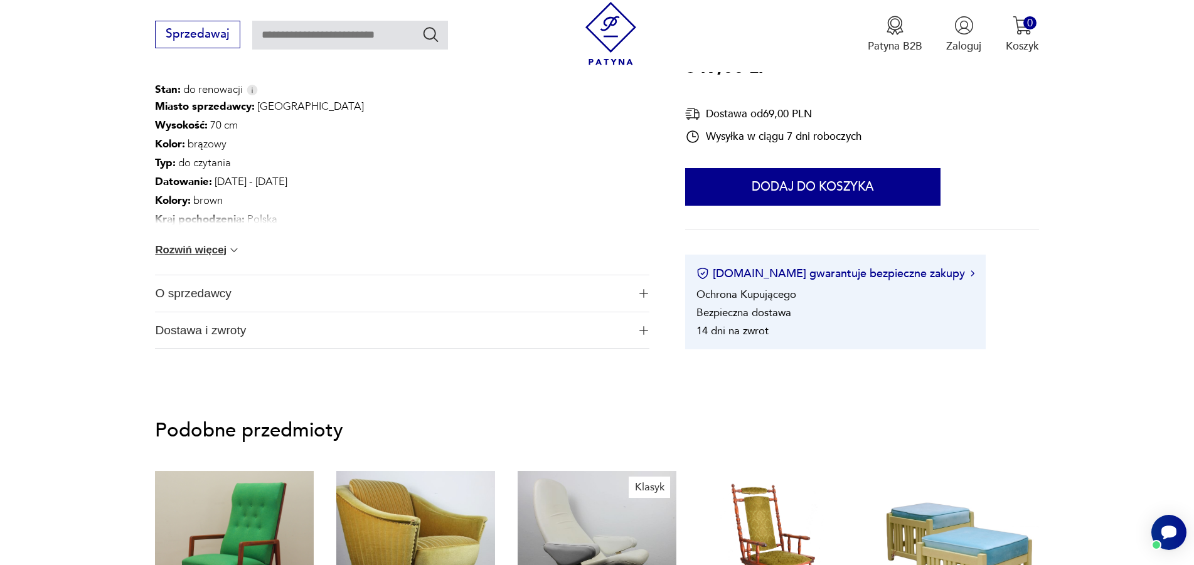
click at [212, 251] on button "Rozwiń więcej" at bounding box center [197, 250] width 85 height 13
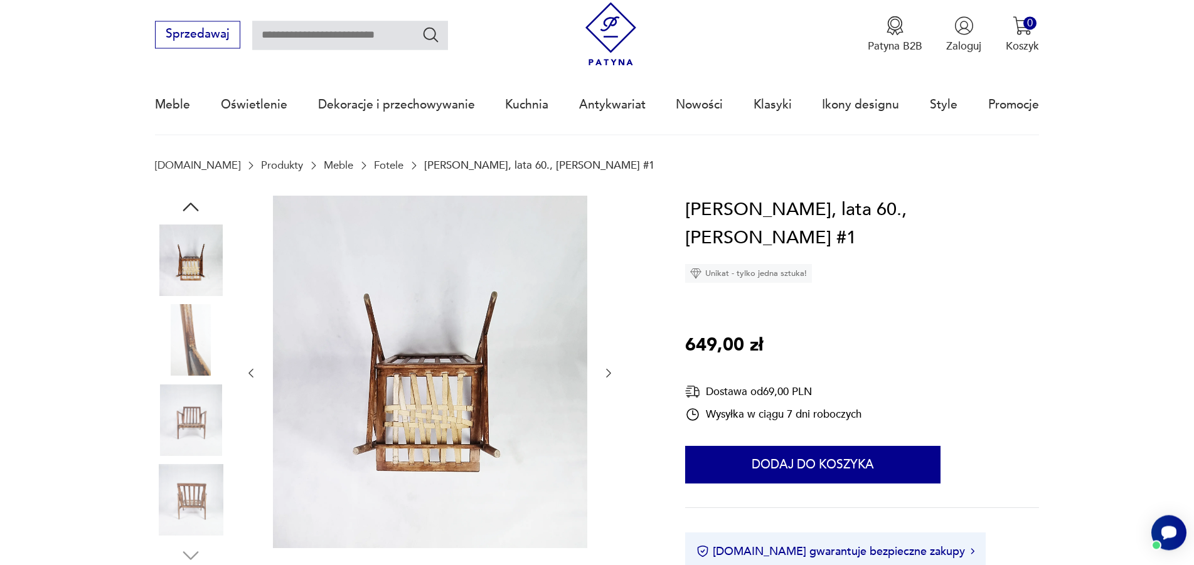
scroll to position [4, 0]
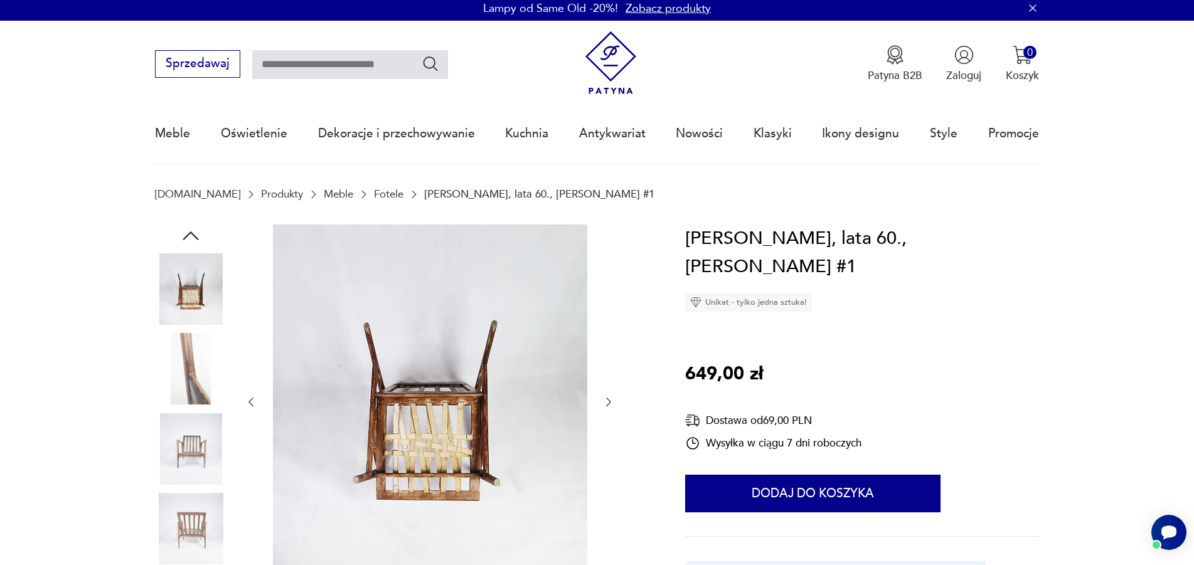
click at [193, 368] on img at bounding box center [191, 369] width 72 height 72
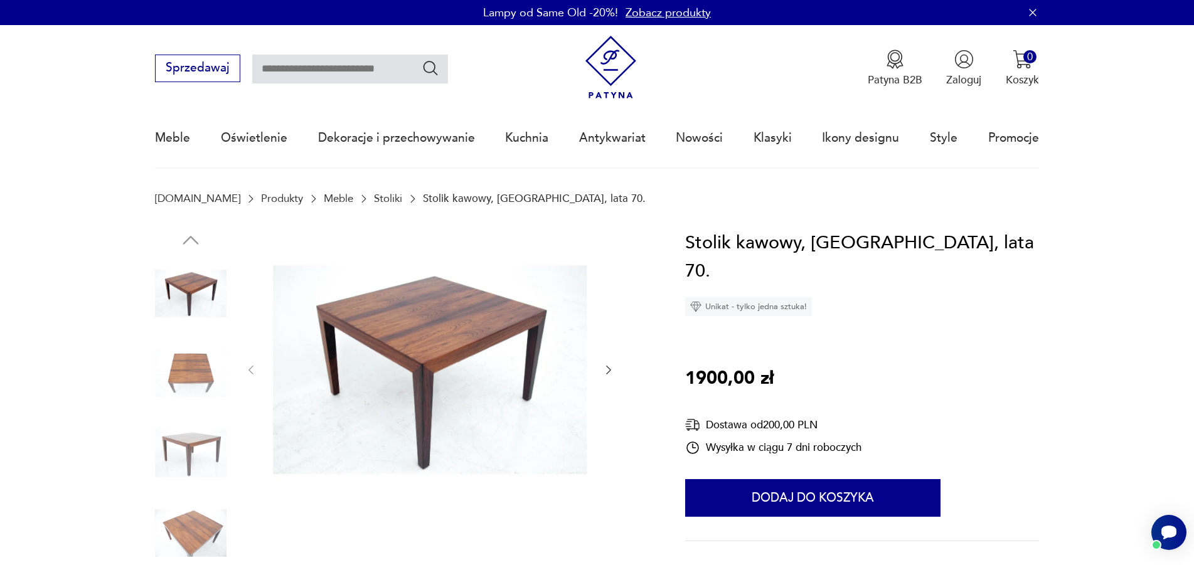
click at [173, 367] on img at bounding box center [191, 374] width 72 height 72
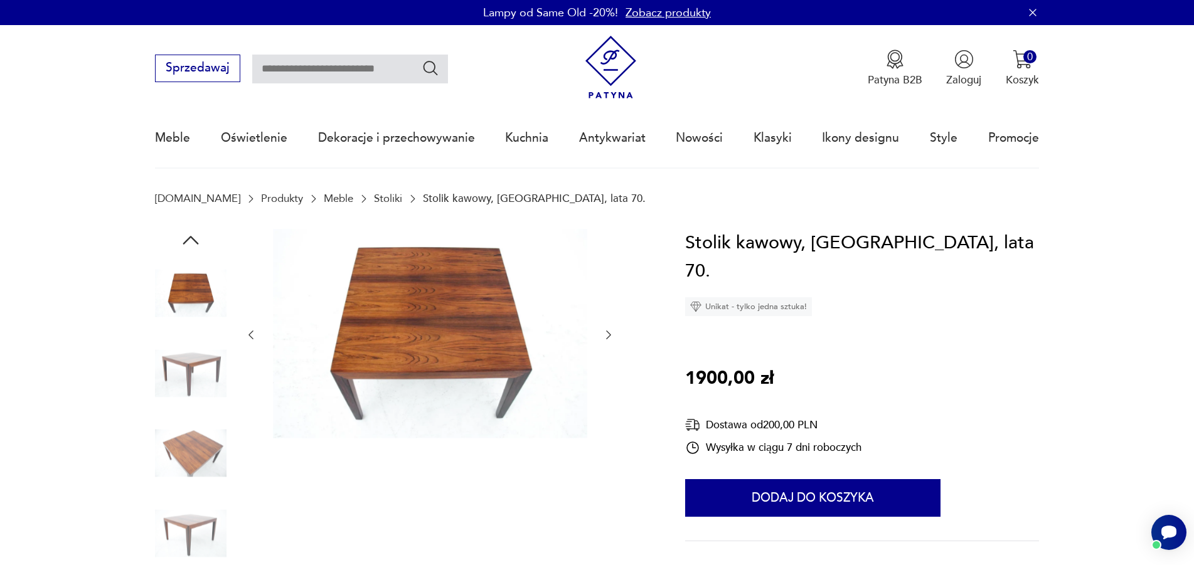
click at [195, 378] on img at bounding box center [191, 374] width 72 height 72
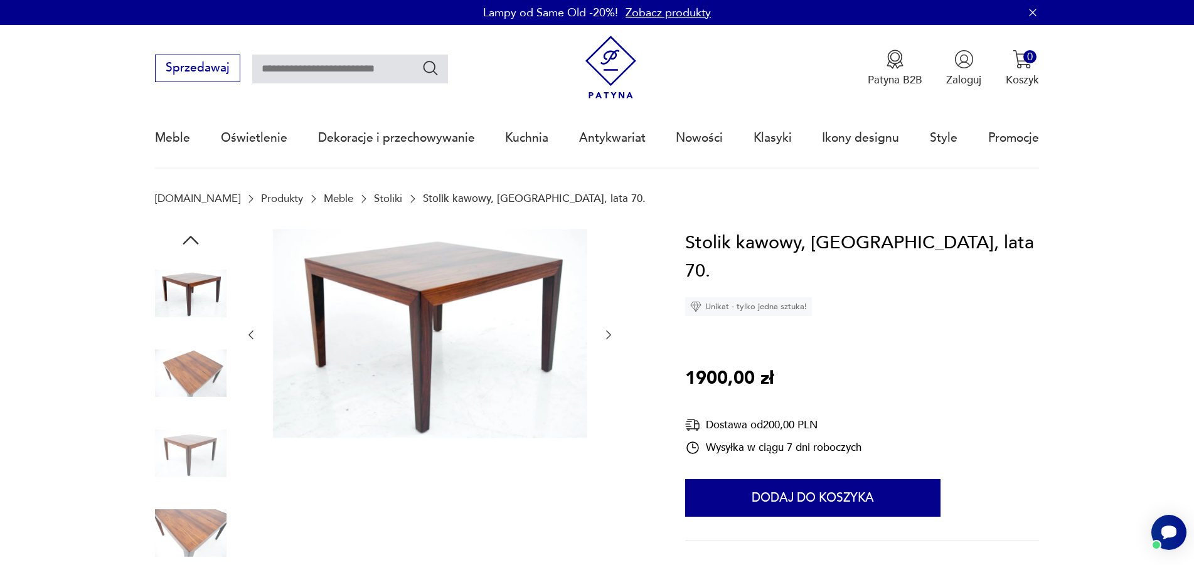
click at [196, 383] on img at bounding box center [191, 374] width 72 height 72
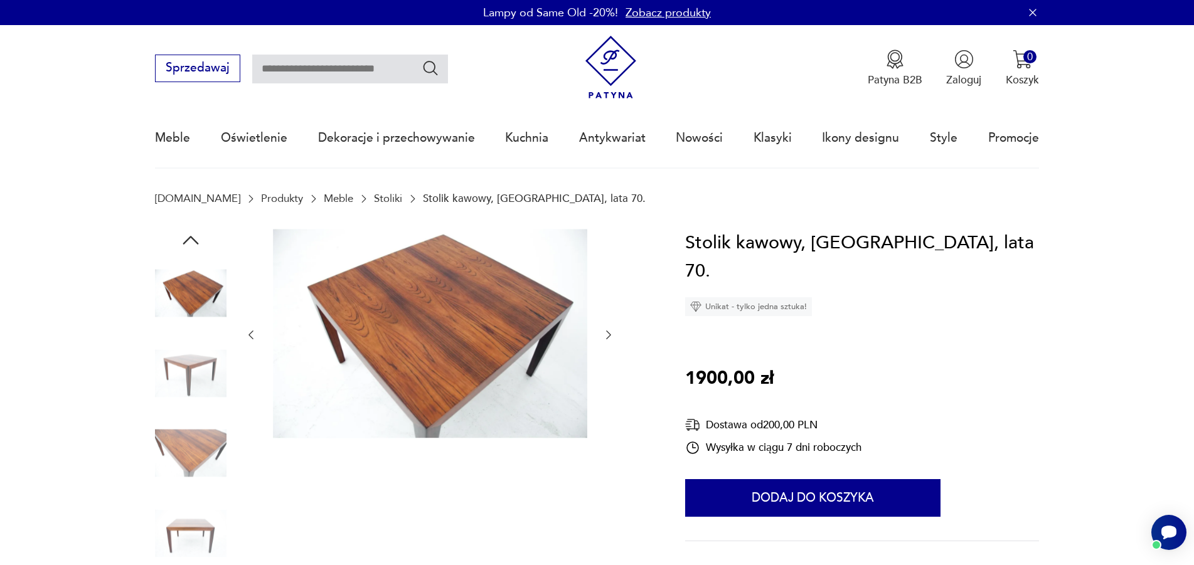
click at [196, 383] on img at bounding box center [191, 374] width 72 height 72
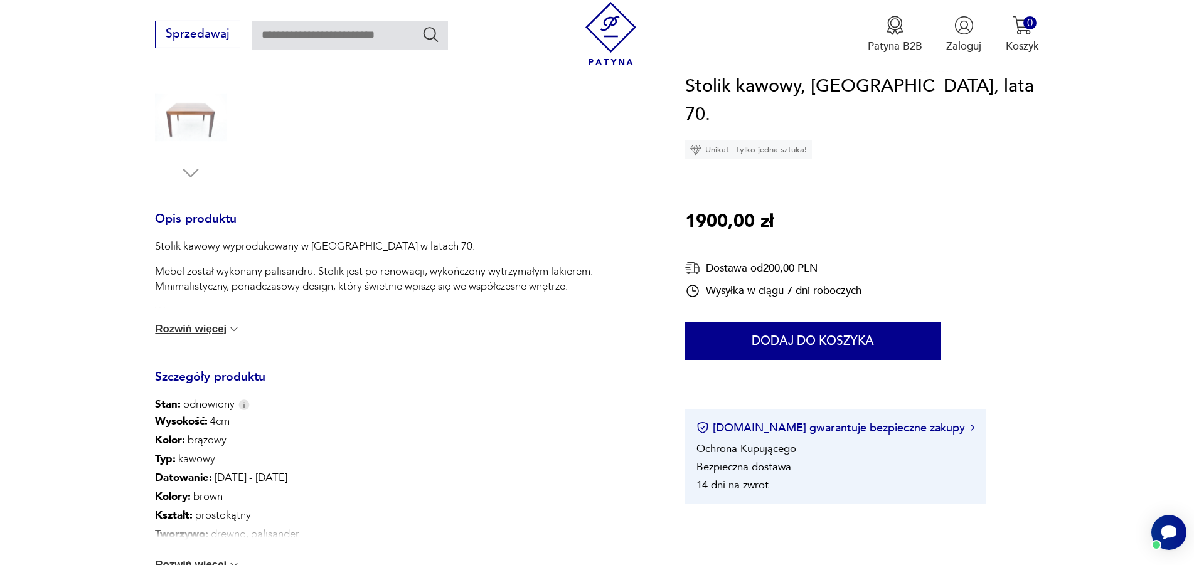
scroll to position [512, 0]
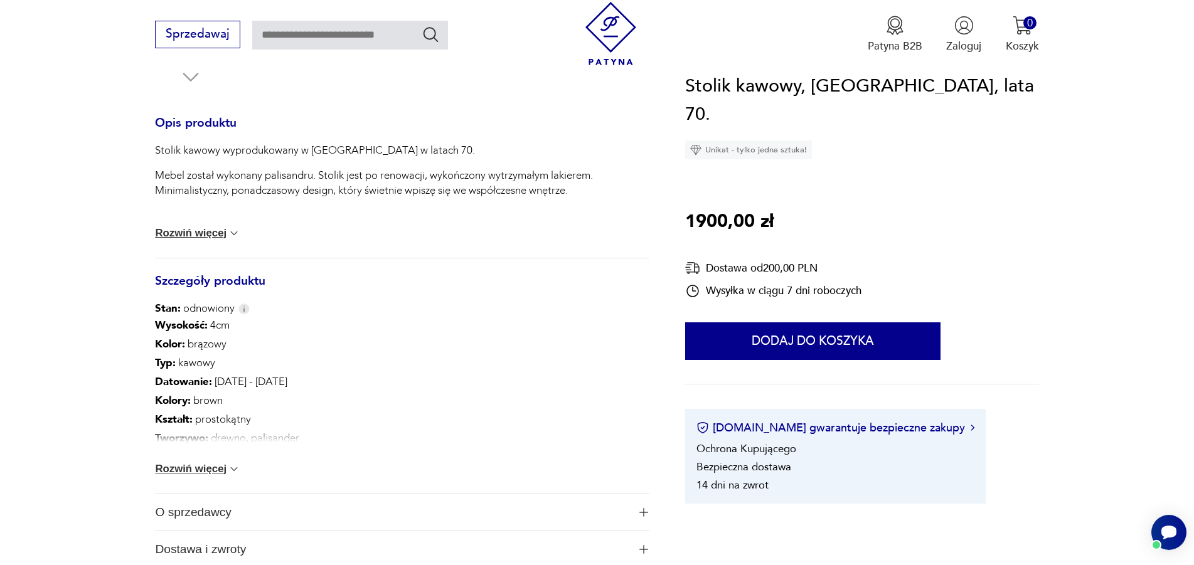
click at [215, 473] on button "Rozwiń więcej" at bounding box center [197, 469] width 85 height 13
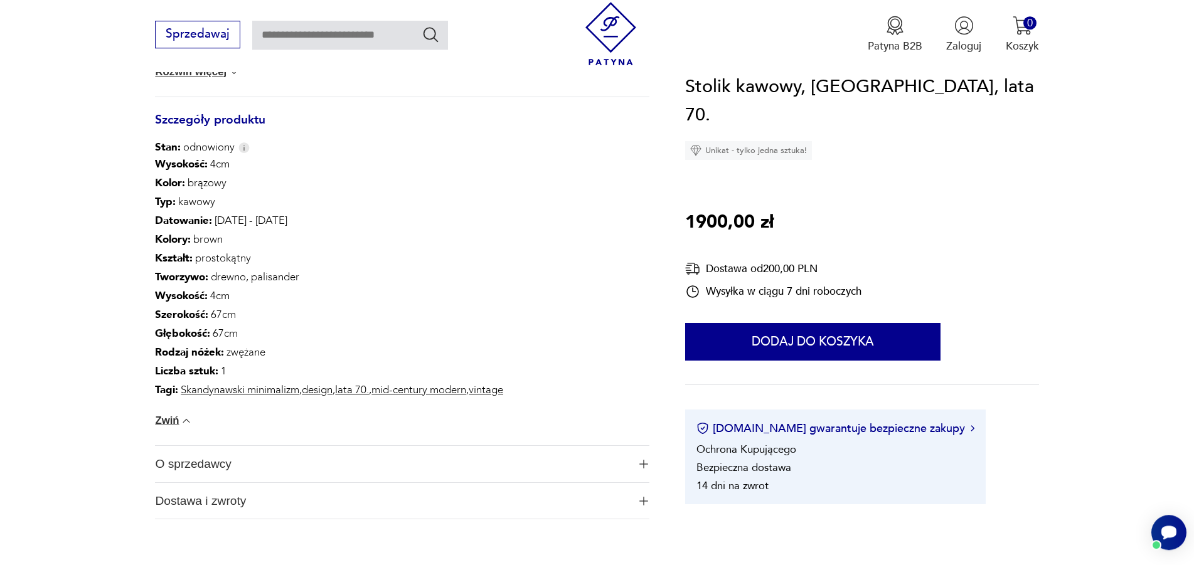
scroll to position [768, 0]
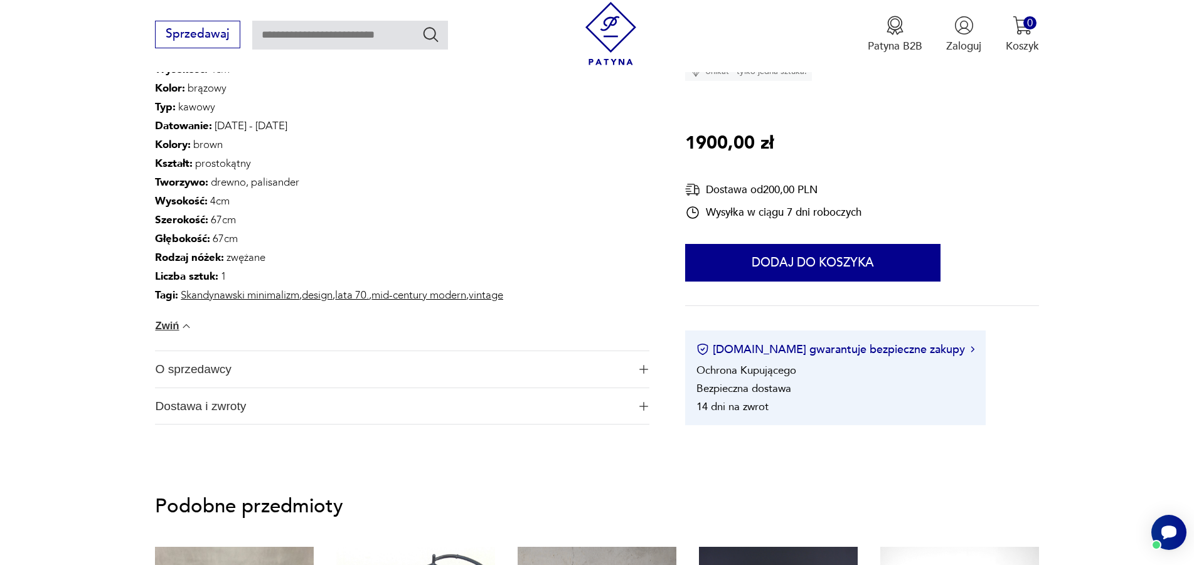
click at [199, 378] on span "O sprzedawcy" at bounding box center [391, 369] width 473 height 36
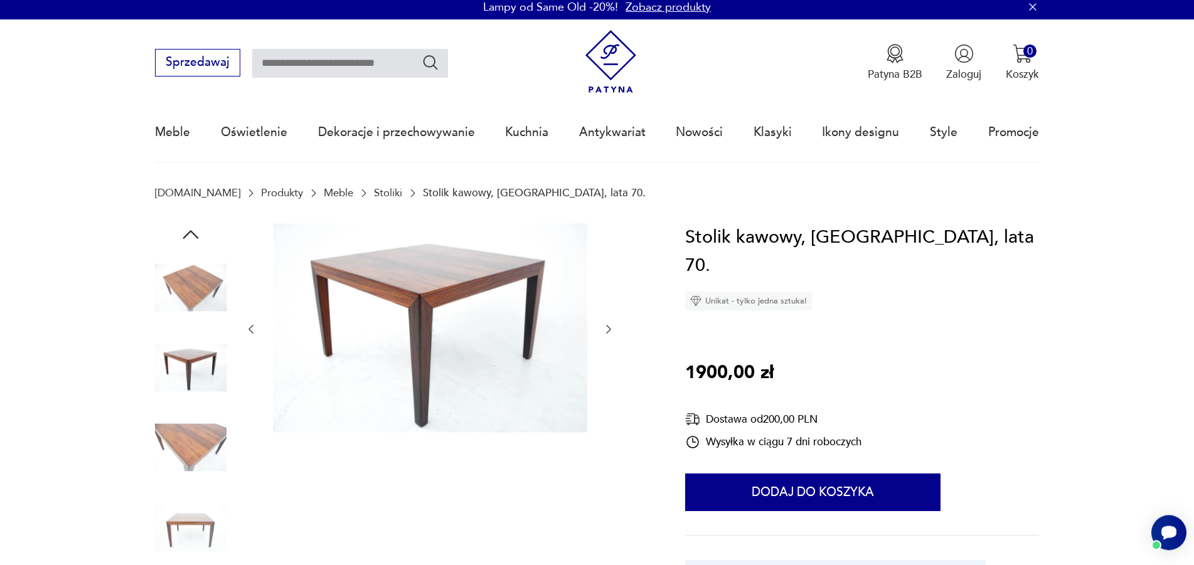
scroll to position [0, 0]
